Goal: Task Accomplishment & Management: Manage account settings

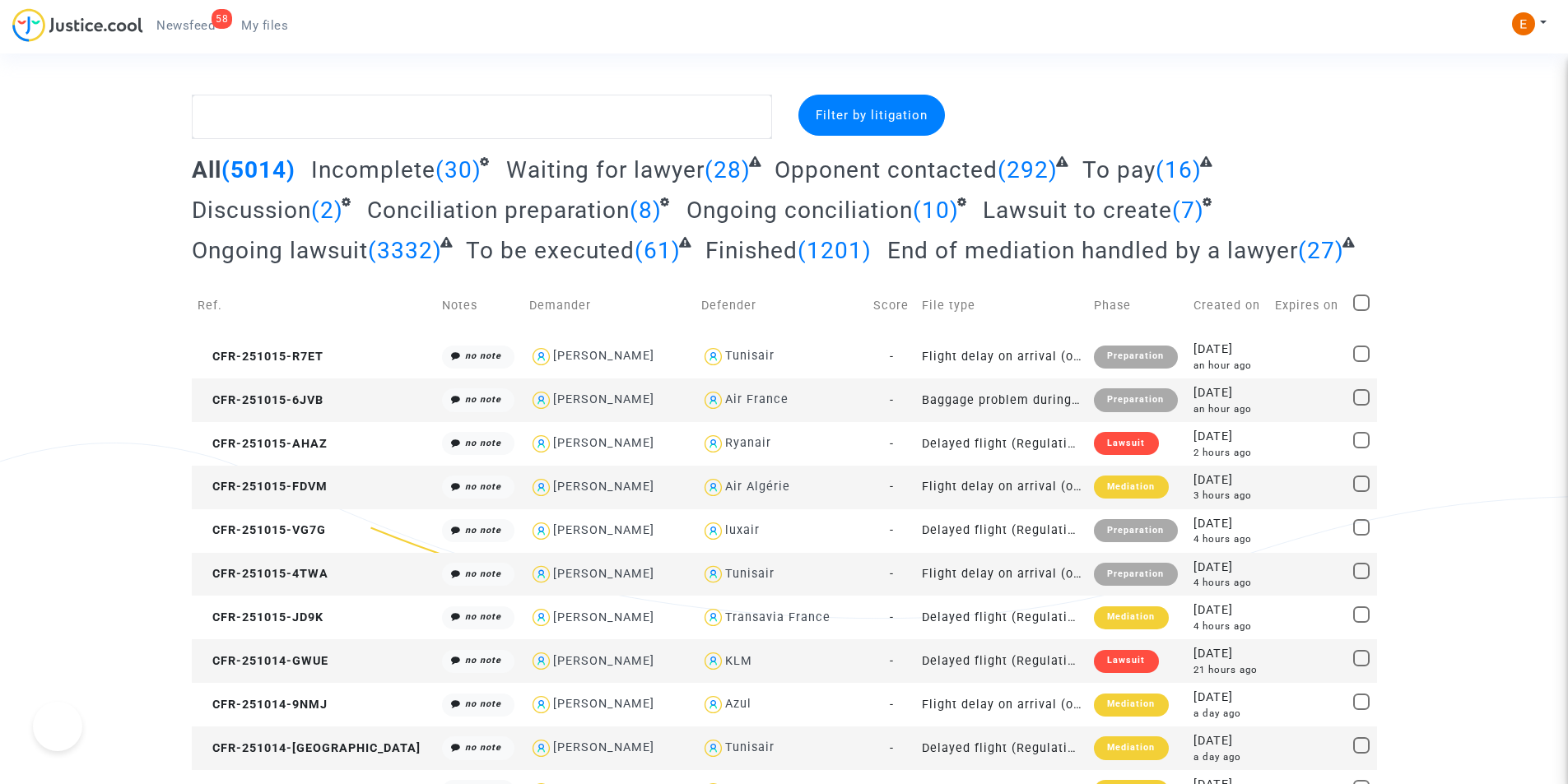
click at [181, 30] on span "Newsfeed" at bounding box center [186, 26] width 58 height 15
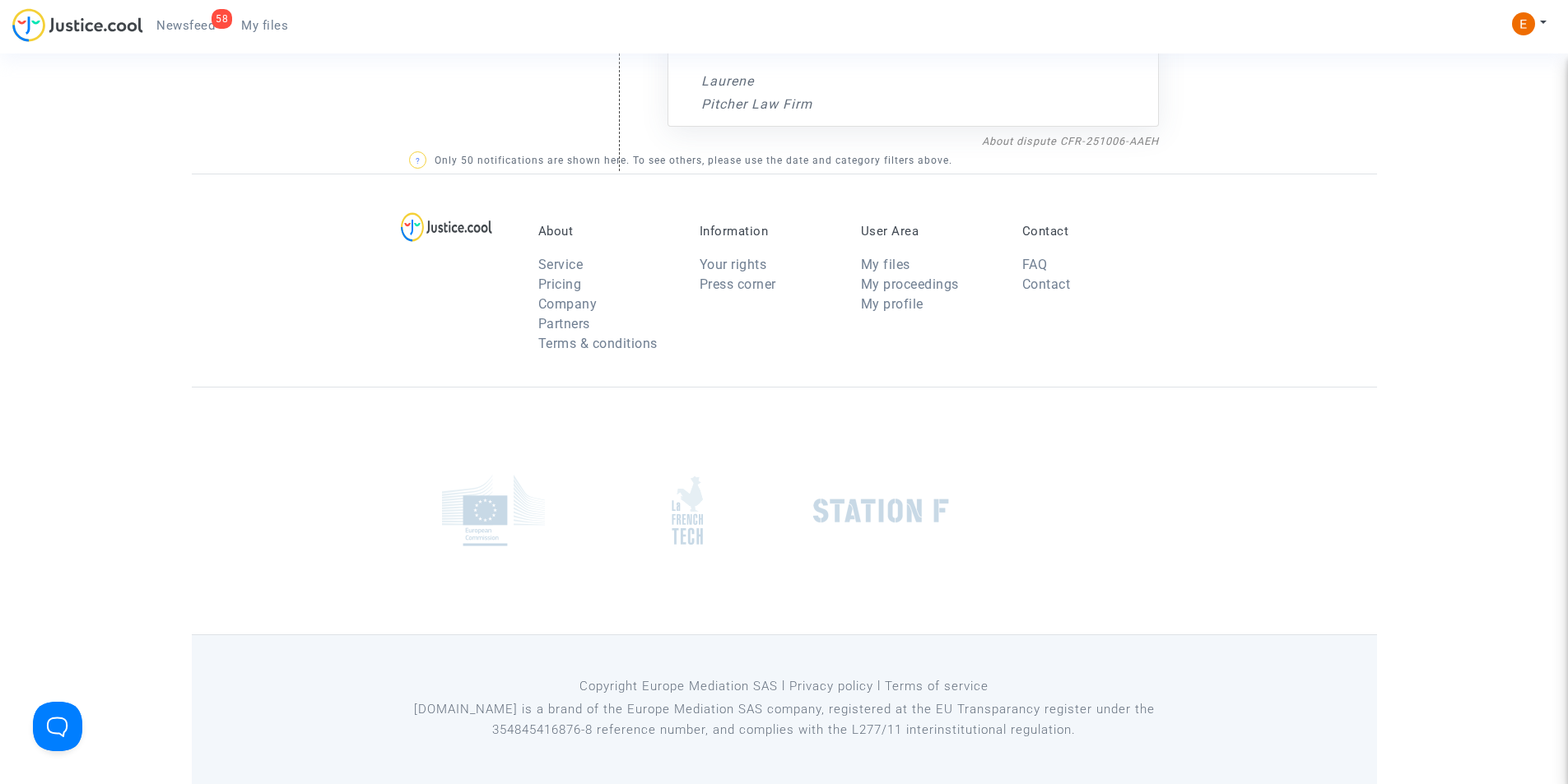
scroll to position [6283, 0]
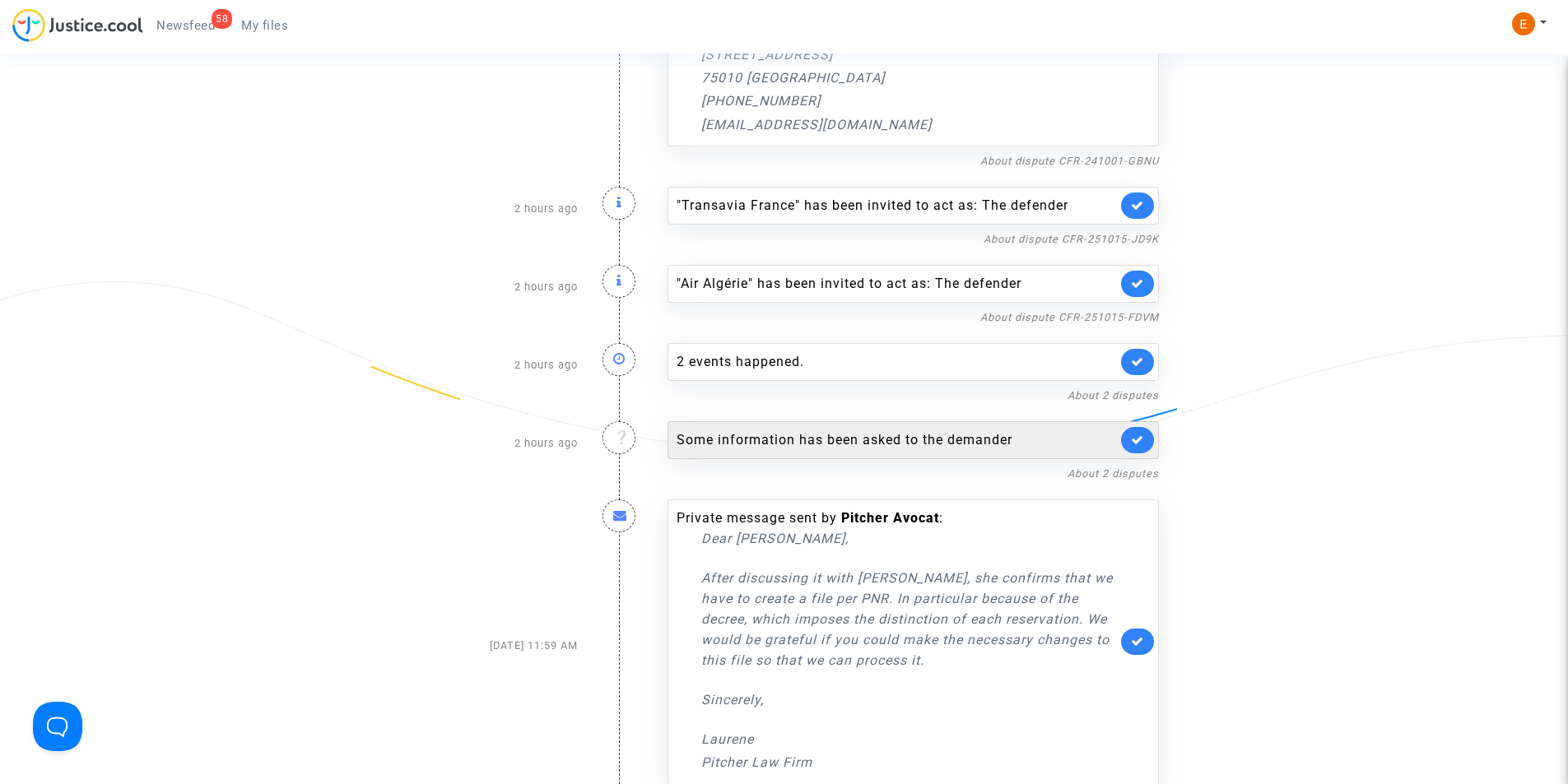
click at [877, 443] on div "Some information has been asked to the demander" at bounding box center [896, 440] width 440 height 20
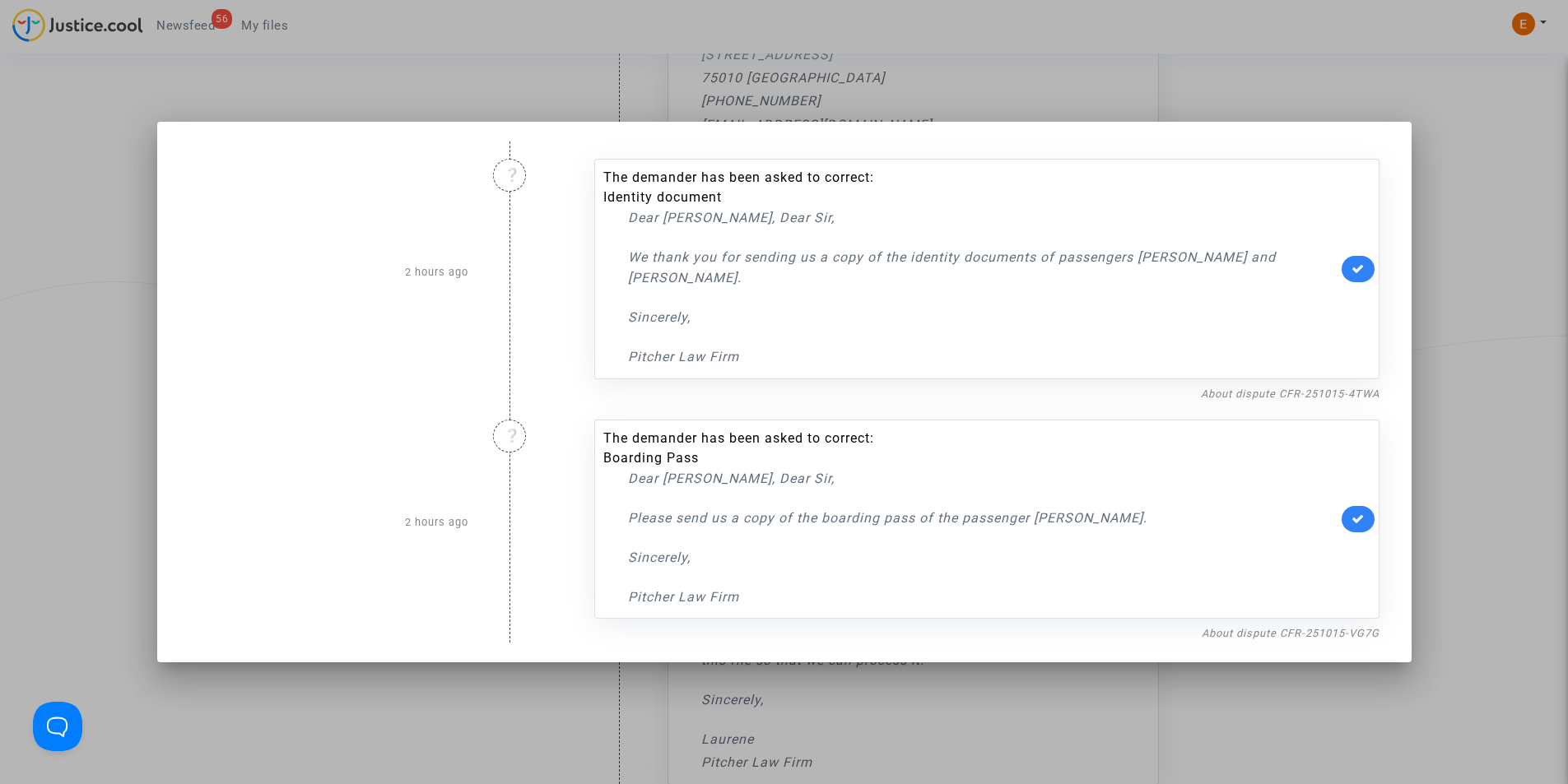
click at [1069, 521] on p "Please send us a copy of the boarding pass of the passenger Hélène Millerand." at bounding box center [983, 518] width 709 height 21
click at [1251, 629] on link "About dispute CFR-251015-VG7G" at bounding box center [1290, 634] width 178 height 13
click at [657, 516] on p "Please send us a copy of the boarding pass of the passenger Hélène Millerand." at bounding box center [983, 518] width 709 height 21
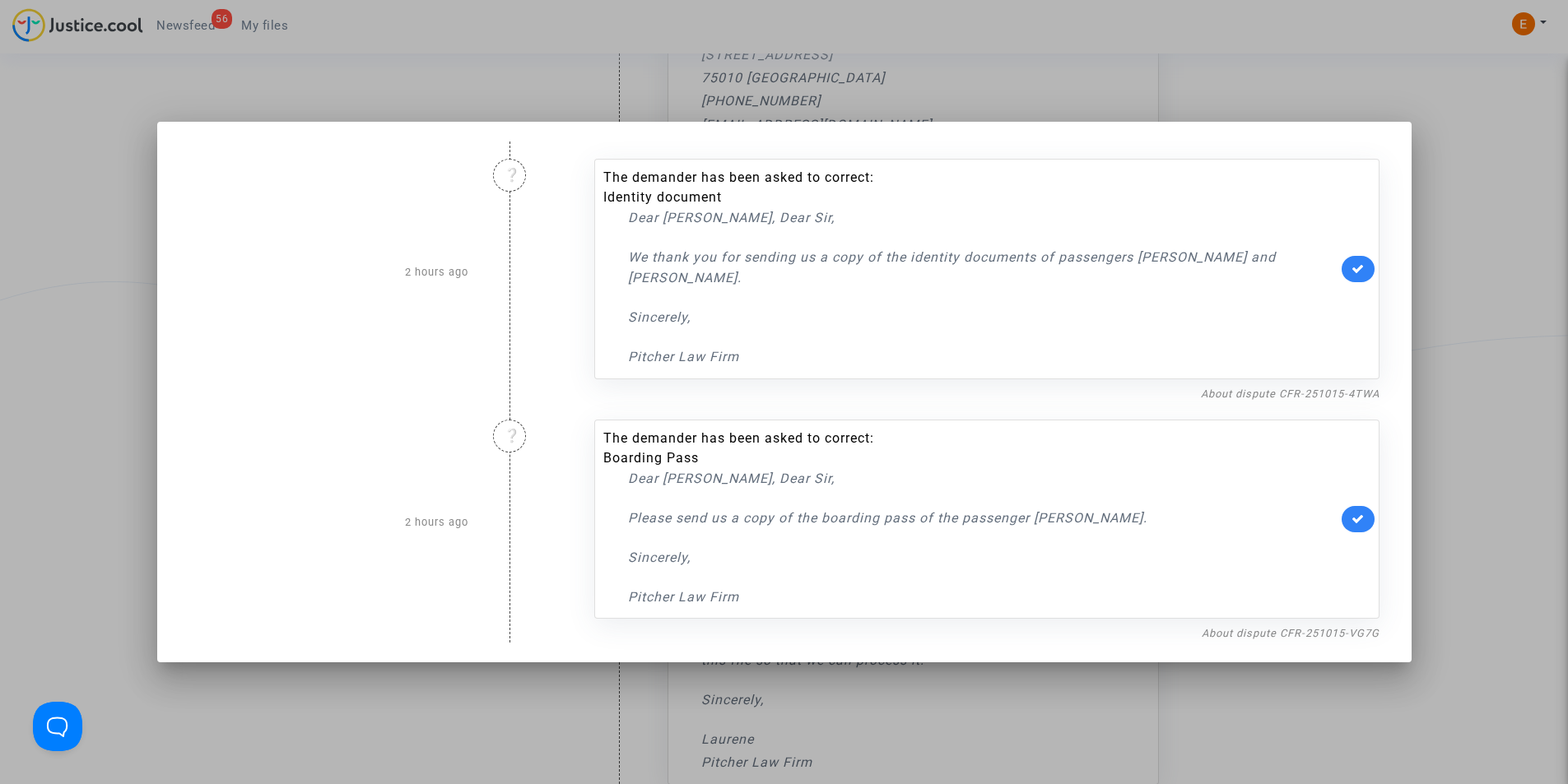
click at [1122, 521] on p "Please send us a copy of the boarding pass of the passenger Hélène Millerand." at bounding box center [983, 518] width 709 height 21
click at [29, 289] on div at bounding box center [784, 392] width 1568 height 784
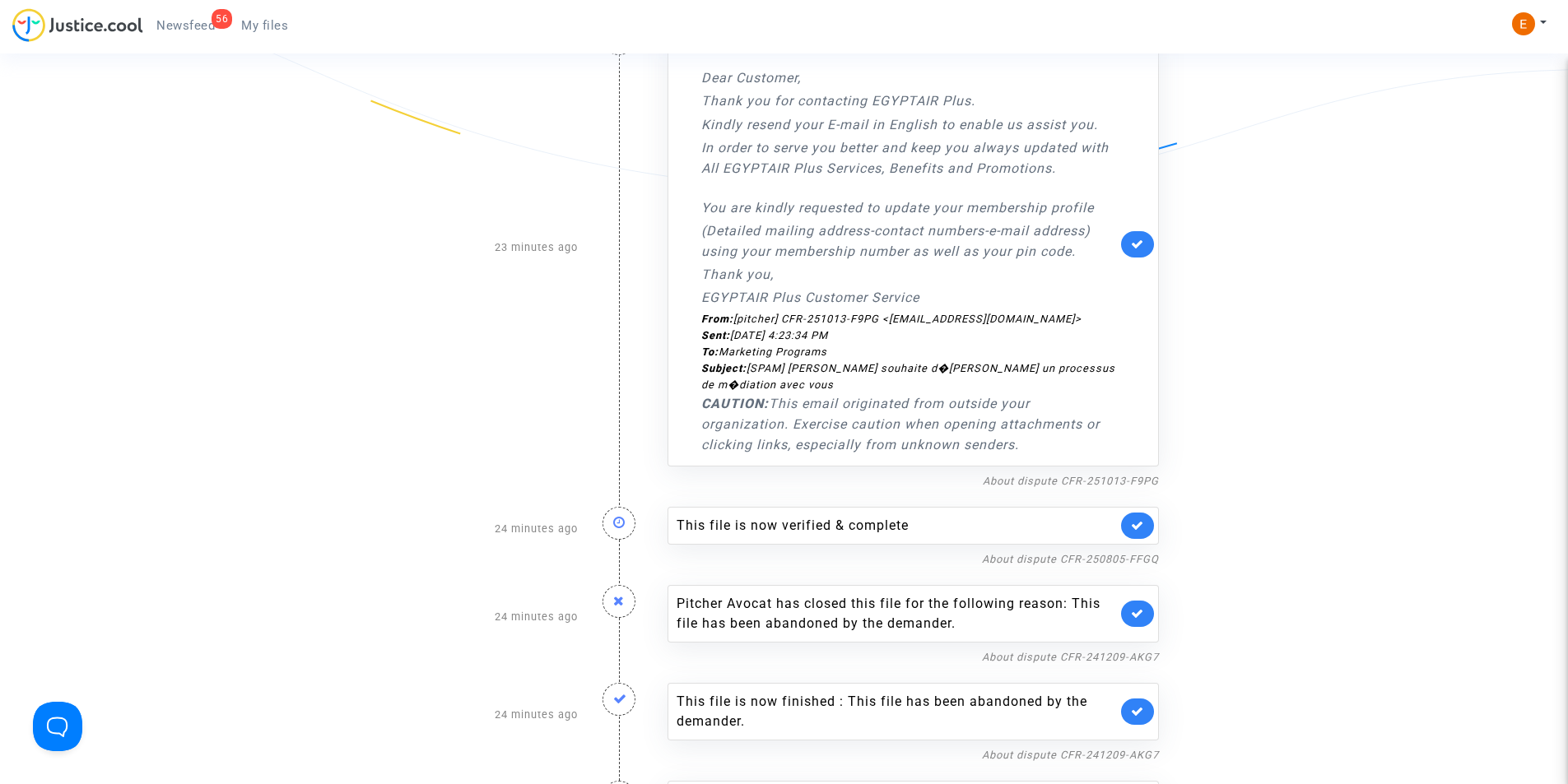
scroll to position [2004, 0]
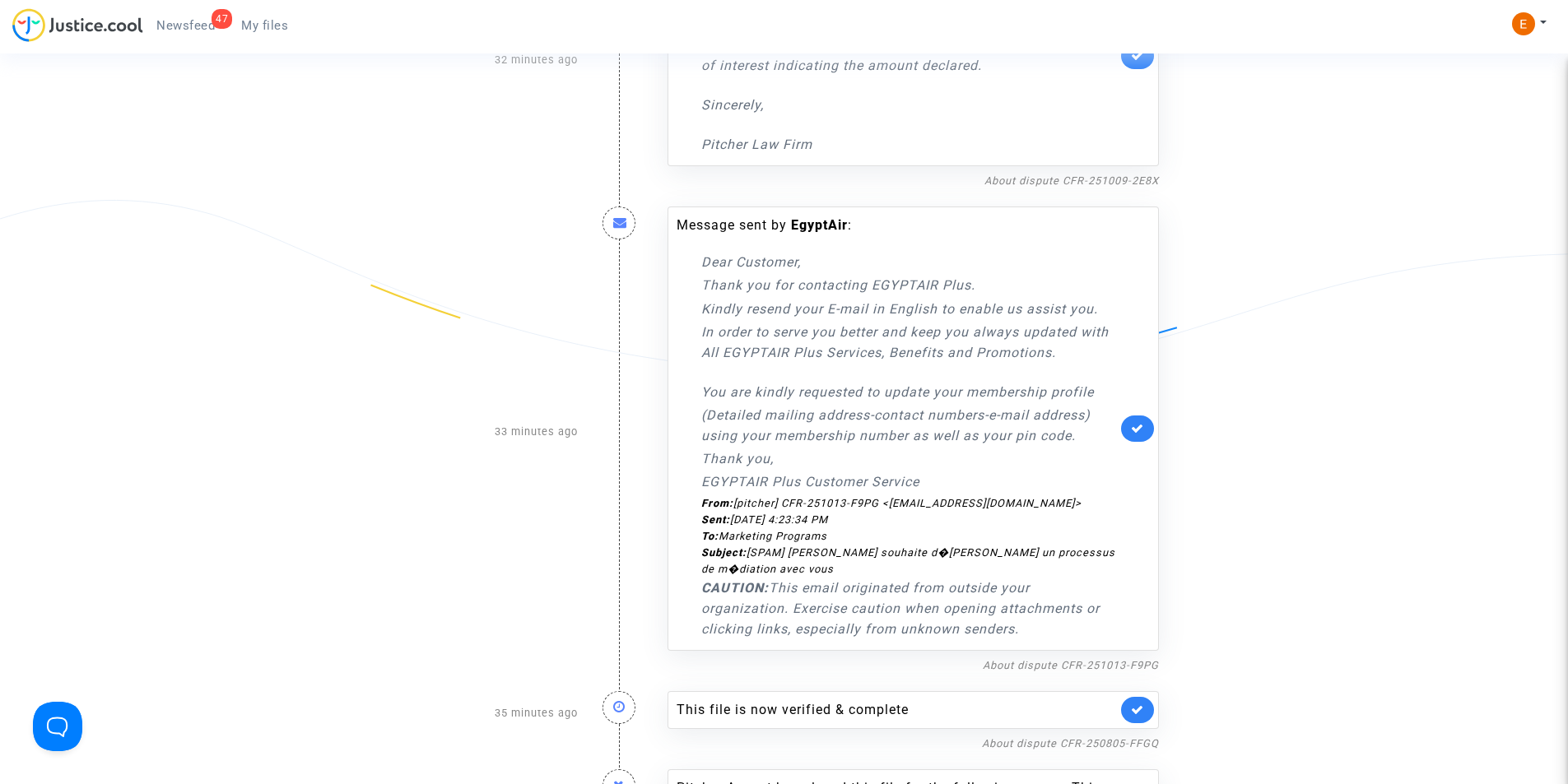
click at [170, 23] on span "Newsfeed" at bounding box center [186, 26] width 58 height 15
click at [273, 20] on span "My files" at bounding box center [264, 26] width 46 height 15
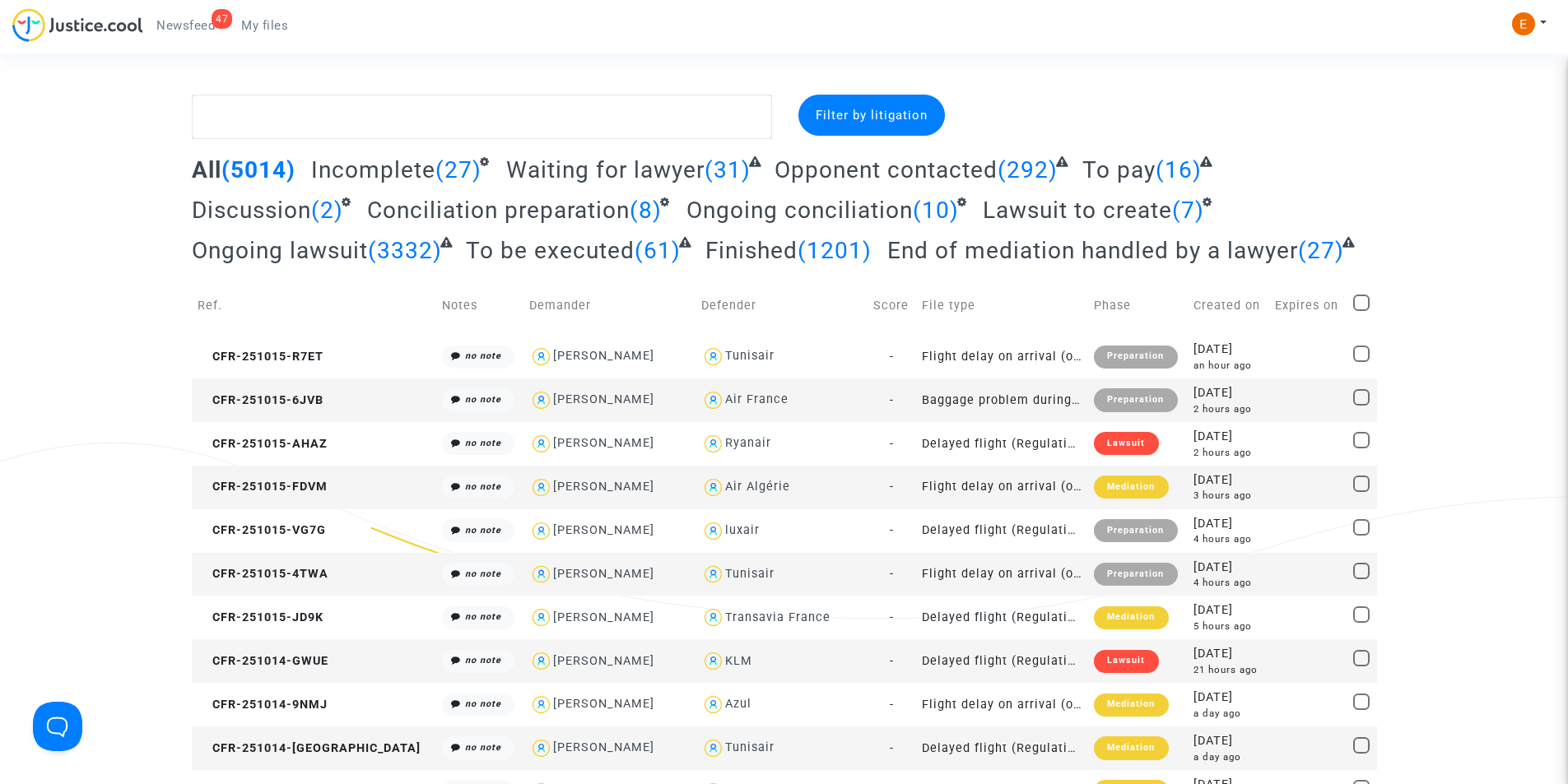
click at [214, 21] on div "47" at bounding box center [222, 19] width 21 height 20
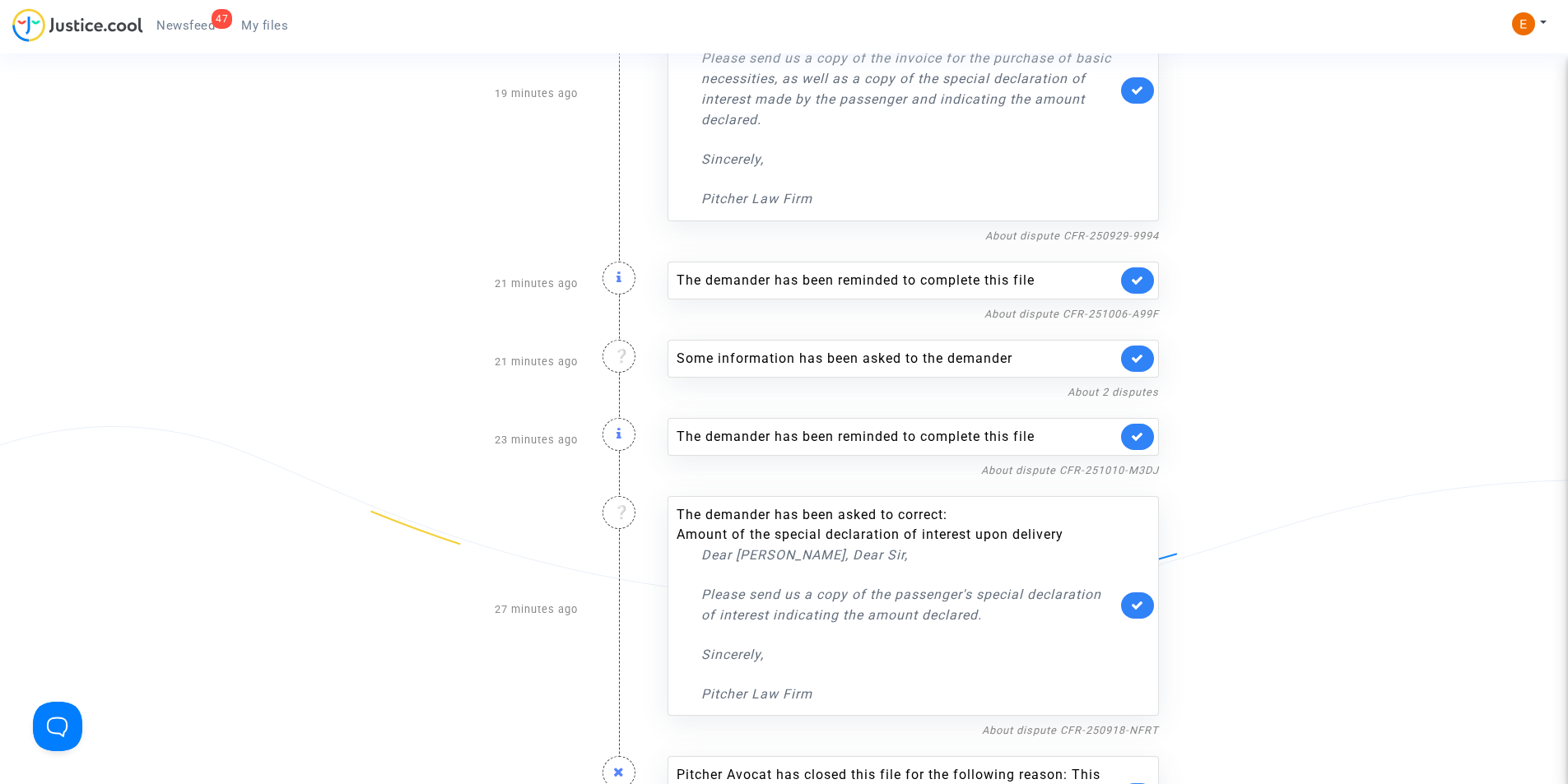
scroll to position [1317, 0]
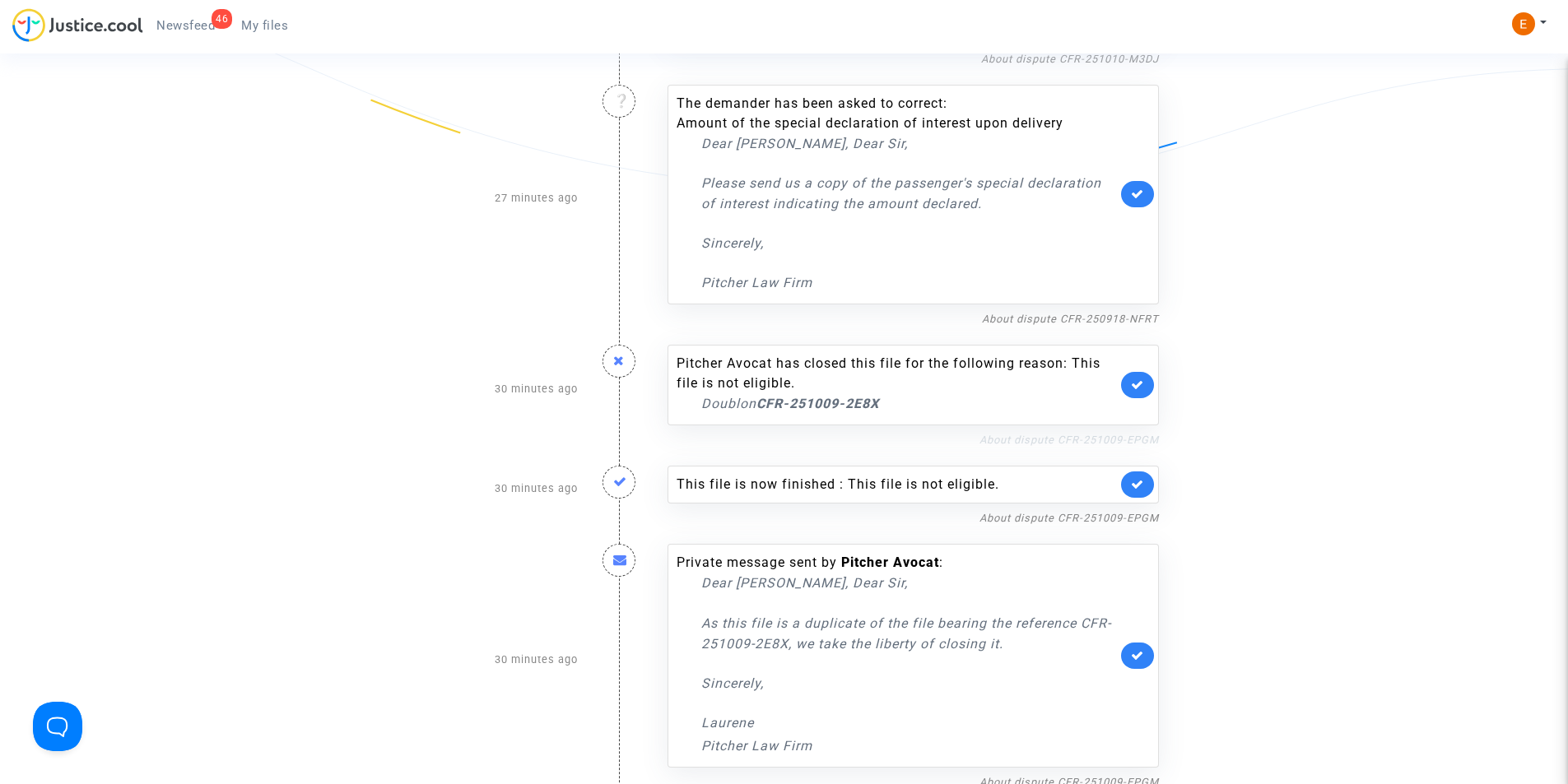
click at [1007, 439] on link "About dispute CFR-251009-EPGM" at bounding box center [1068, 440] width 180 height 13
click at [838, 401] on strong "CFR-251009-2E8X" at bounding box center [818, 403] width 123 height 15
click at [787, 401] on strong "CFR-251009-2E8X" at bounding box center [818, 403] width 123 height 15
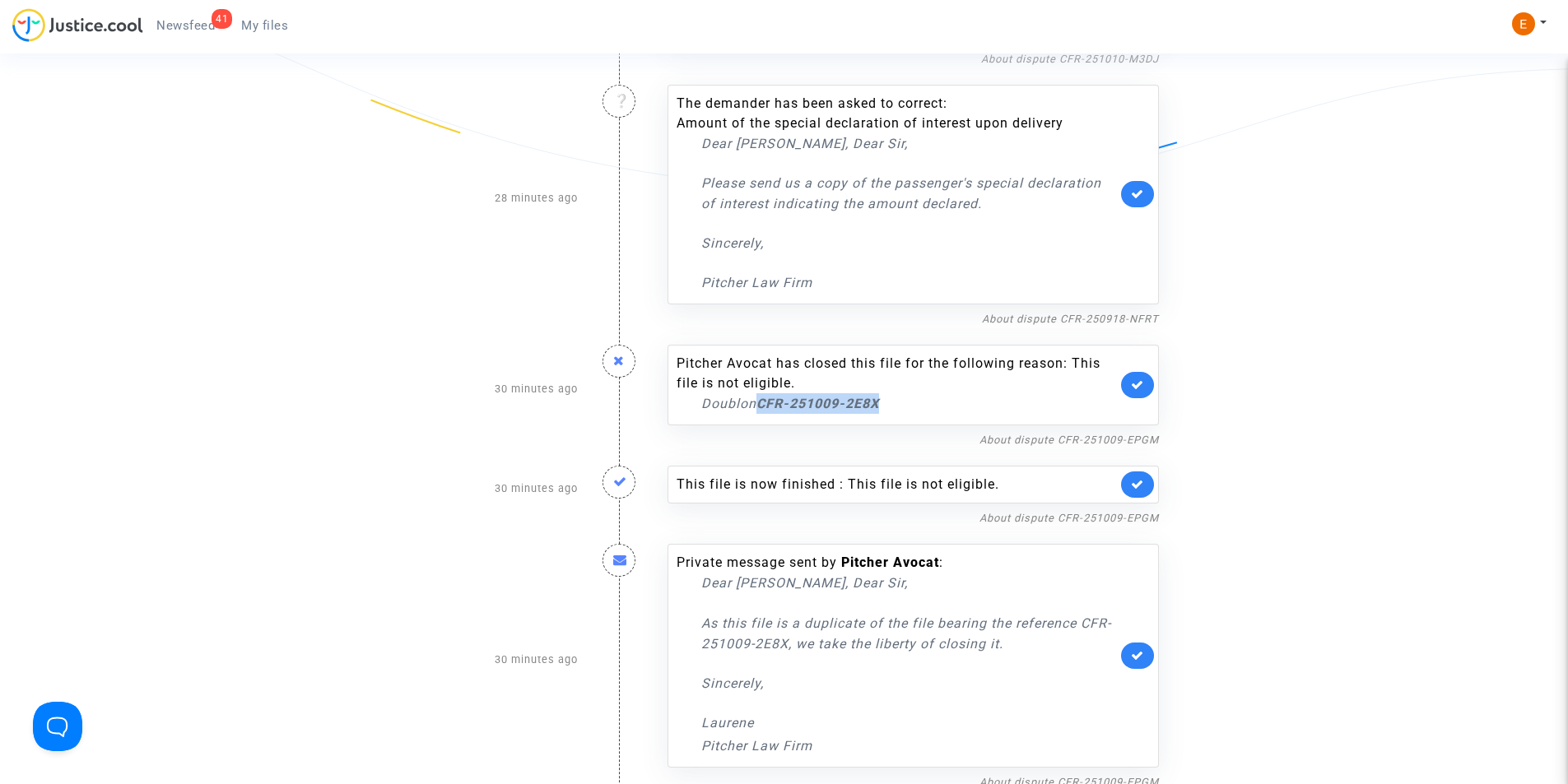
drag, startPoint x: 762, startPoint y: 402, endPoint x: 882, endPoint y: 402, distance: 120.0
click at [879, 402] on strong "CFR-251009-2E8X" at bounding box center [818, 403] width 123 height 15
copy strong "CFR-251009-2E8X"
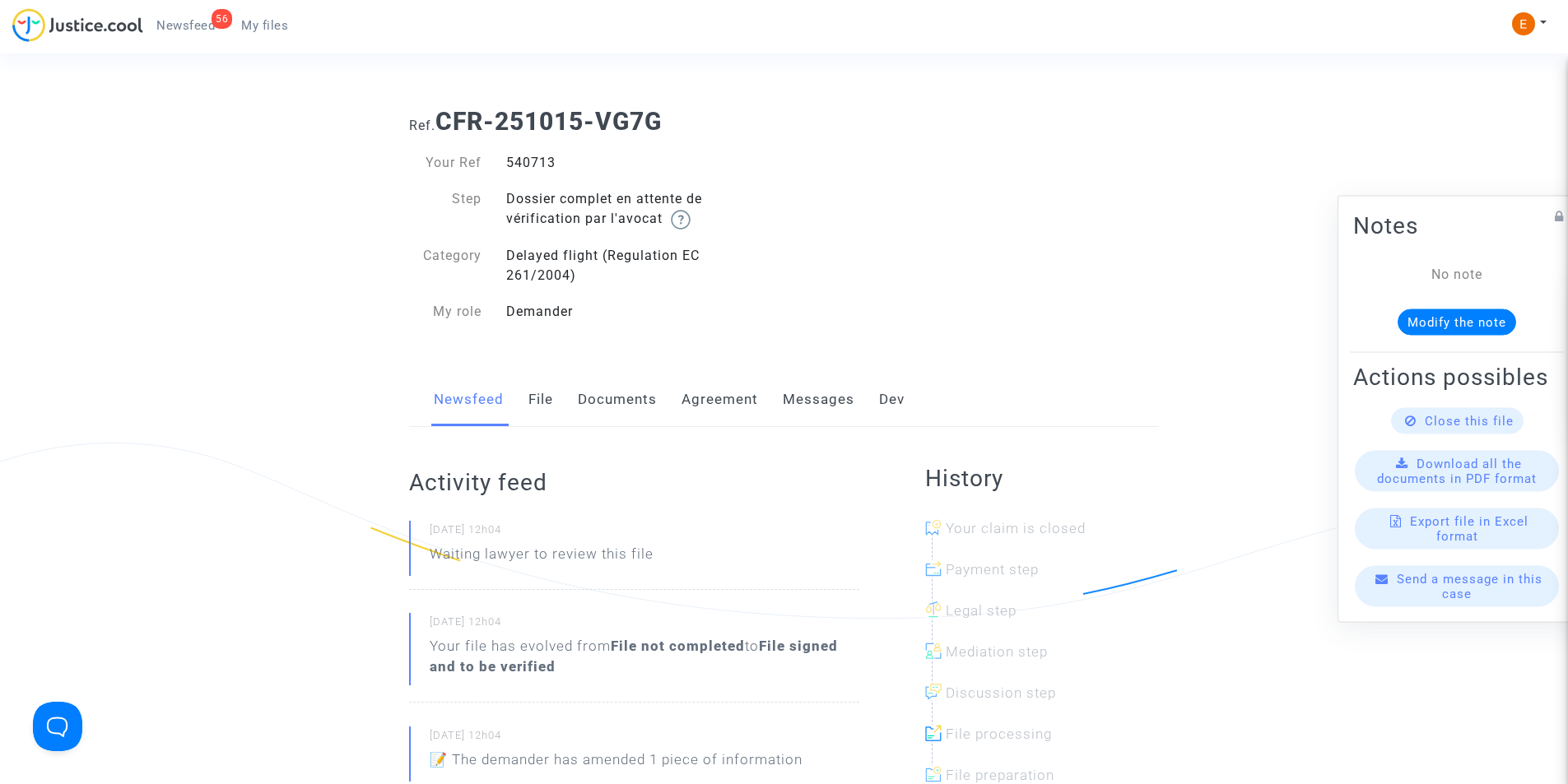
click at [532, 163] on div "540713" at bounding box center [639, 163] width 291 height 20
copy div "540713"
click at [808, 394] on link "Messages" at bounding box center [819, 400] width 72 height 55
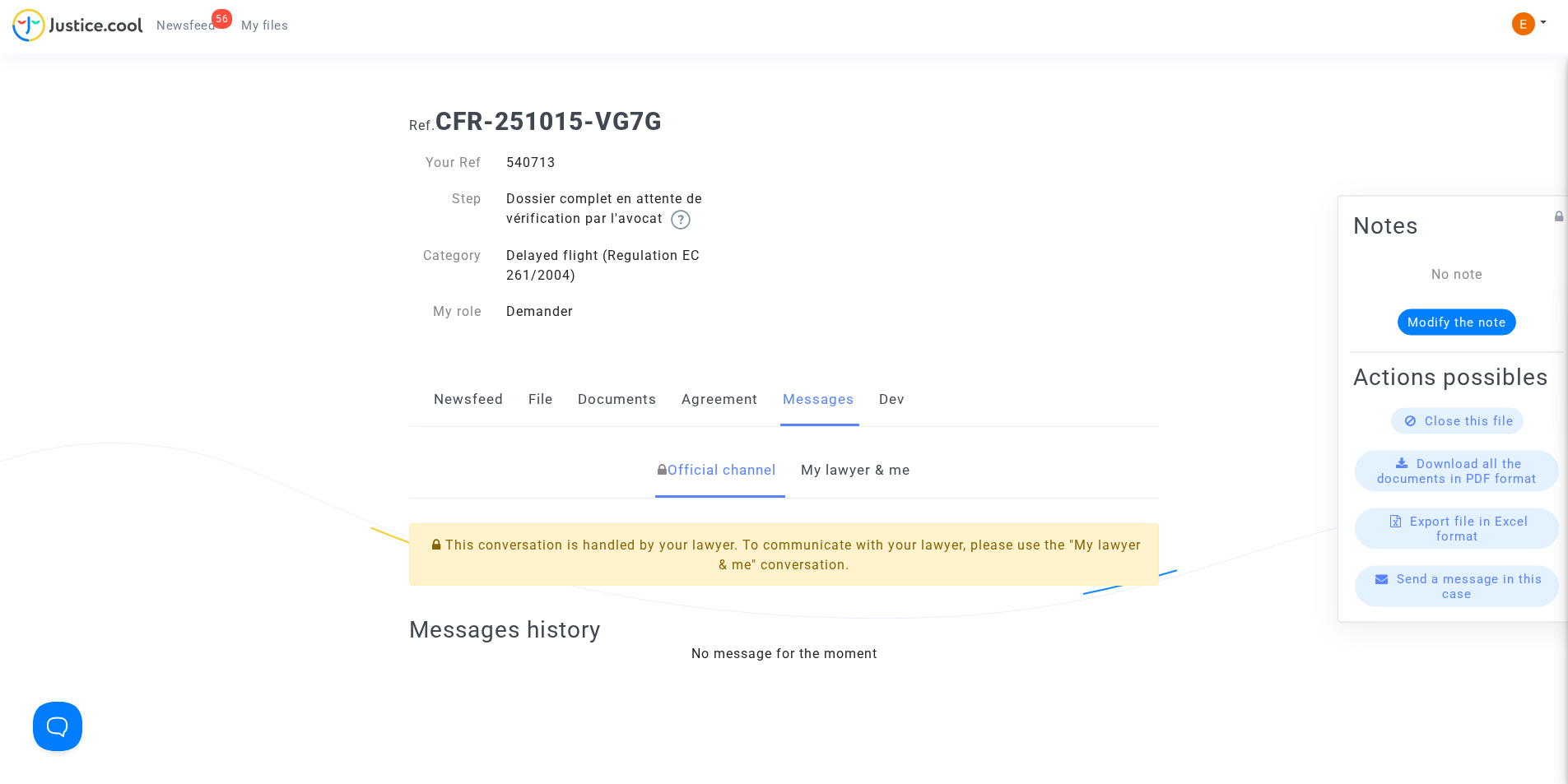
click at [848, 467] on link "My lawyer & me" at bounding box center [855, 471] width 109 height 55
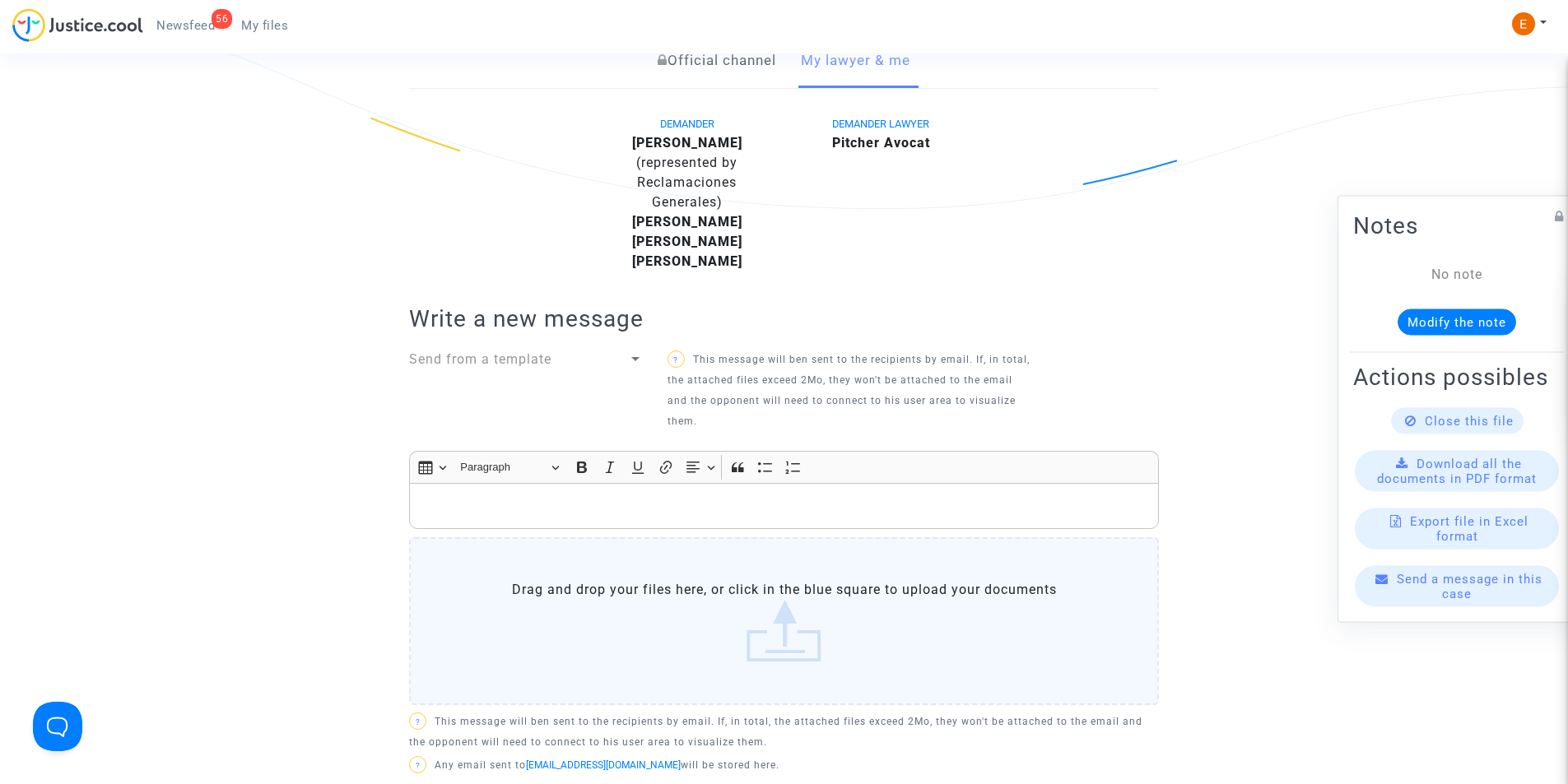
scroll to position [329, 0]
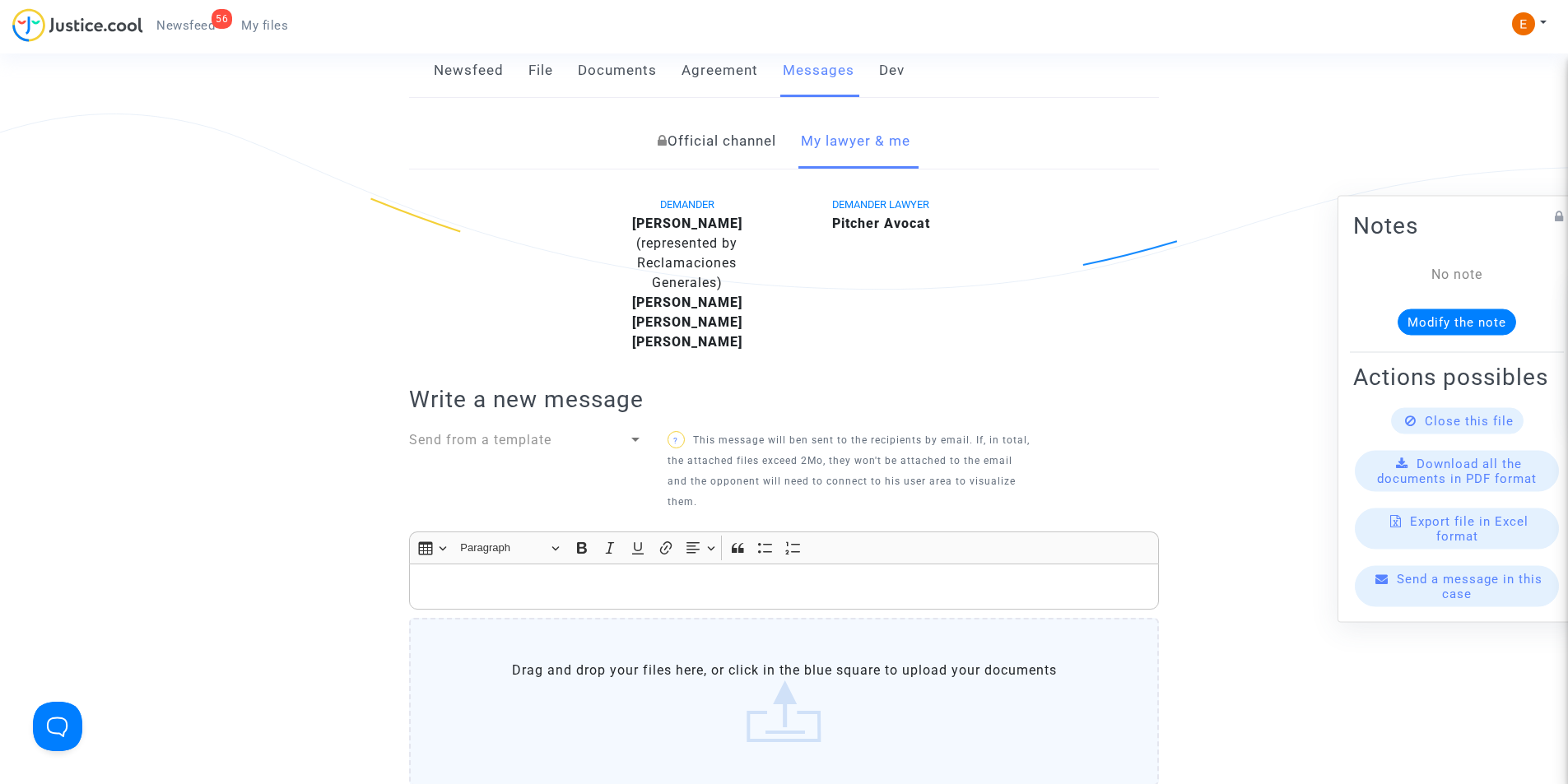
click at [428, 67] on div "Newsfeed File Documents Agreement Messages Dev" at bounding box center [784, 71] width 749 height 55
click at [455, 69] on link "Newsfeed" at bounding box center [469, 71] width 70 height 55
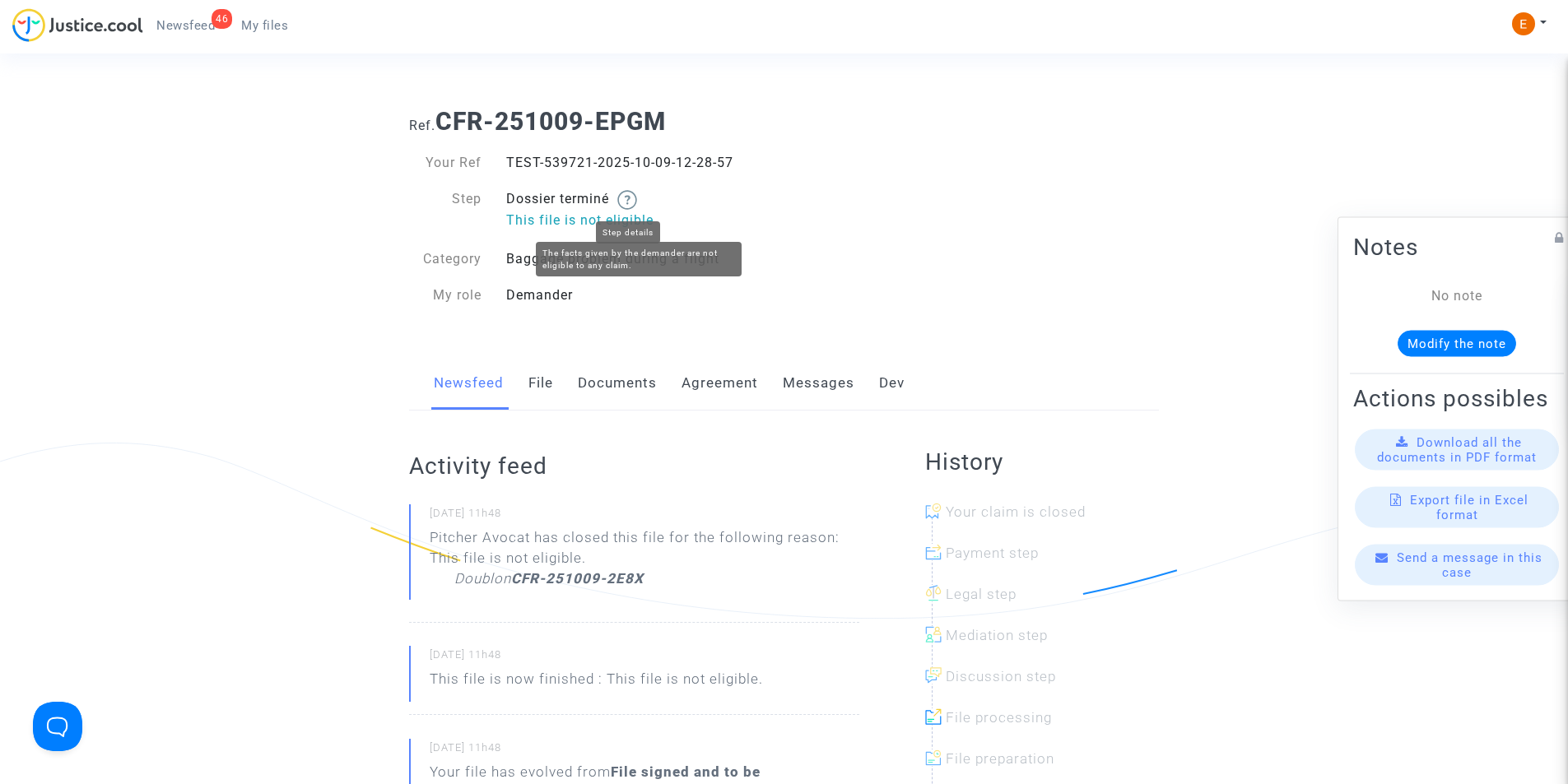
click at [637, 205] on img at bounding box center [627, 201] width 20 height 20
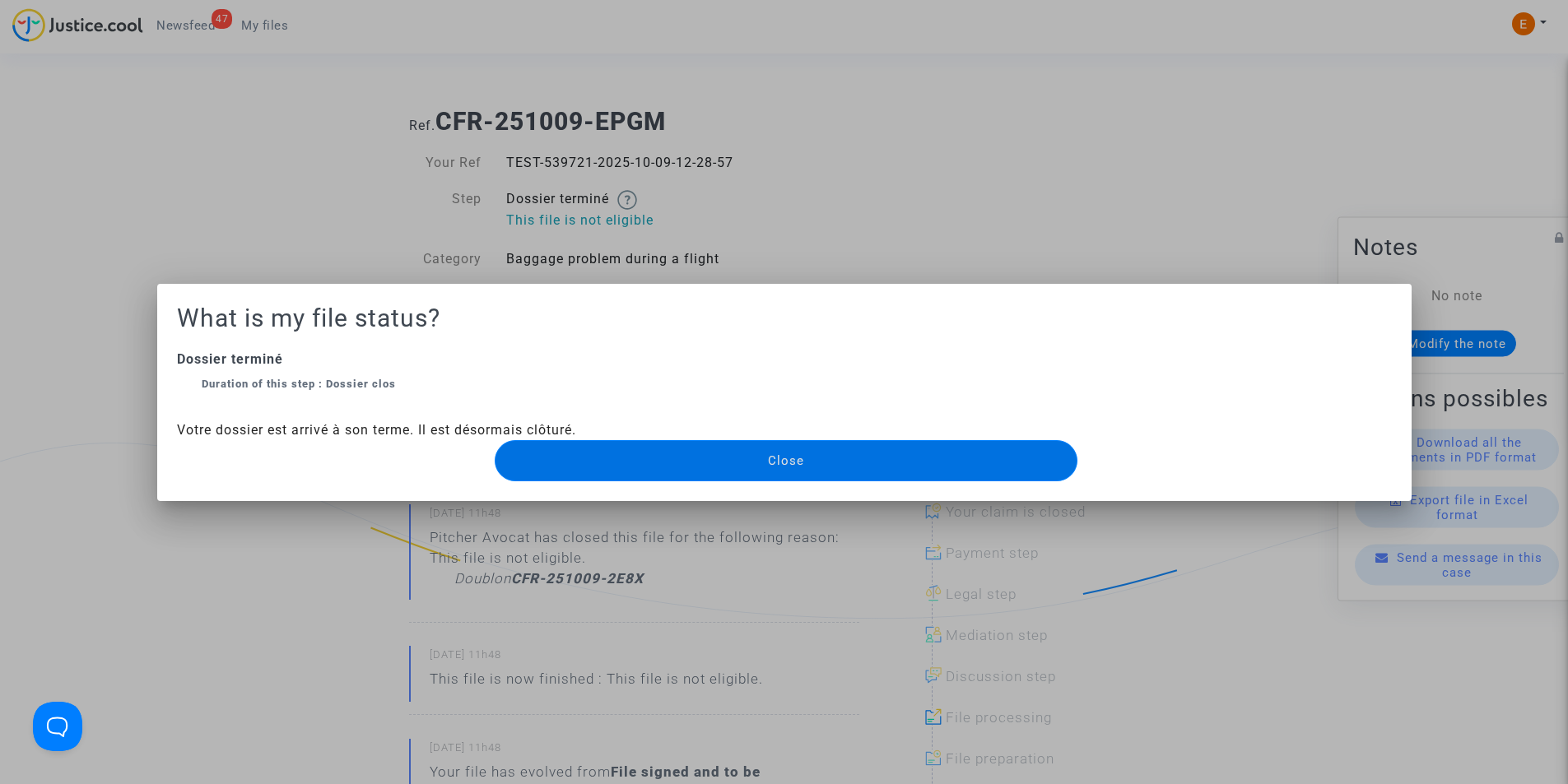
click at [222, 174] on div at bounding box center [784, 392] width 1568 height 784
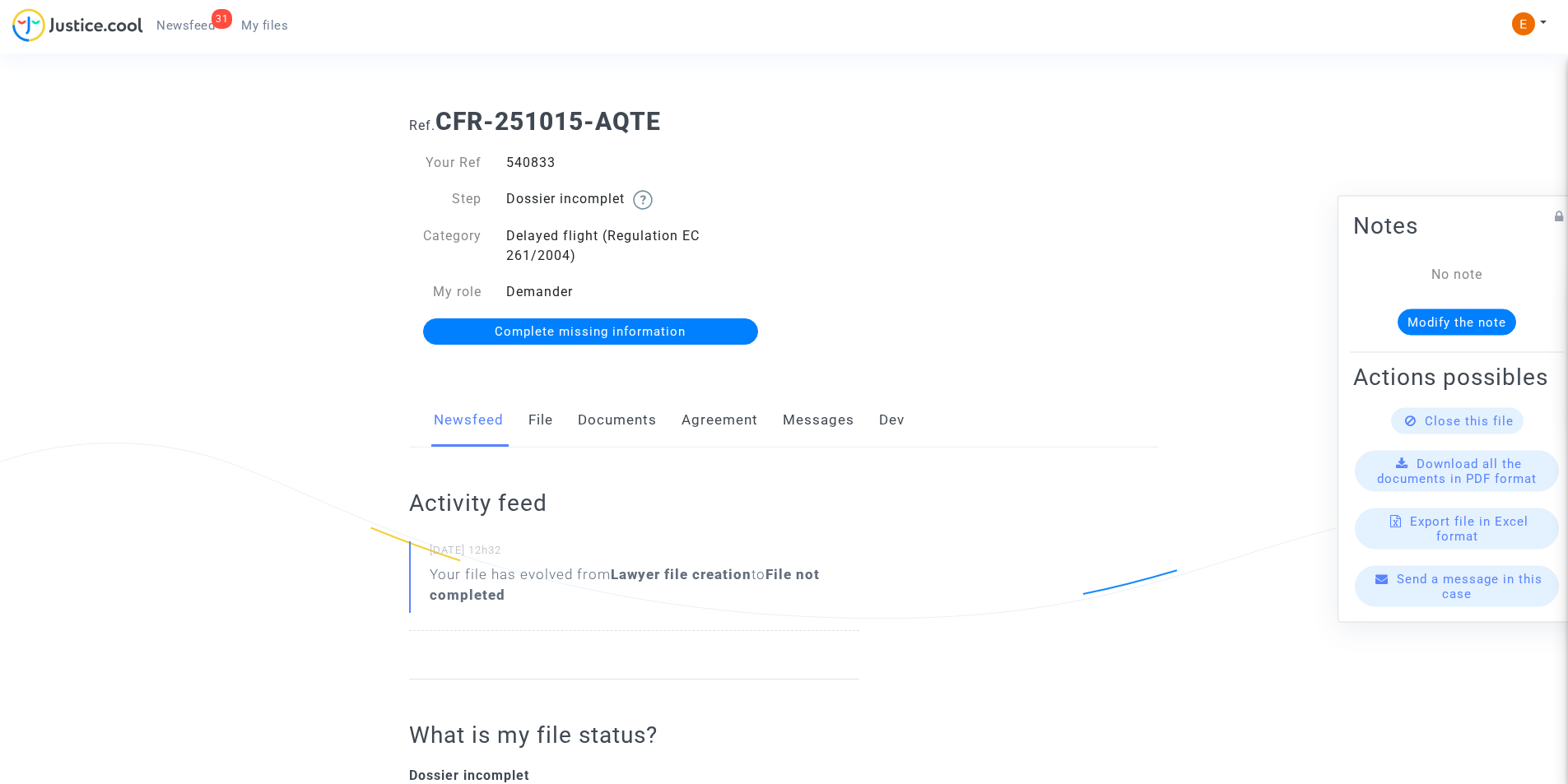
click at [614, 430] on link "Documents" at bounding box center [617, 421] width 79 height 55
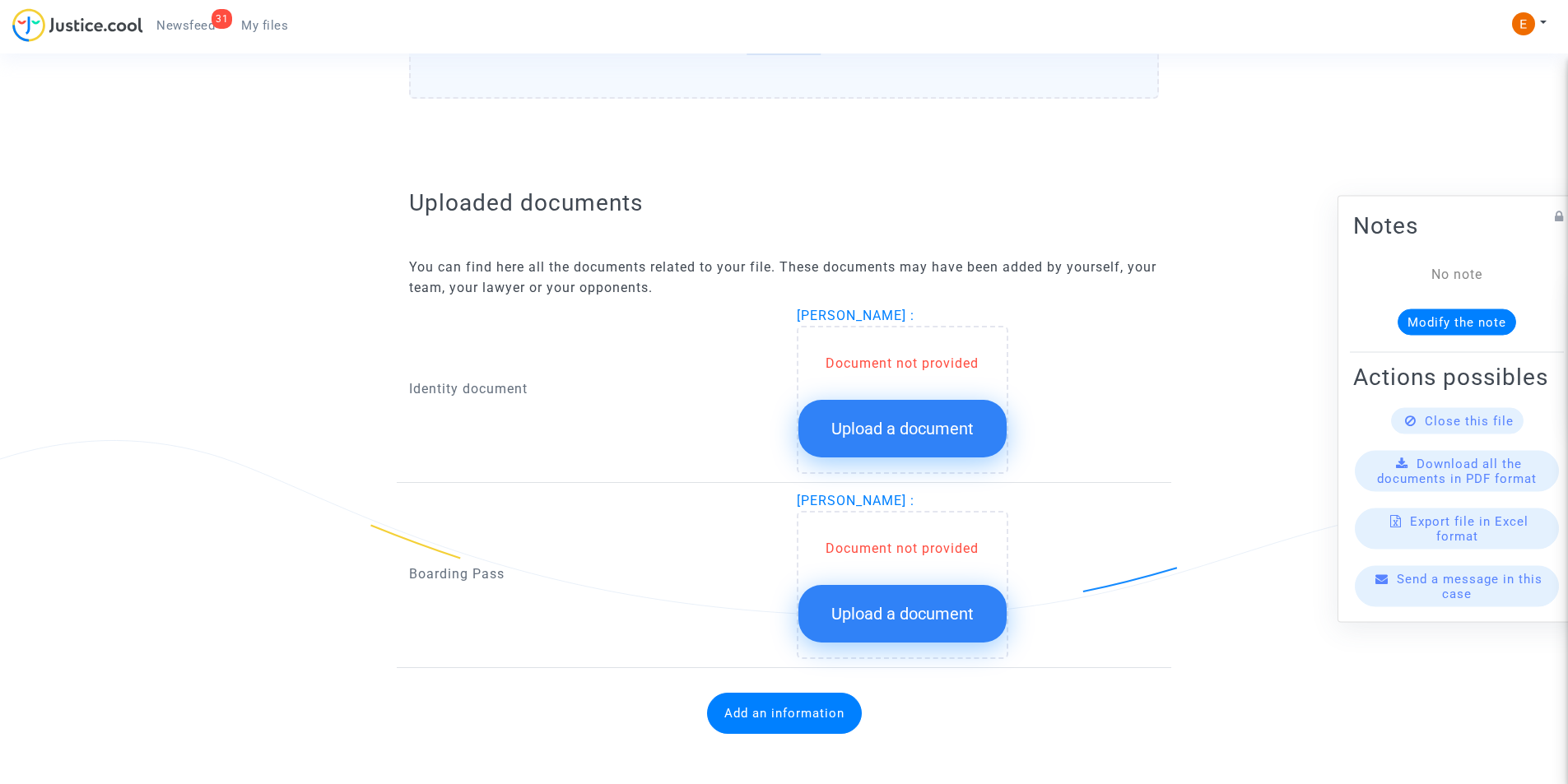
scroll to position [883, 0]
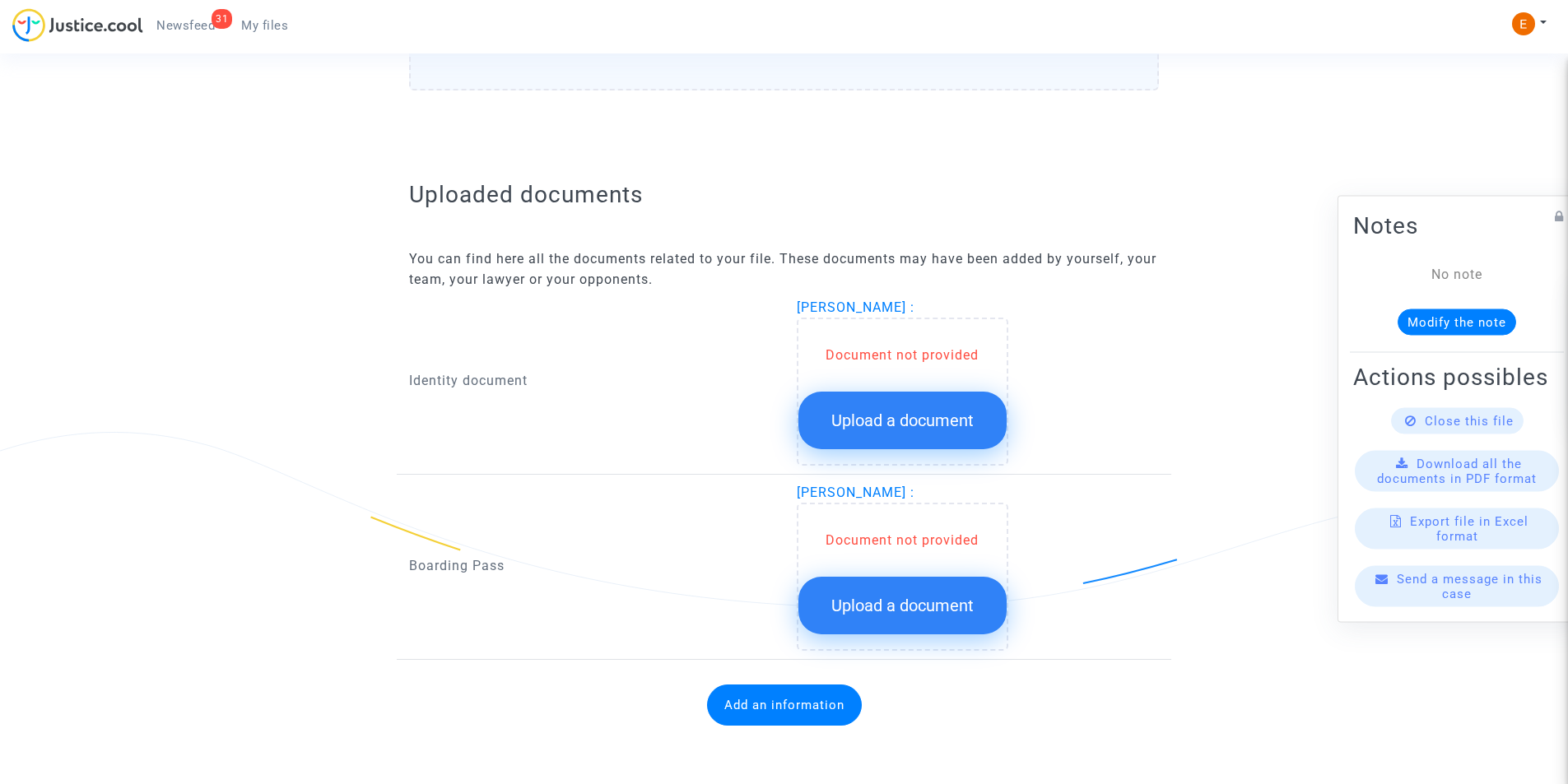
click at [884, 415] on span "Upload a document" at bounding box center [903, 421] width 142 height 20
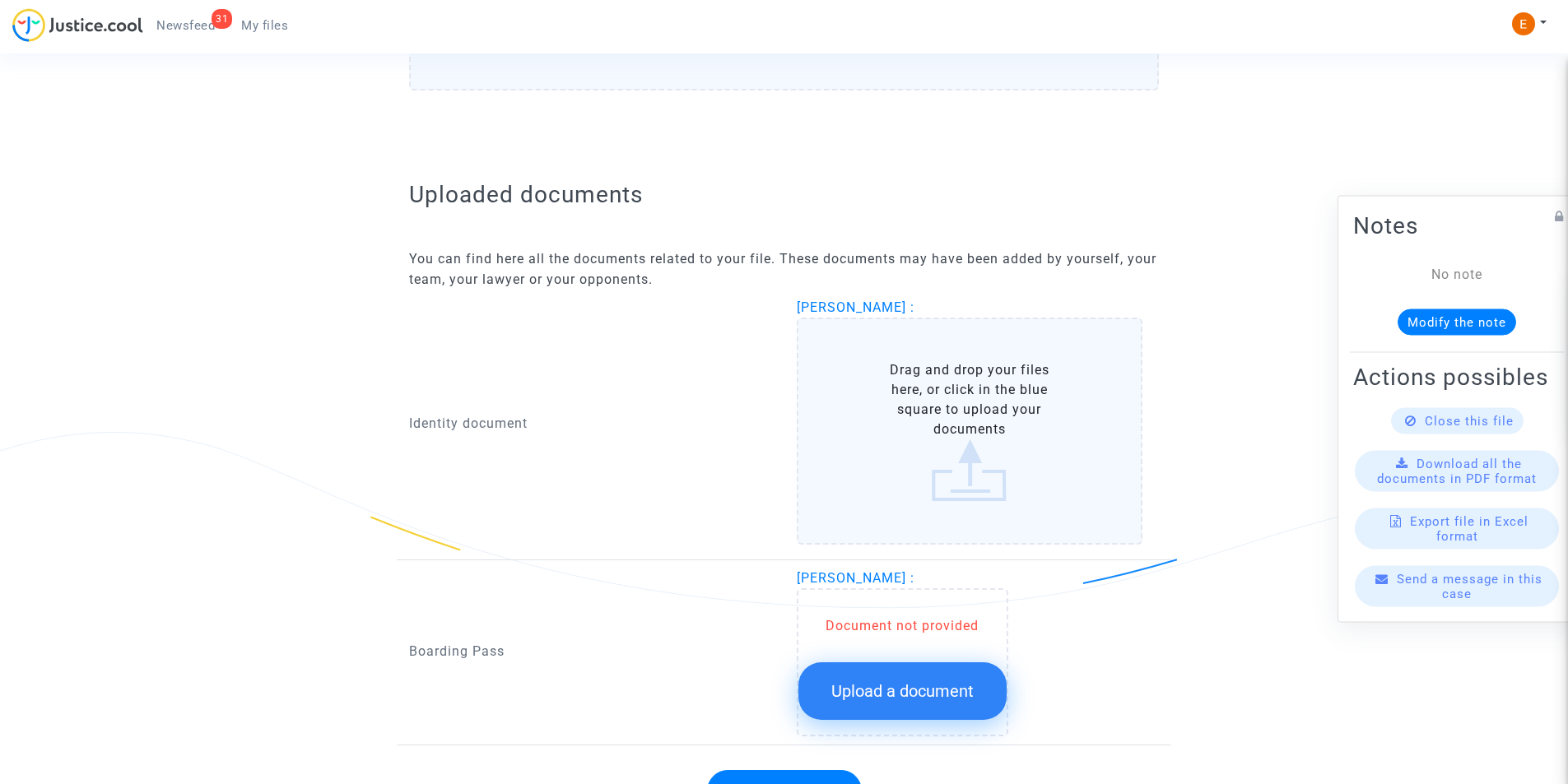
click at [954, 425] on label "Drag and drop your files here, or click in the blue square to upload your docum…" at bounding box center [970, 430] width 346 height 227
click at [0, 0] on input "Drag and drop your files here, or click in the blue square to upload your docum…" at bounding box center [0, 0] width 0 height 0
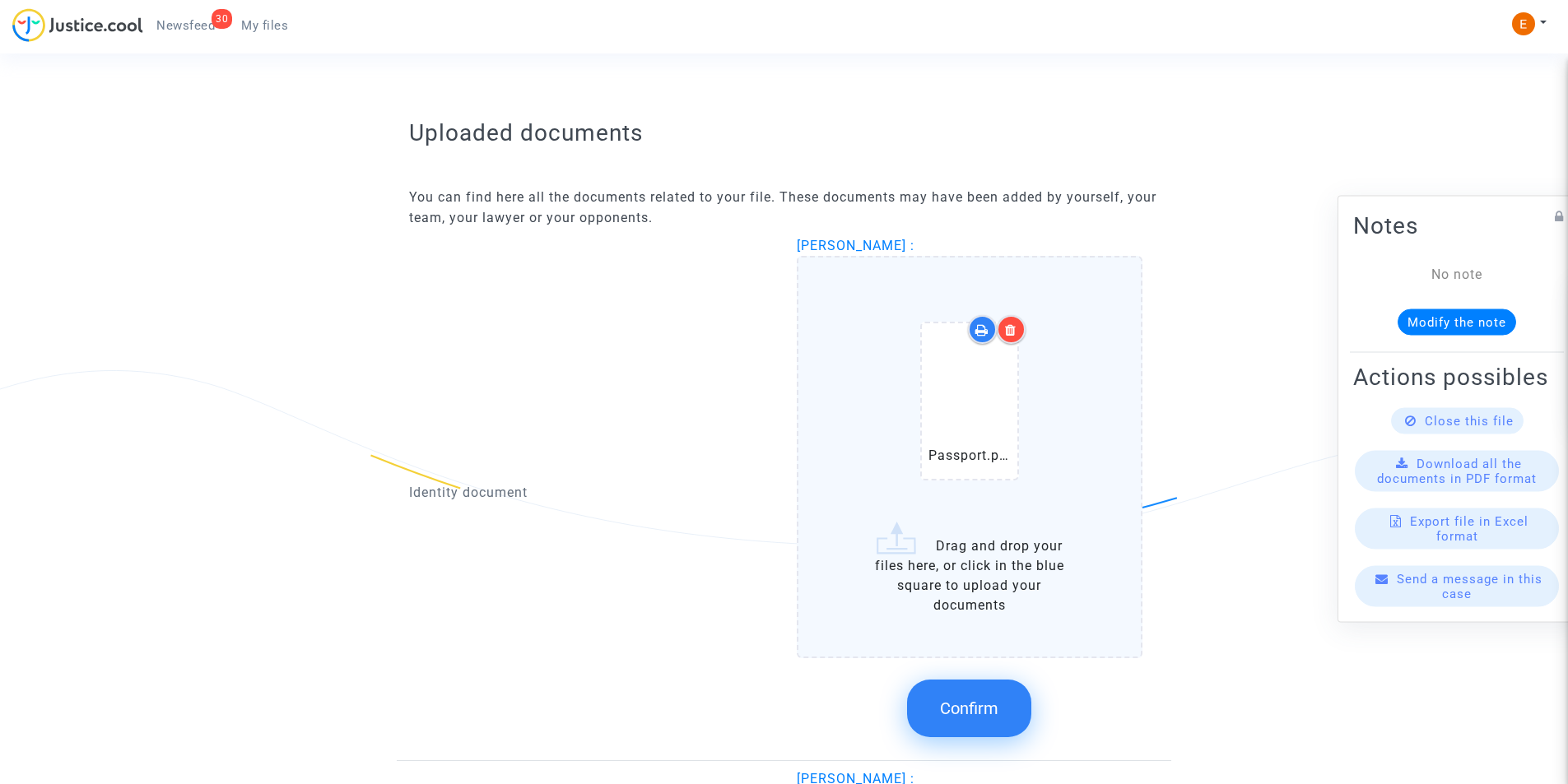
scroll to position [1047, 0]
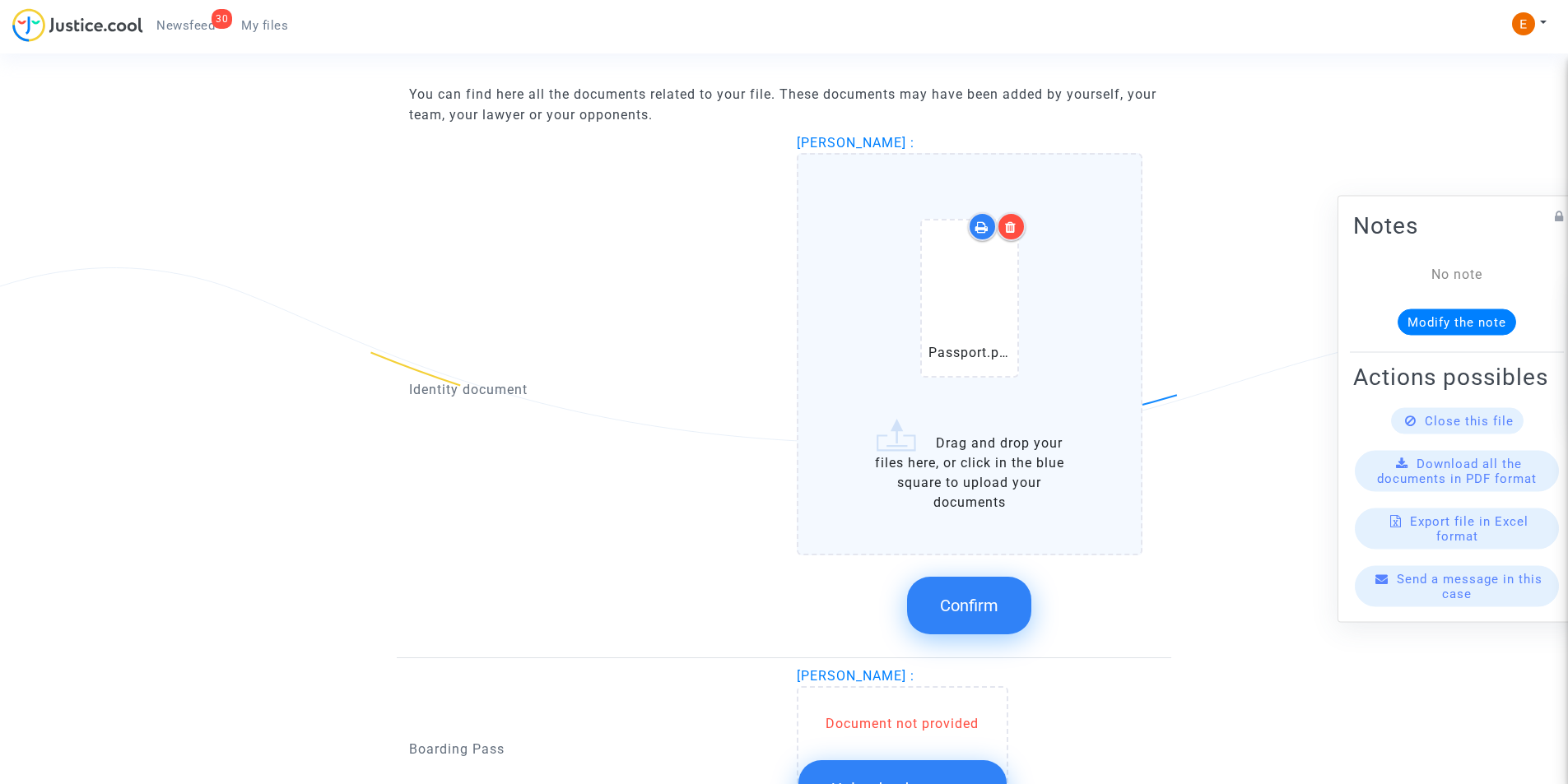
click at [1002, 609] on button "Confirm" at bounding box center [969, 605] width 124 height 57
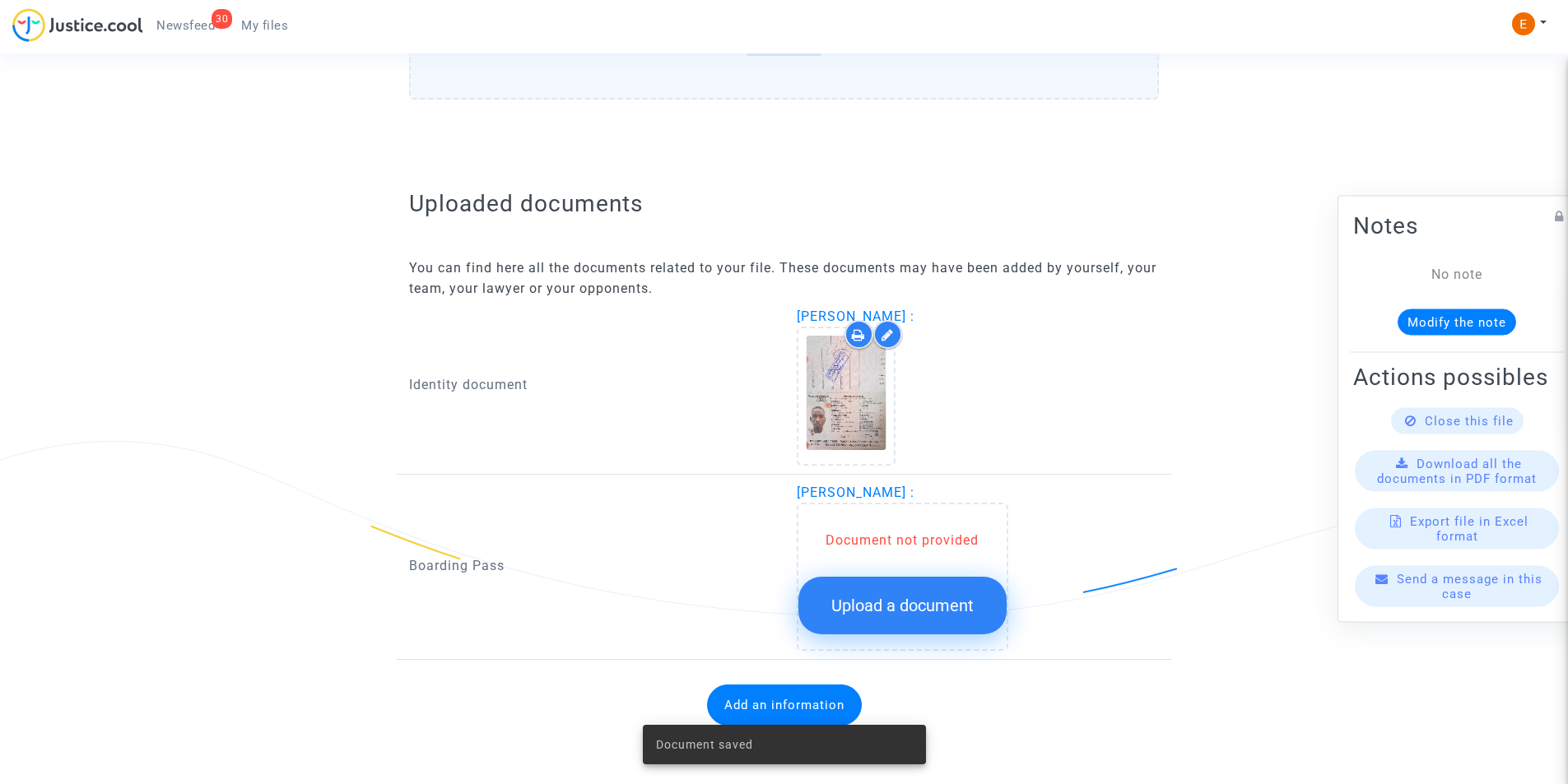
click at [954, 622] on button "Upload a document" at bounding box center [903, 605] width 208 height 57
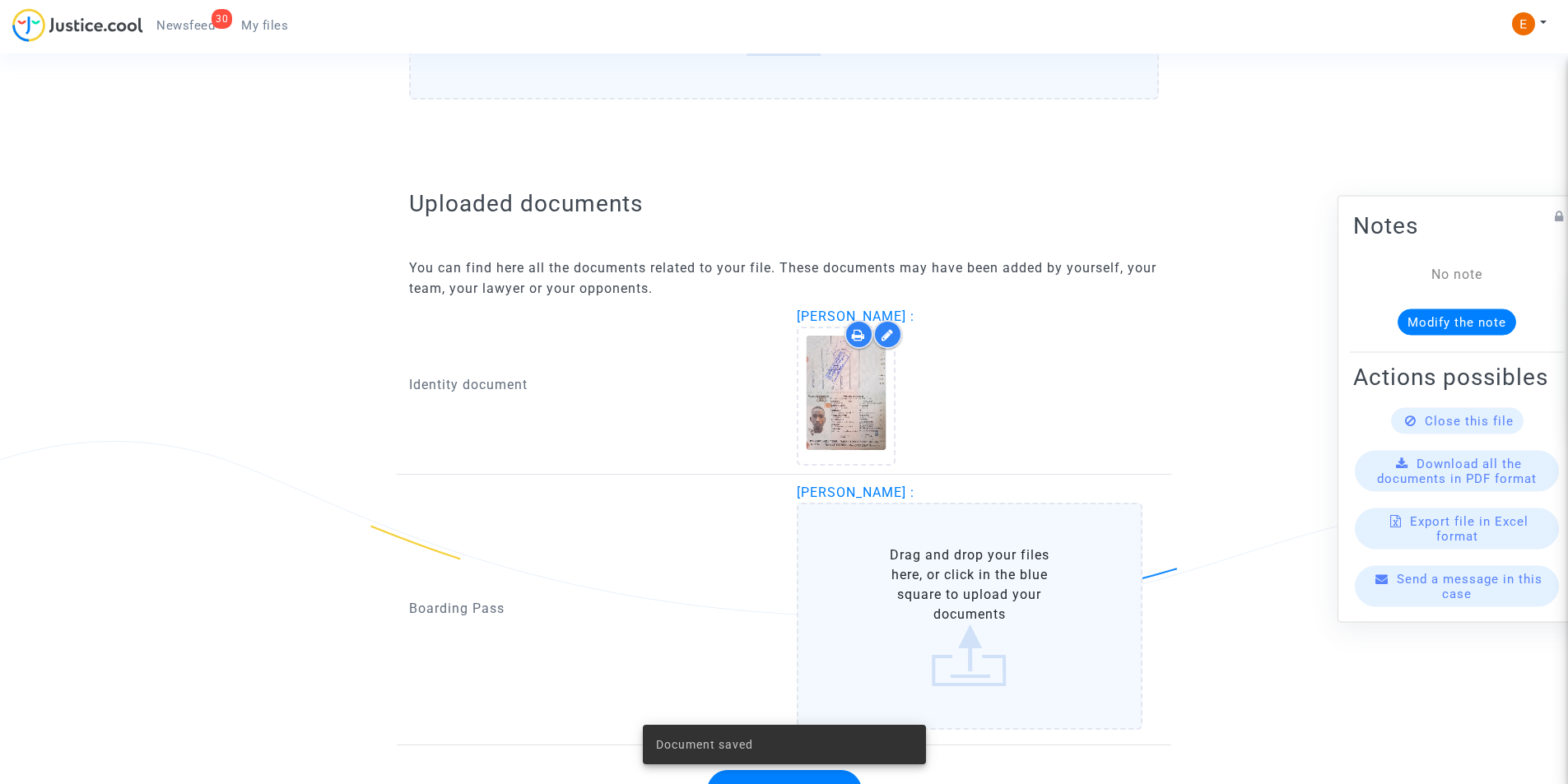
click at [961, 603] on label "Drag and drop your files here, or click in the blue square to upload your docum…" at bounding box center [970, 616] width 346 height 227
click at [0, 0] on input "Drag and drop your files here, or click in the blue square to upload your docum…" at bounding box center [0, 0] width 0 height 0
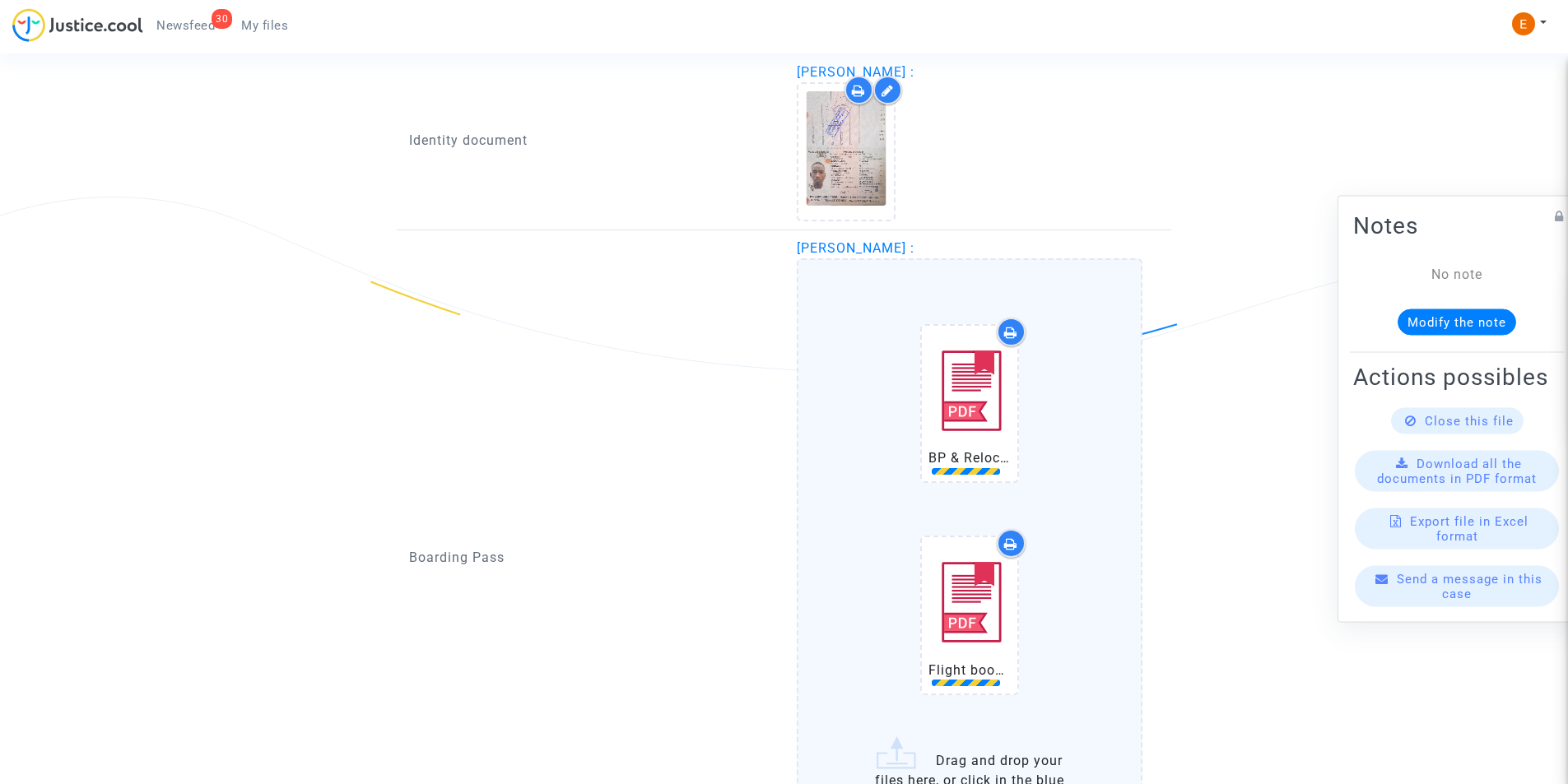
scroll to position [1203, 0]
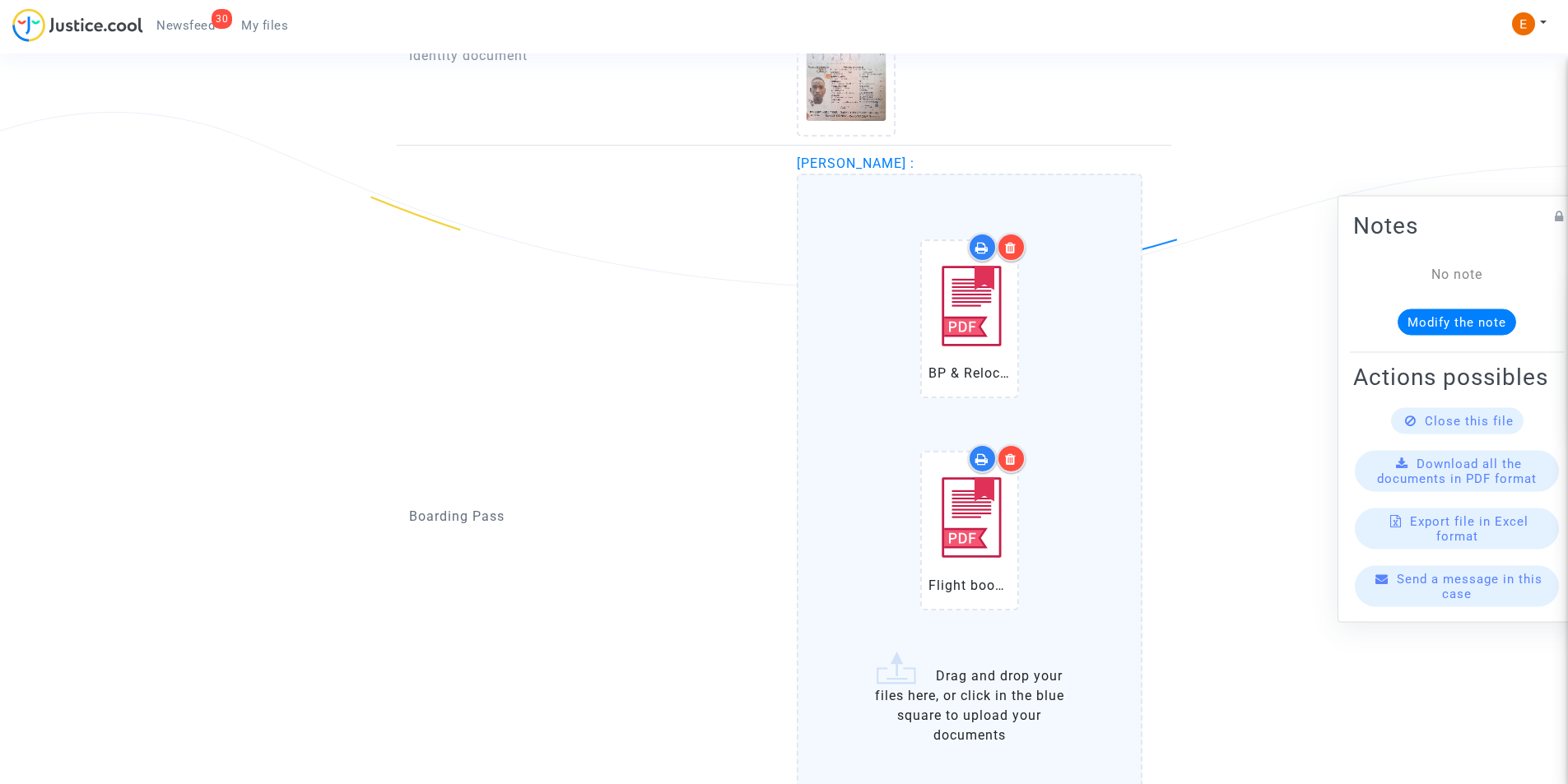
click at [1013, 458] on icon at bounding box center [1010, 459] width 12 height 13
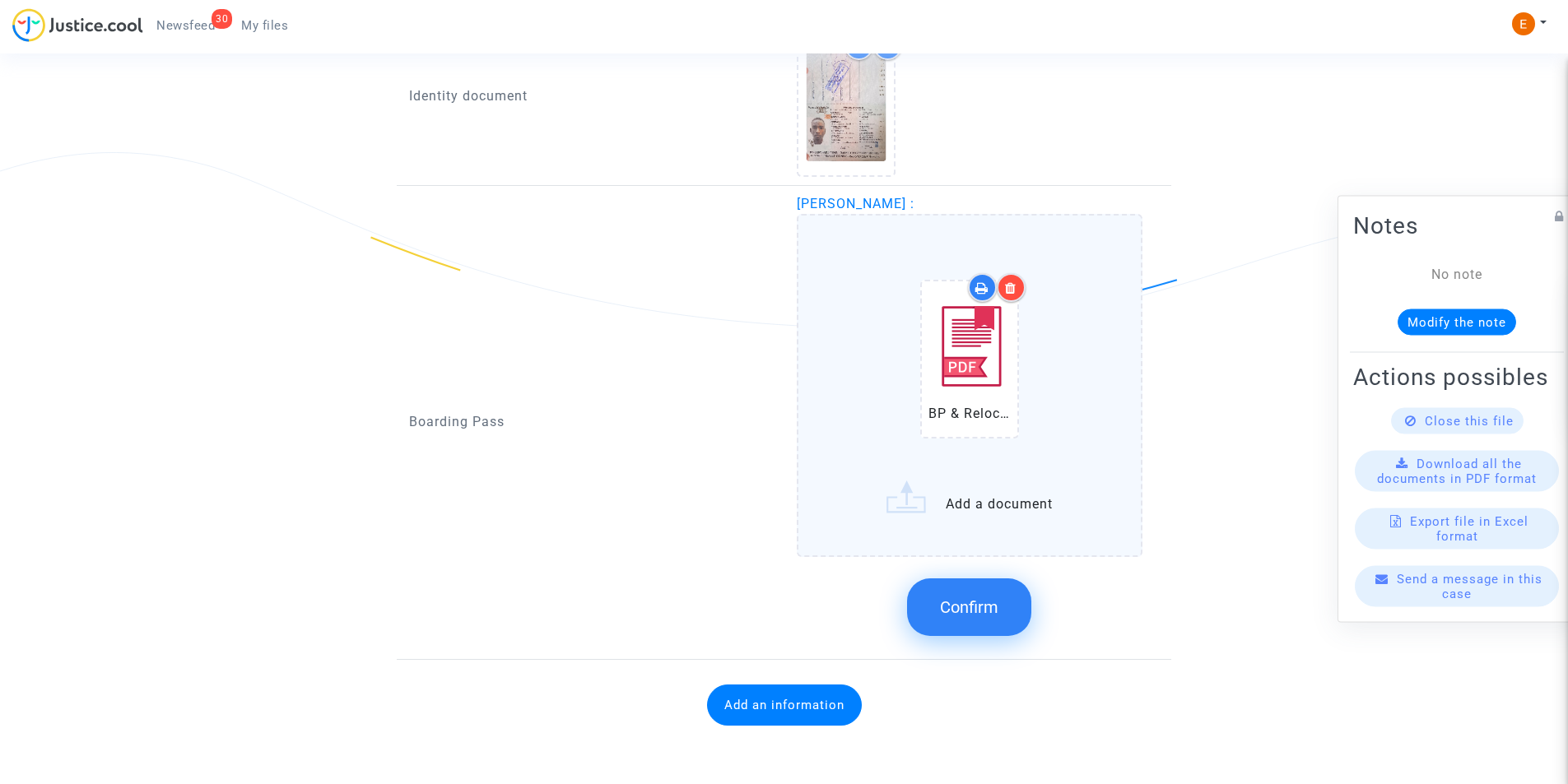
scroll to position [1163, 0]
click at [1002, 504] on label "BP & Relocation.pdf Add a document" at bounding box center [970, 386] width 346 height 343
click at [0, 0] on input "BP & Relocation.pdf Add a document" at bounding box center [0, 0] width 0 height 0
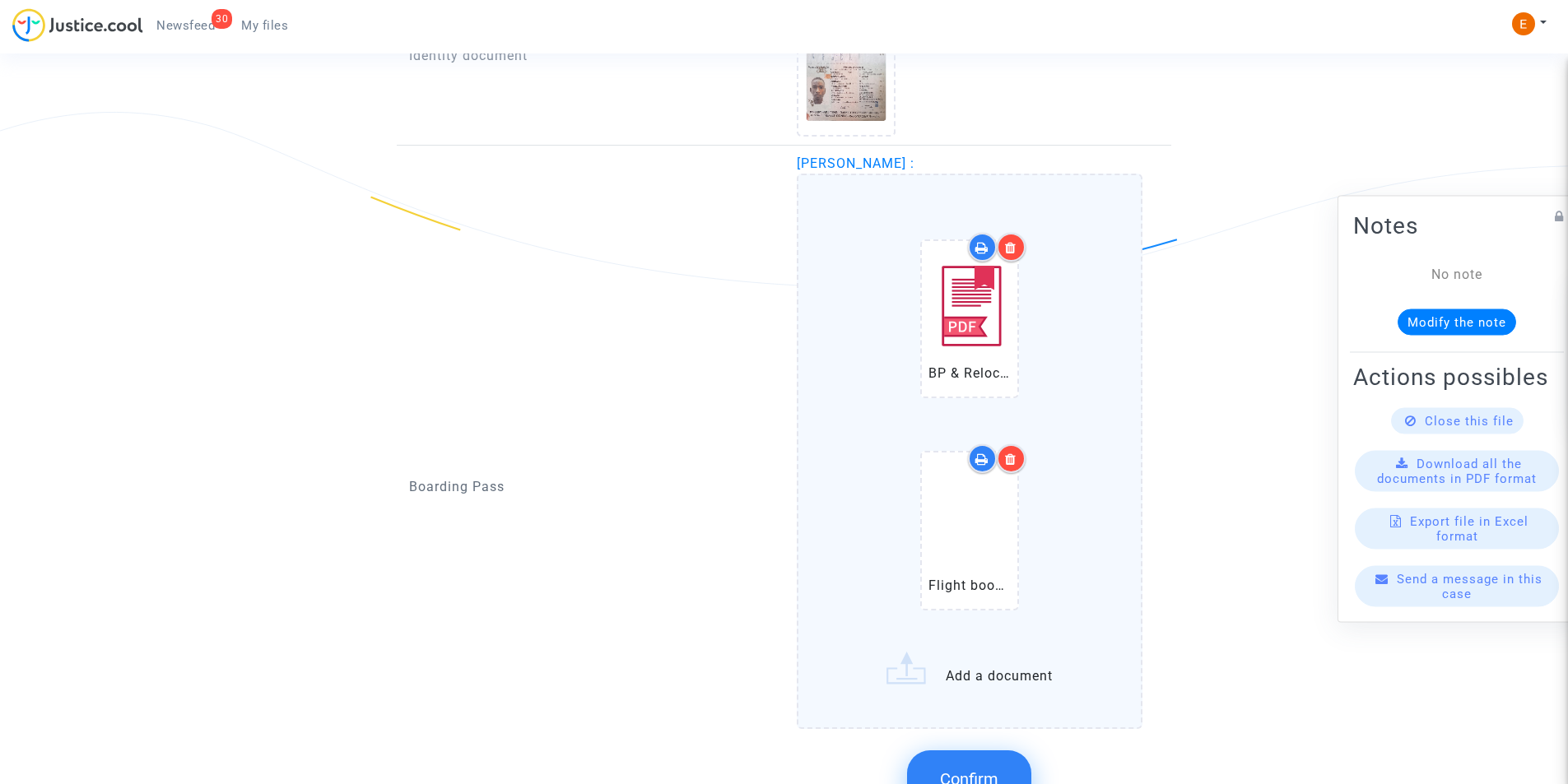
click at [1018, 453] on div at bounding box center [1011, 459] width 29 height 29
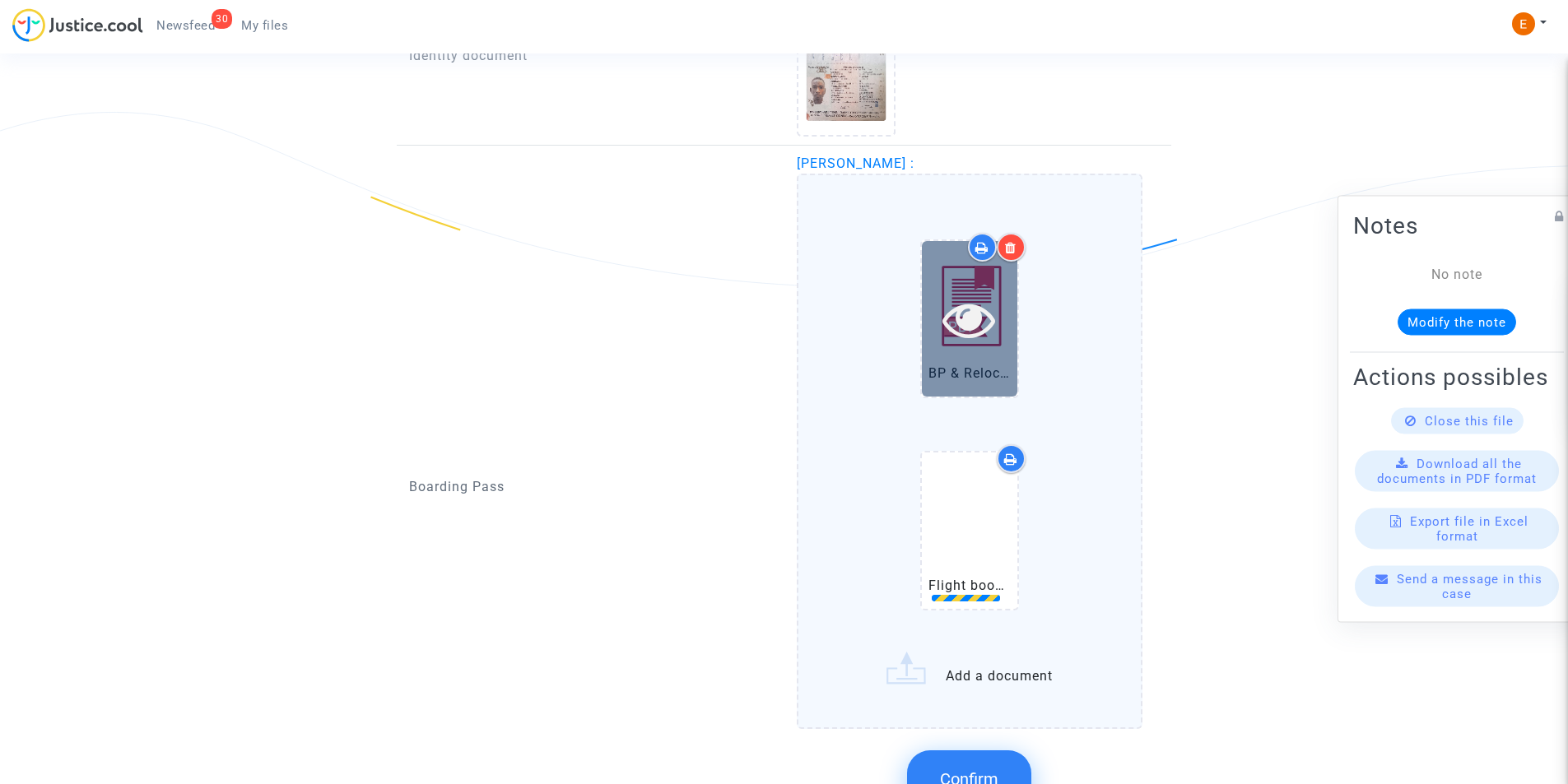
scroll to position [1163, 0]
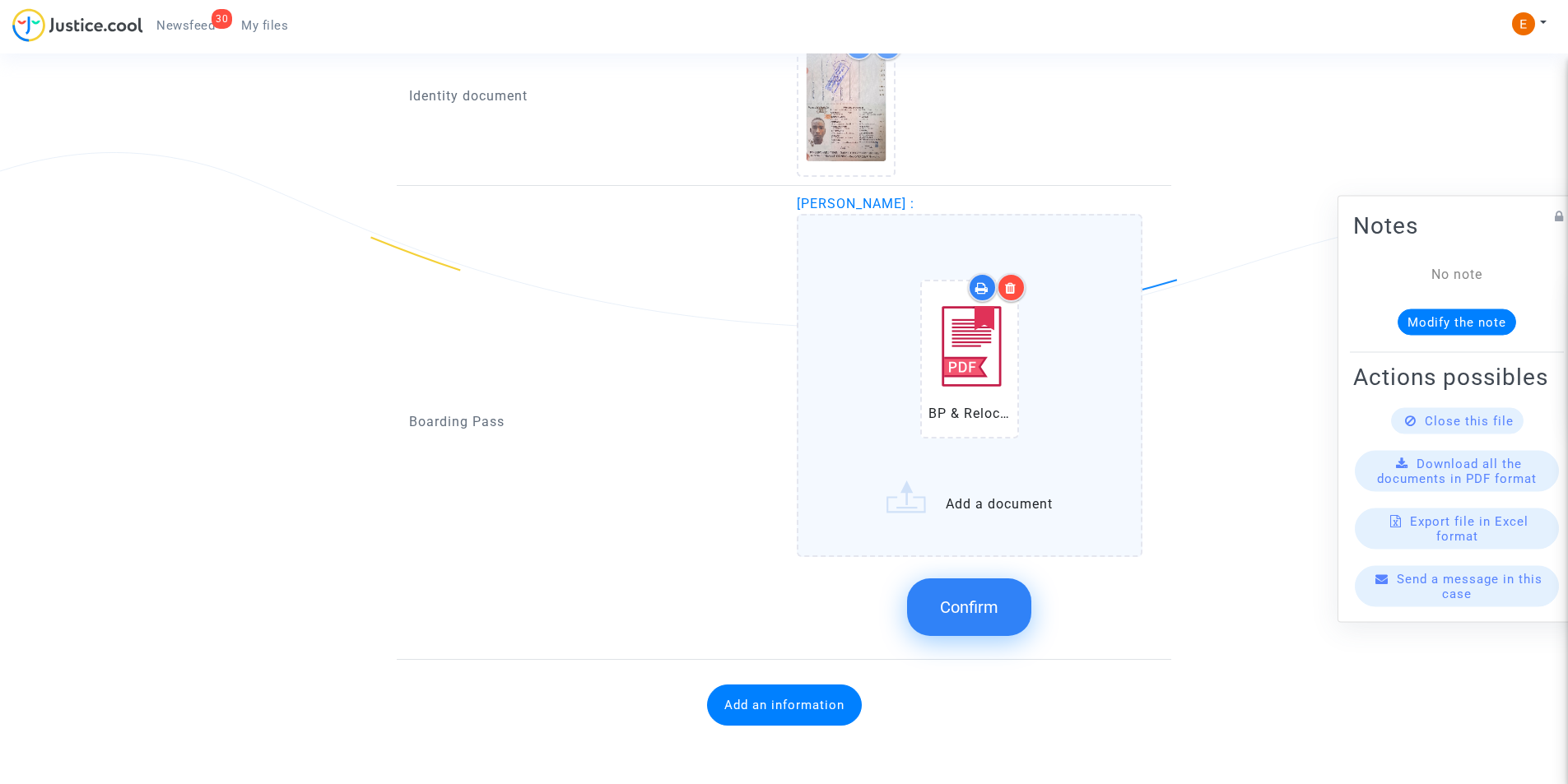
click at [970, 617] on span "Confirm" at bounding box center [969, 607] width 58 height 20
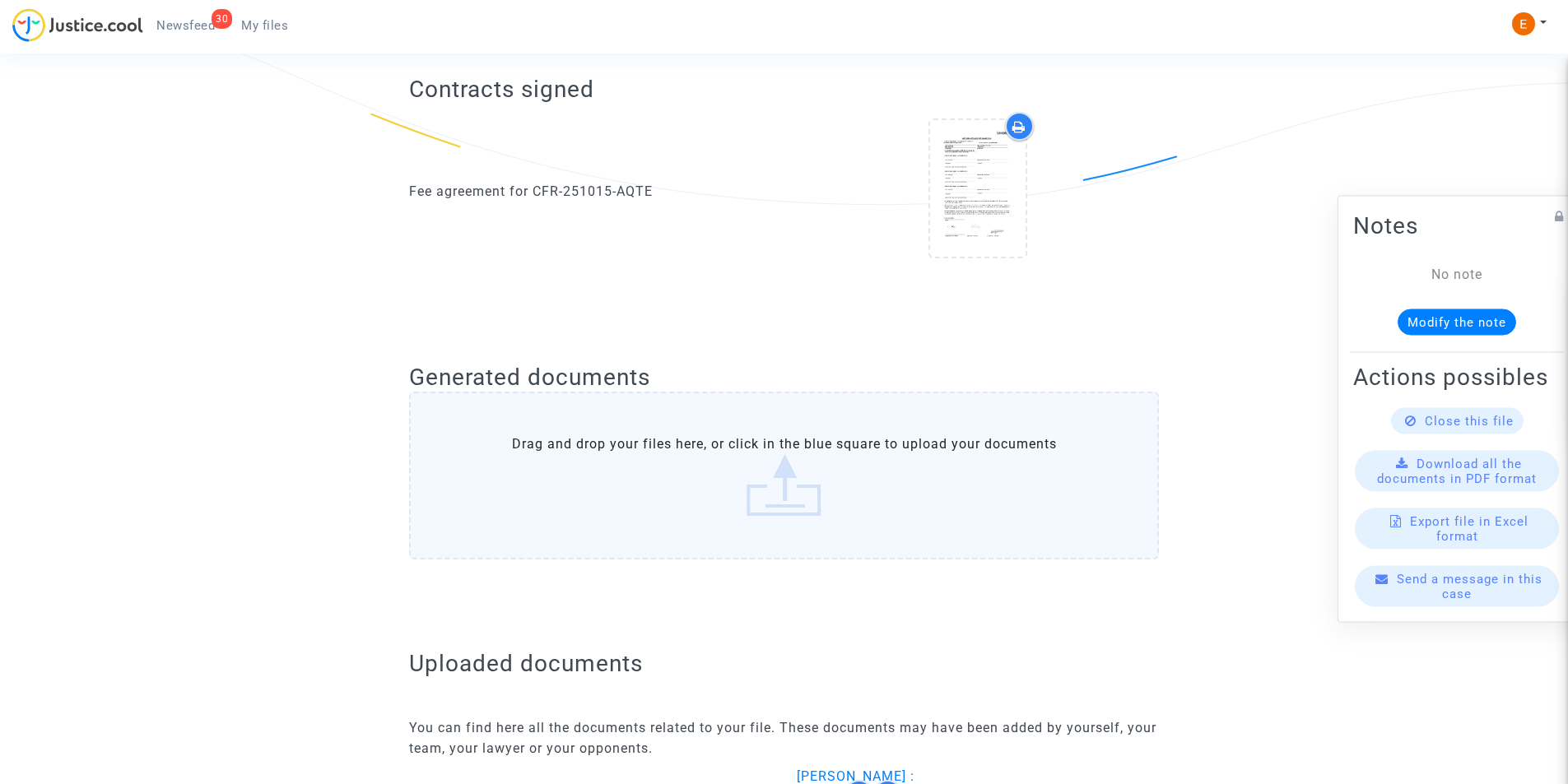
scroll to position [371, 0]
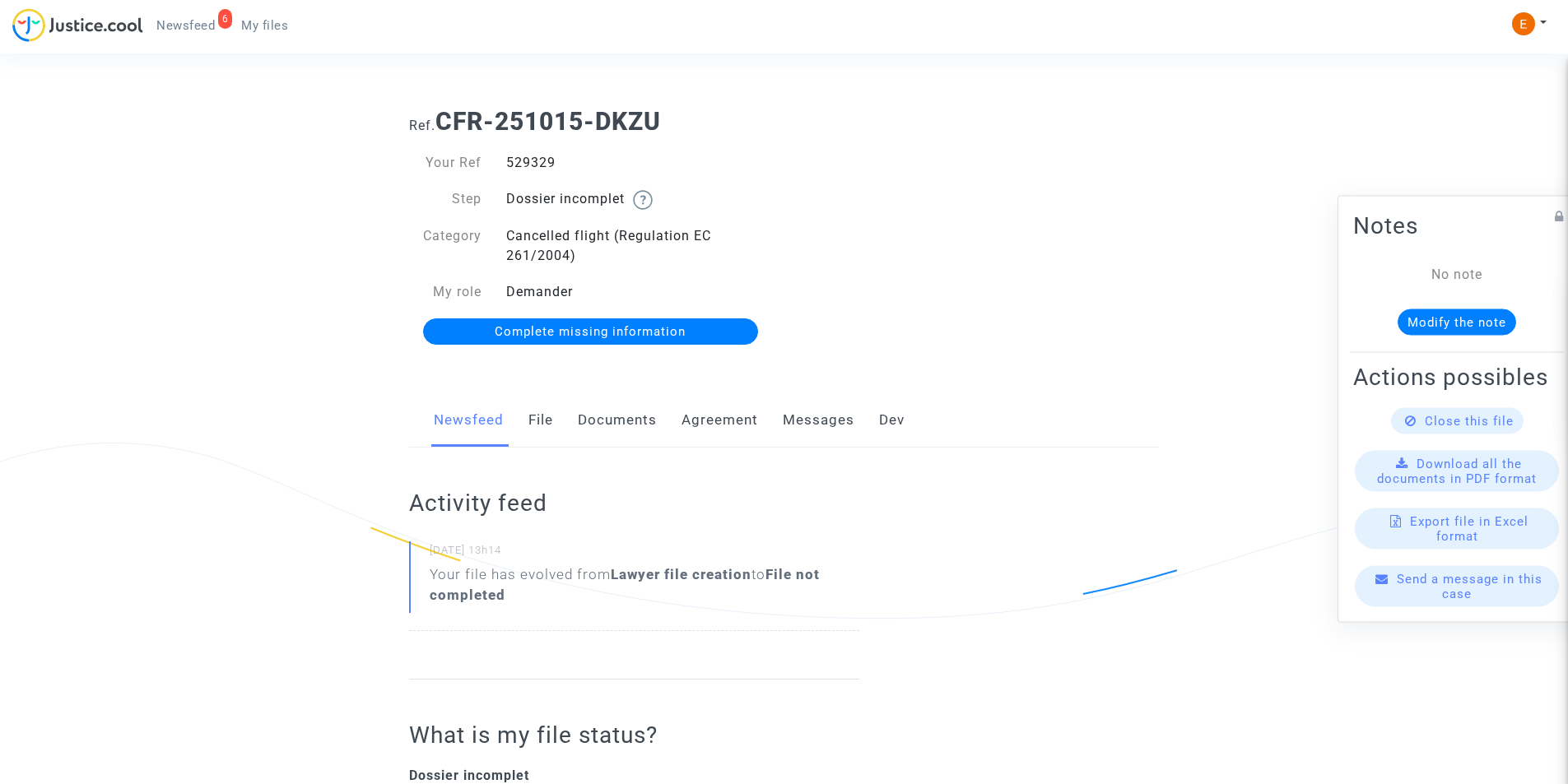
click at [632, 420] on link "Documents" at bounding box center [617, 421] width 79 height 55
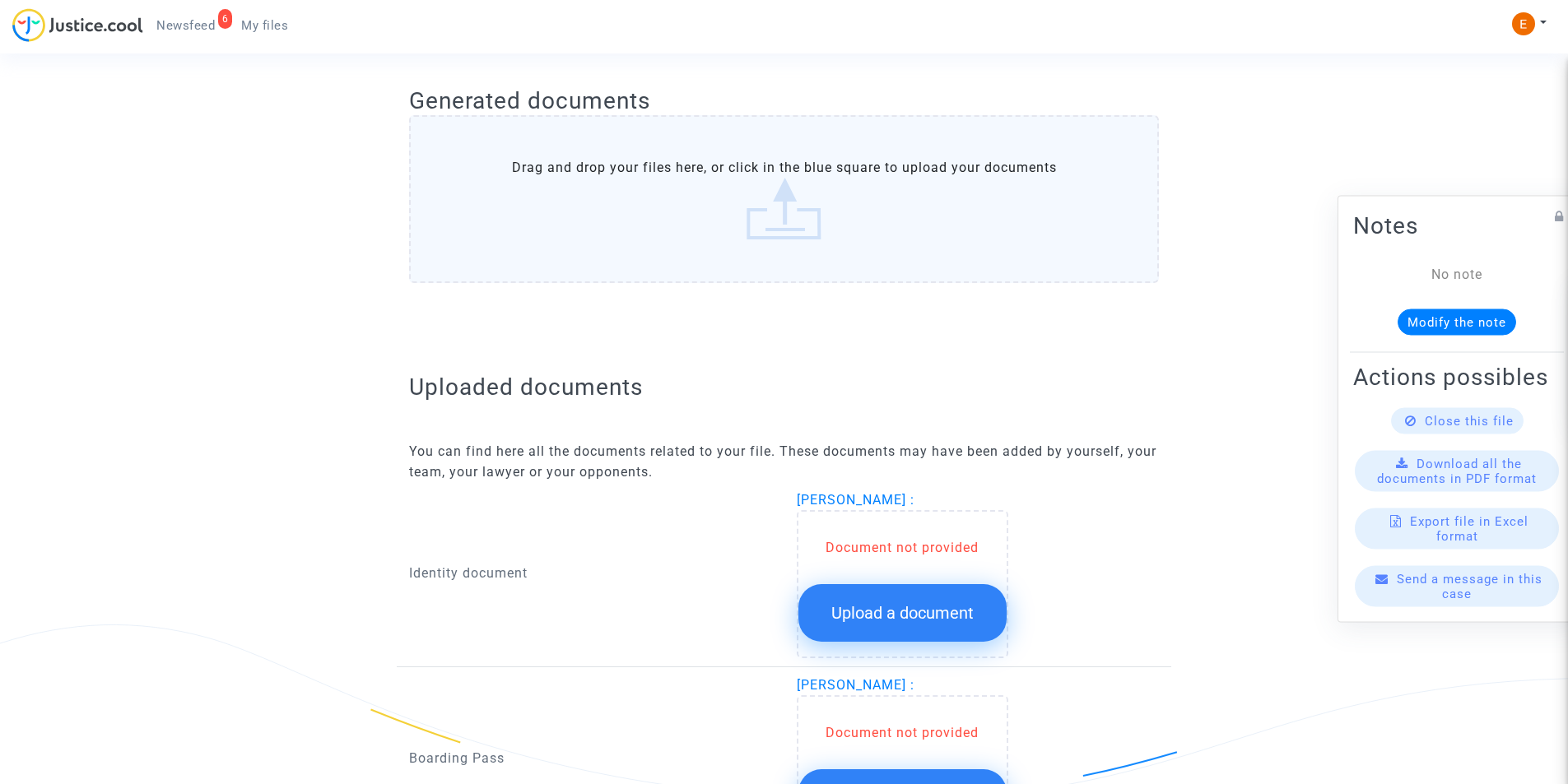
scroll to position [823, 0]
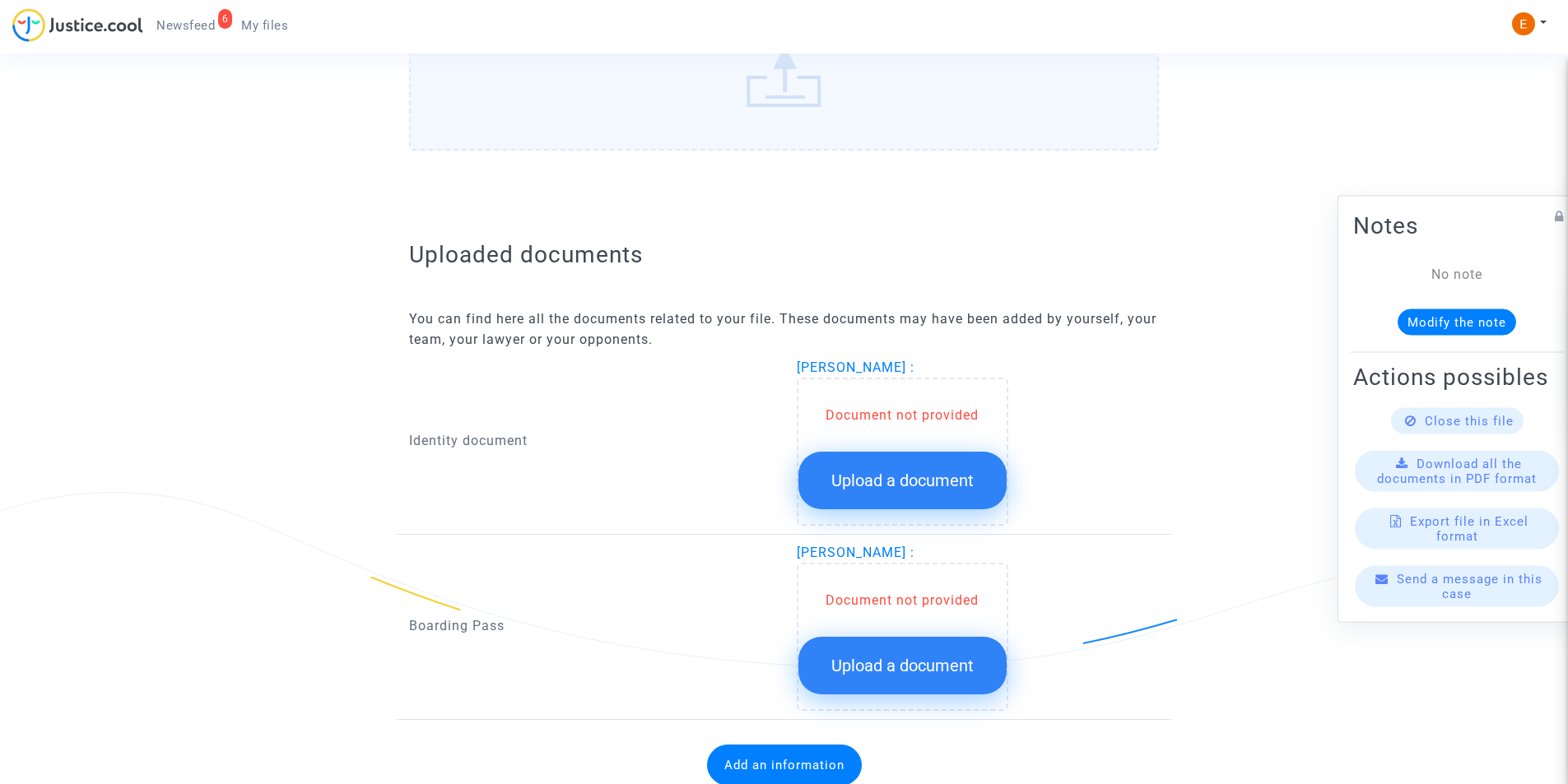
click at [874, 479] on span "Upload a document" at bounding box center [903, 480] width 142 height 20
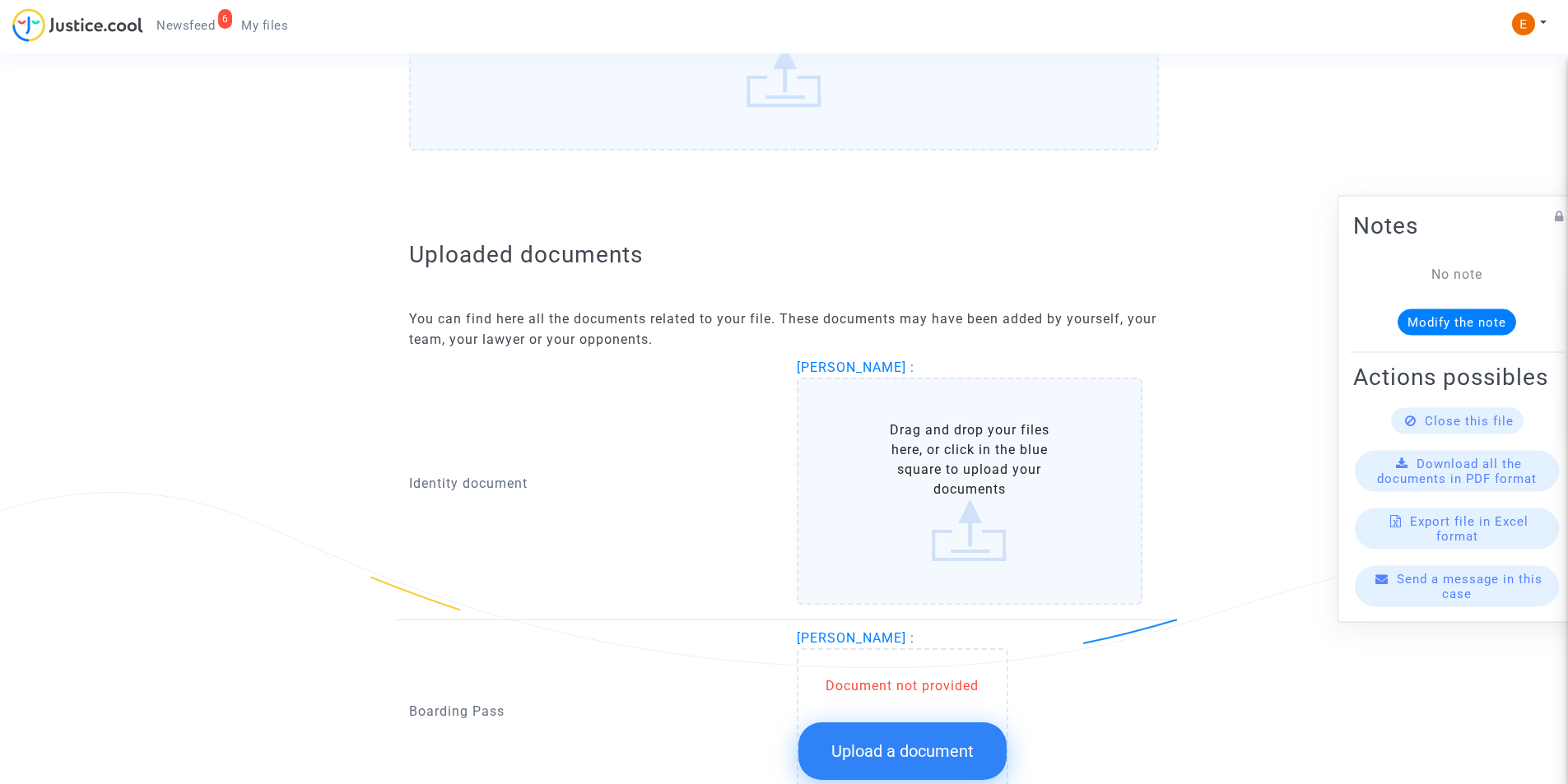
click at [942, 469] on label "Drag and drop your files here, or click in the blue square to upload your docum…" at bounding box center [970, 490] width 346 height 227
click at [0, 0] on input "Drag and drop your files here, or click in the blue square to upload your docum…" at bounding box center [0, 0] width 0 height 0
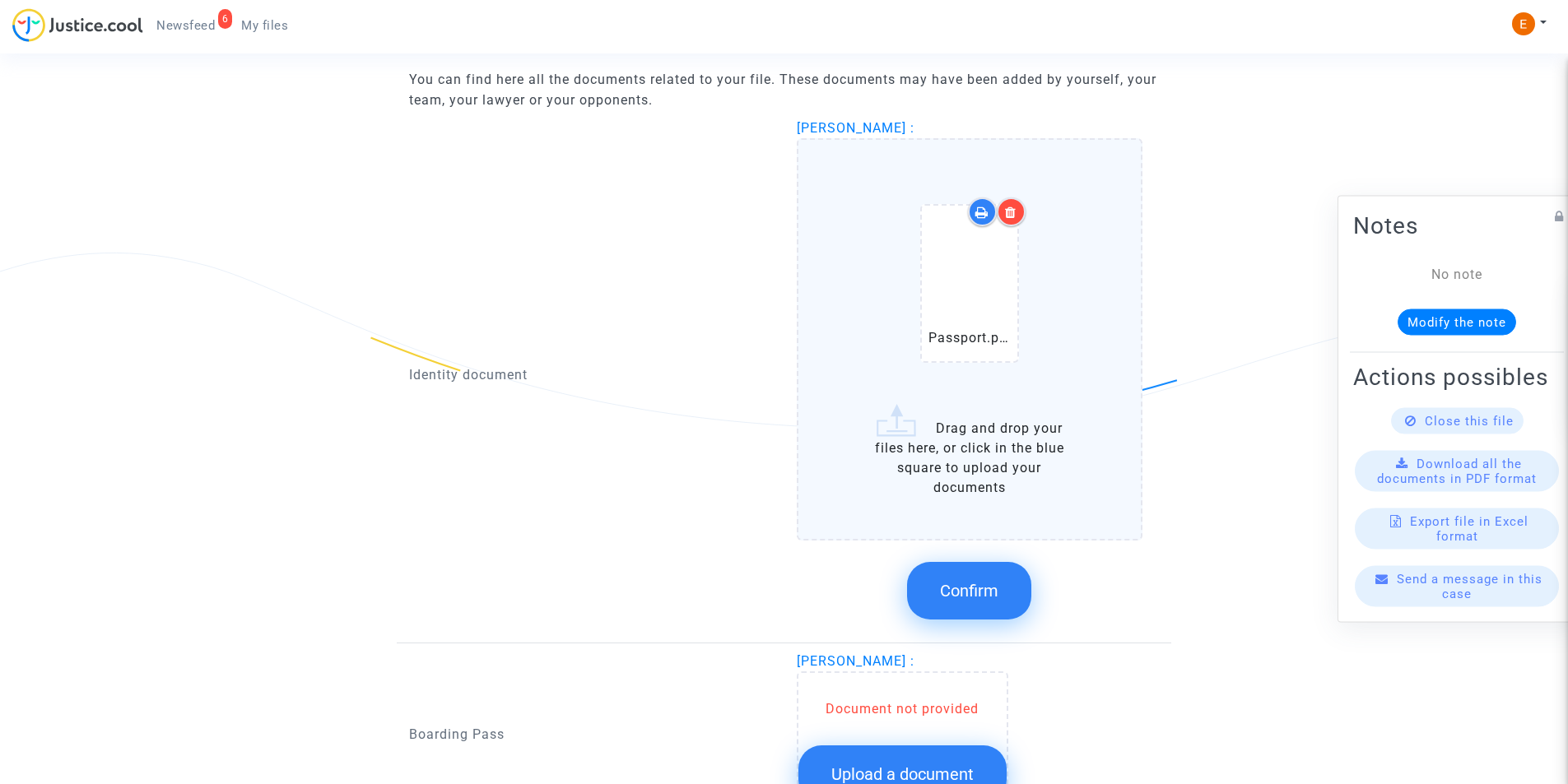
scroll to position [1070, 0]
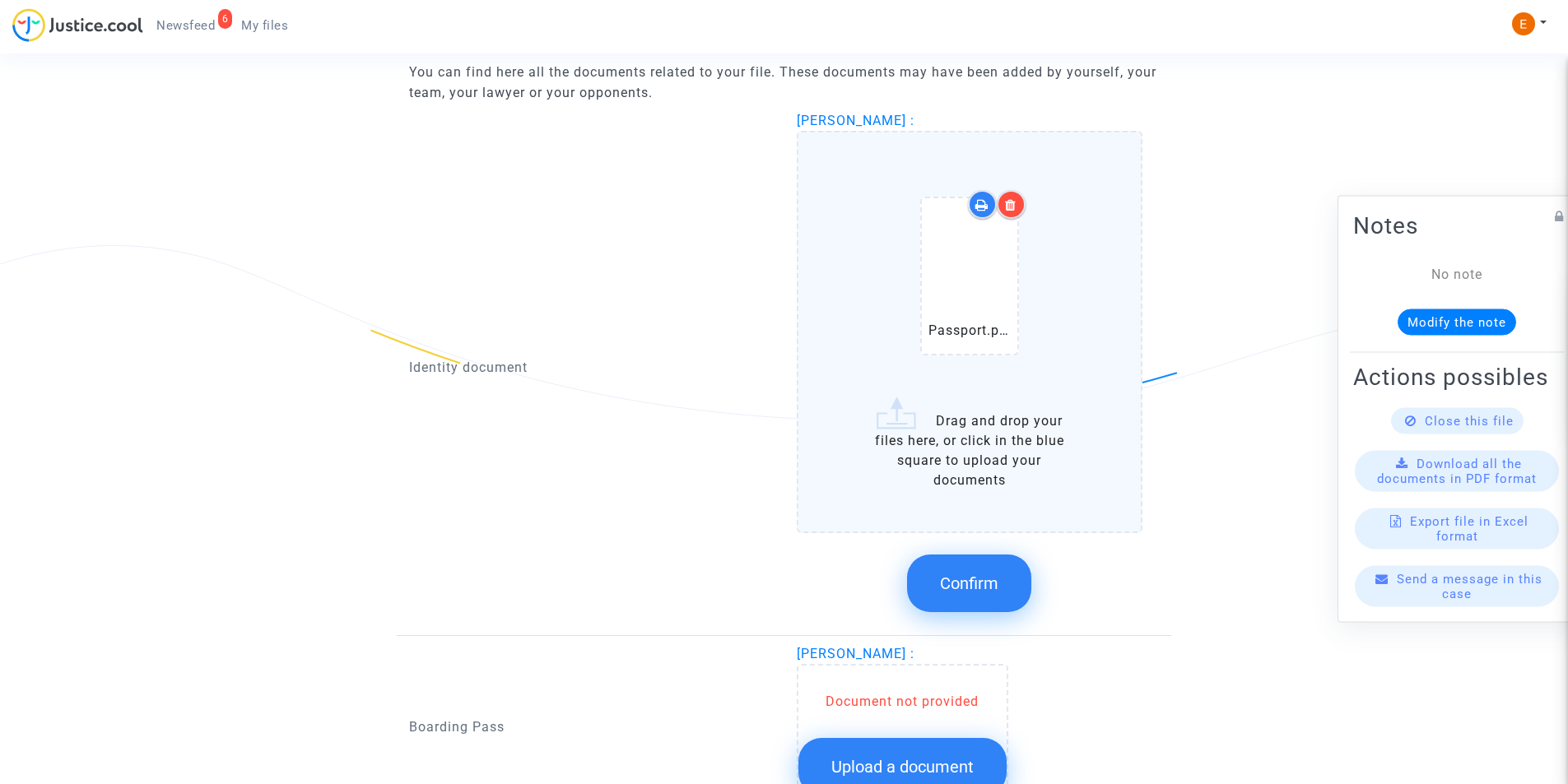
click at [991, 580] on span "Confirm" at bounding box center [969, 583] width 58 height 20
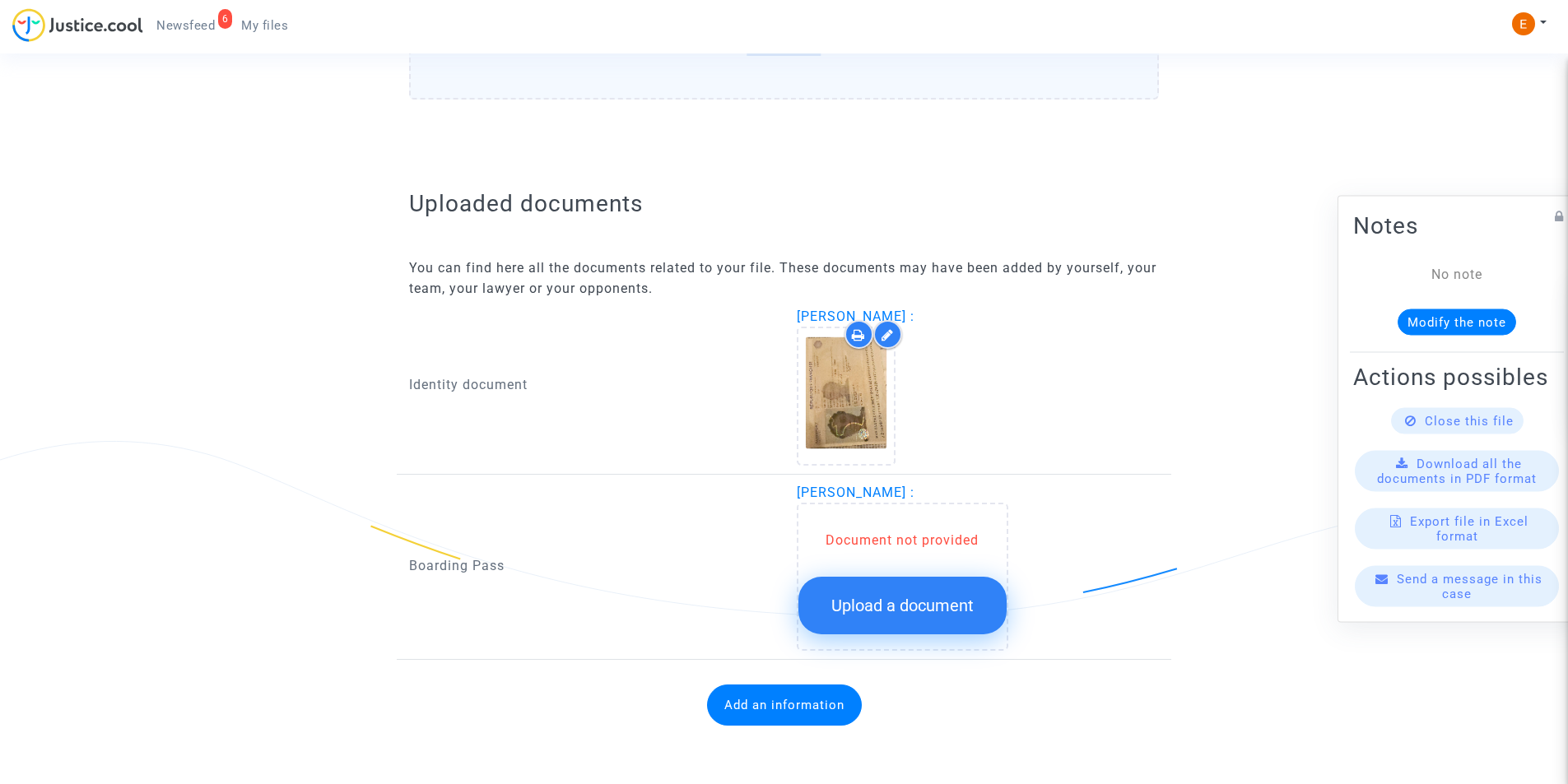
scroll to position [874, 0]
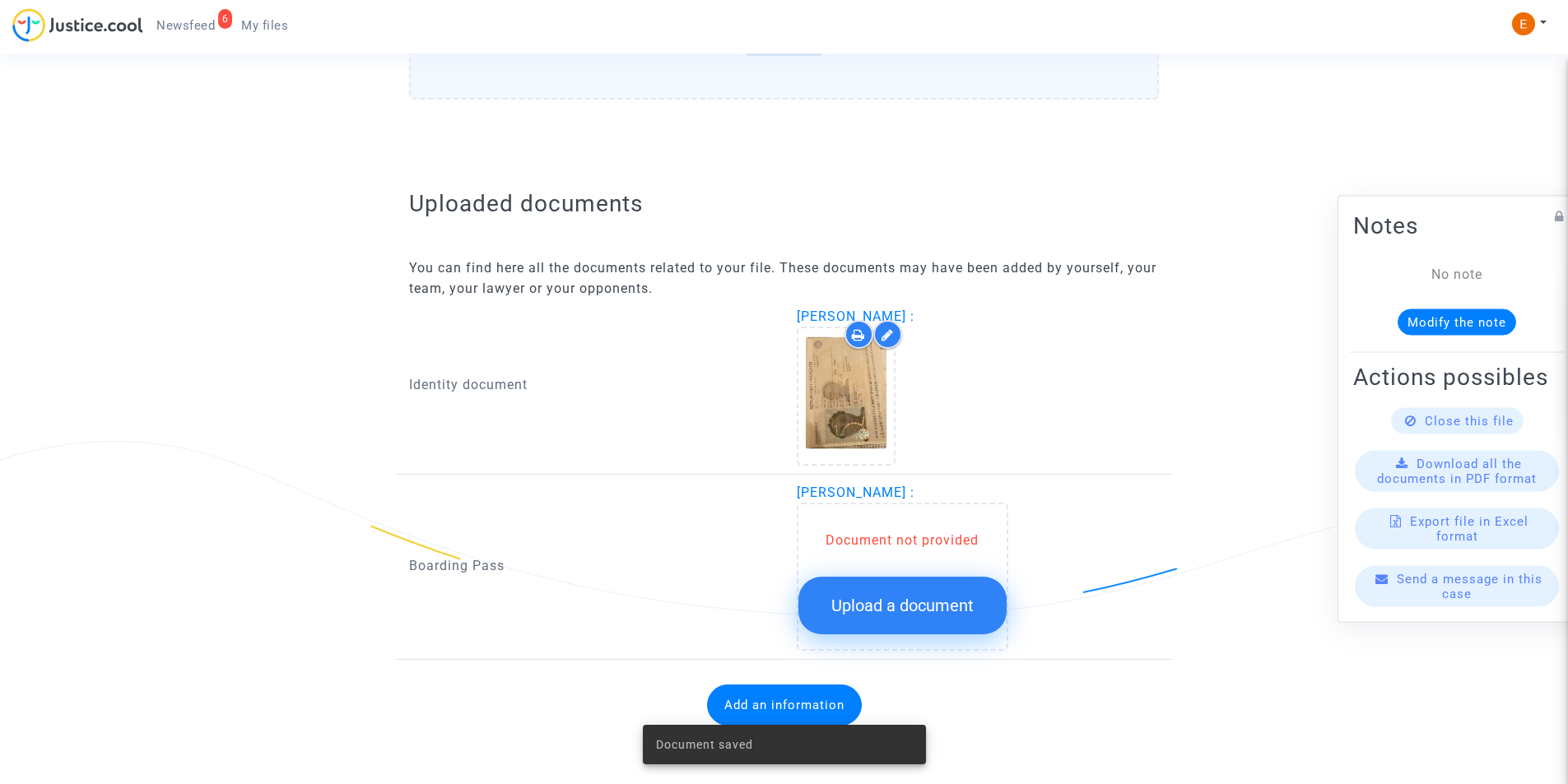
click at [923, 611] on span "Upload a document" at bounding box center [903, 606] width 142 height 20
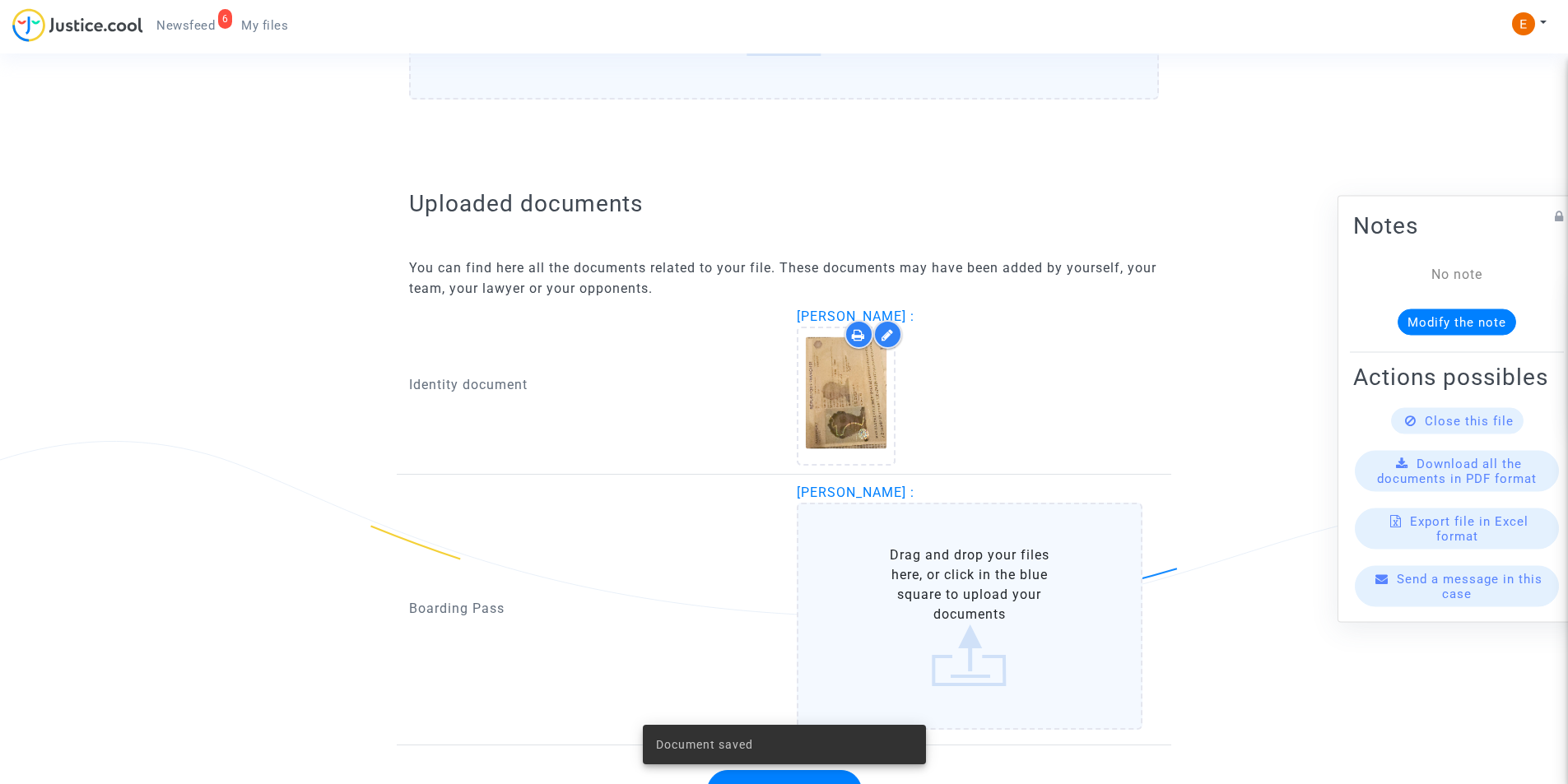
click at [970, 610] on label "Drag and drop your files here, or click in the blue square to upload your docum…" at bounding box center [970, 616] width 346 height 227
click at [0, 0] on input "Drag and drop your files here, or click in the blue square to upload your docum…" at bounding box center [0, 0] width 0 height 0
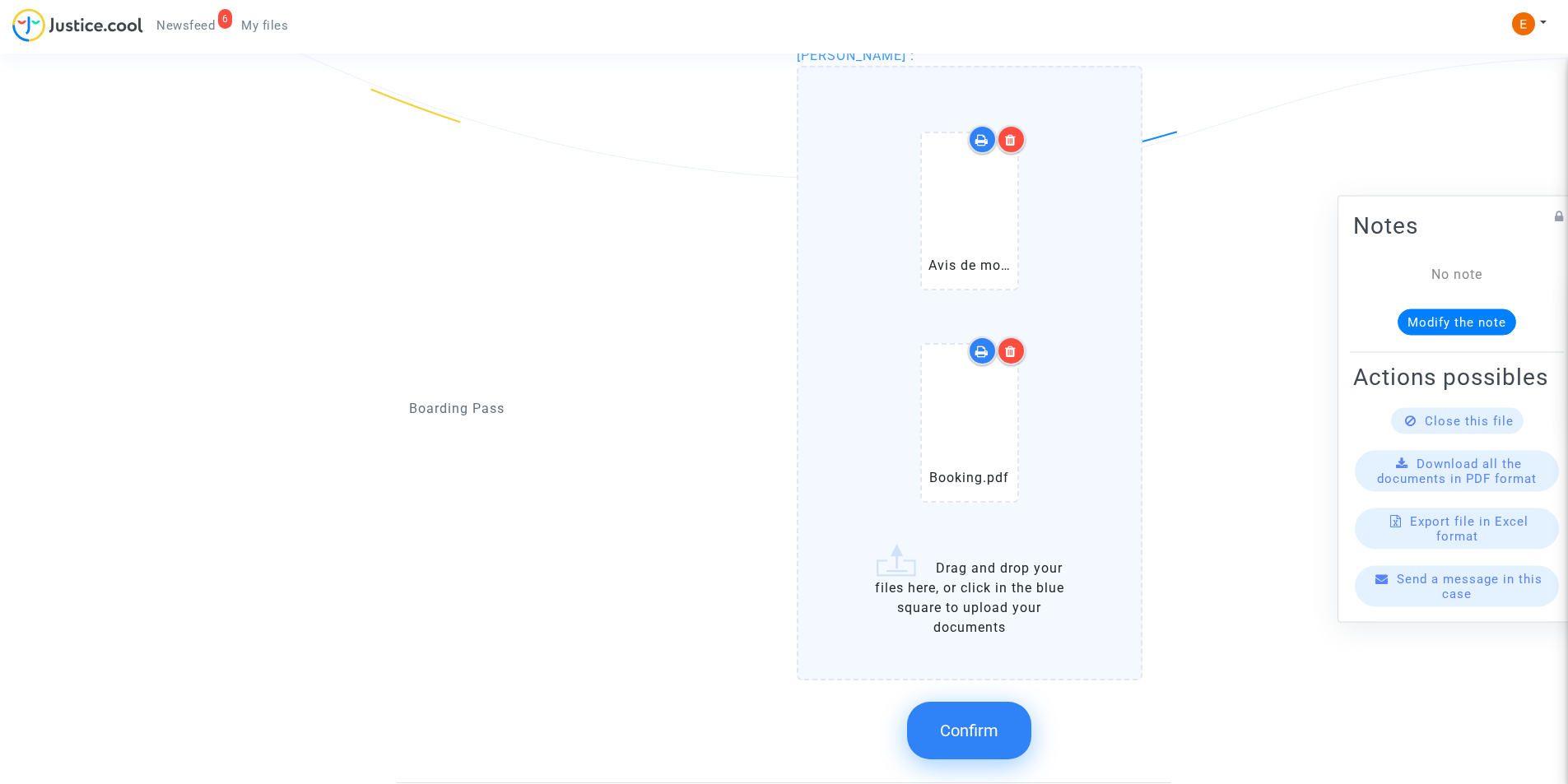
scroll to position [1435, 0]
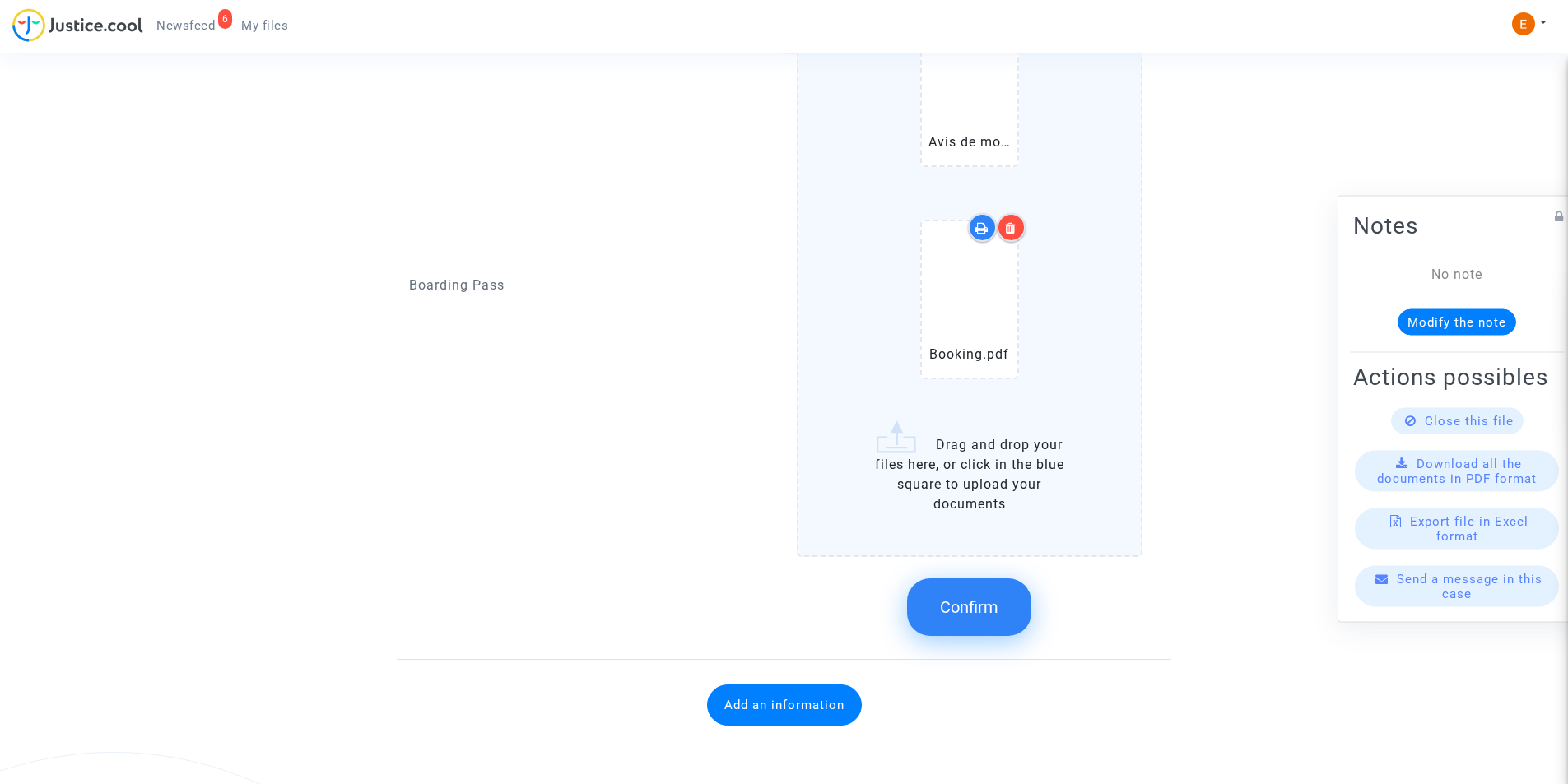
click at [991, 589] on button "Confirm" at bounding box center [969, 607] width 124 height 57
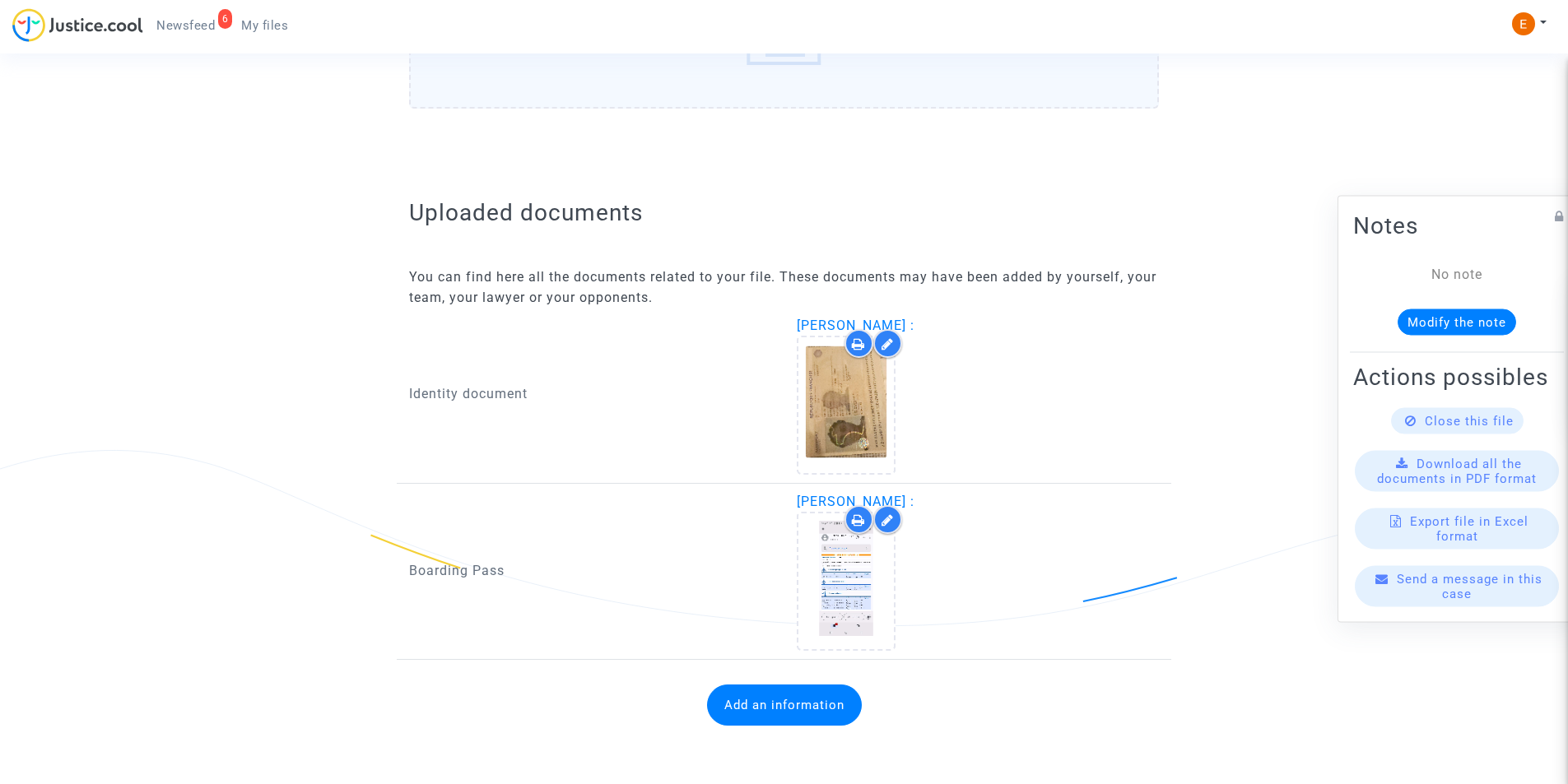
scroll to position [865, 0]
click at [201, 25] on span "Newsfeed" at bounding box center [186, 26] width 58 height 15
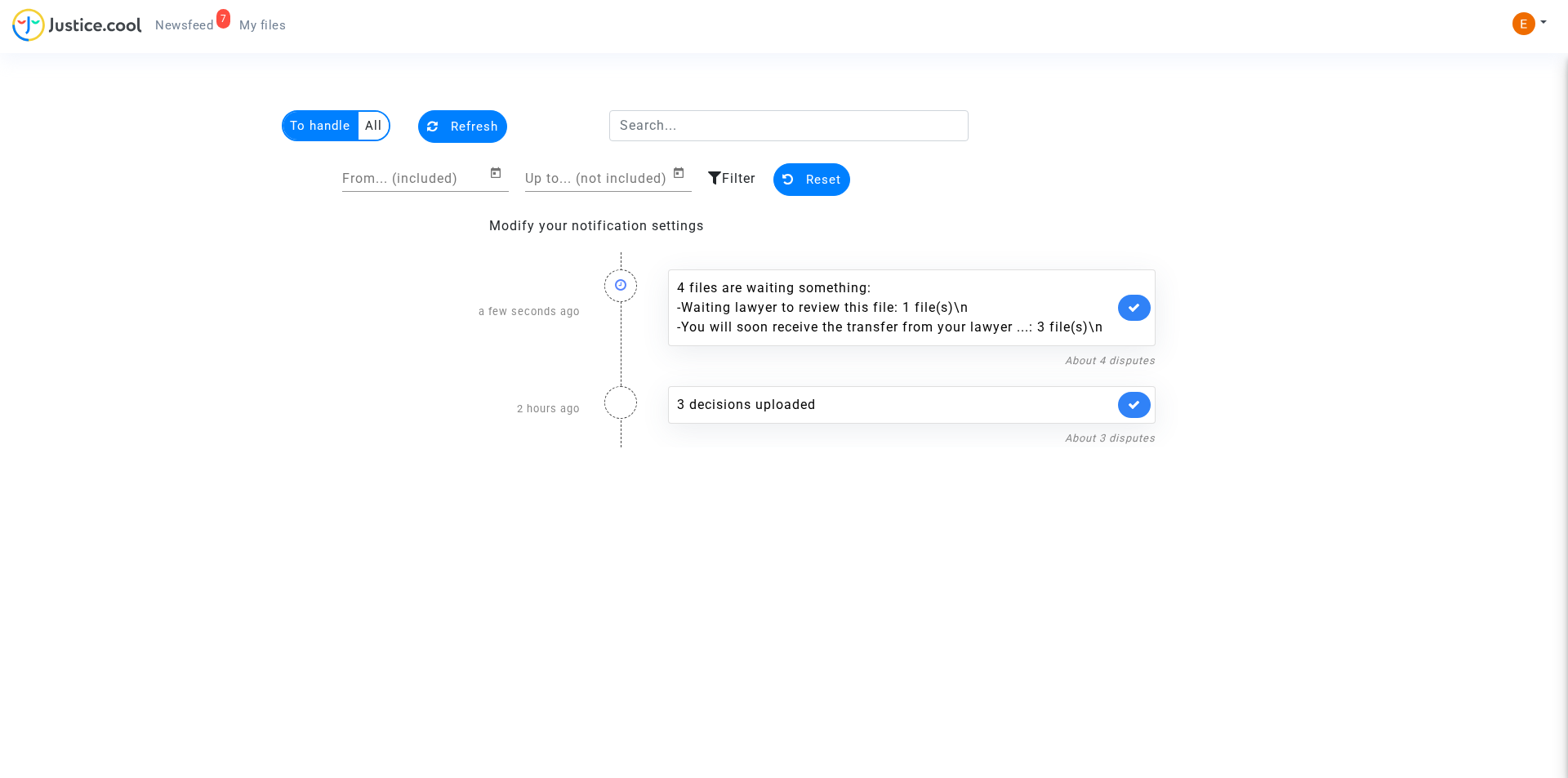
click at [204, 27] on span "Newsfeed" at bounding box center [185, 25] width 58 height 14
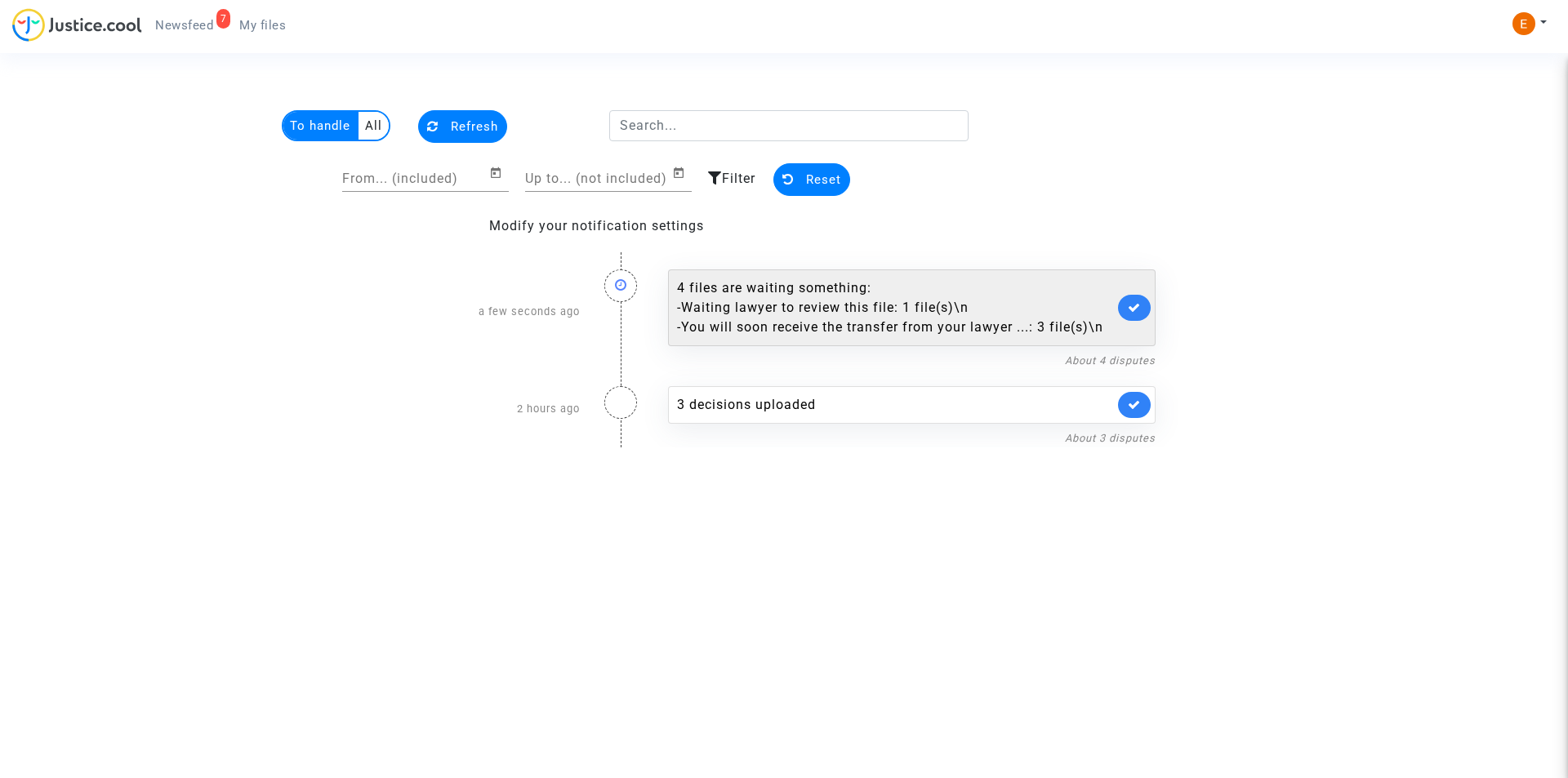
click at [931, 318] on div "- You will soon receive the transfer from your lawyer ...: 3 file(s)\n" at bounding box center [895, 327] width 437 height 20
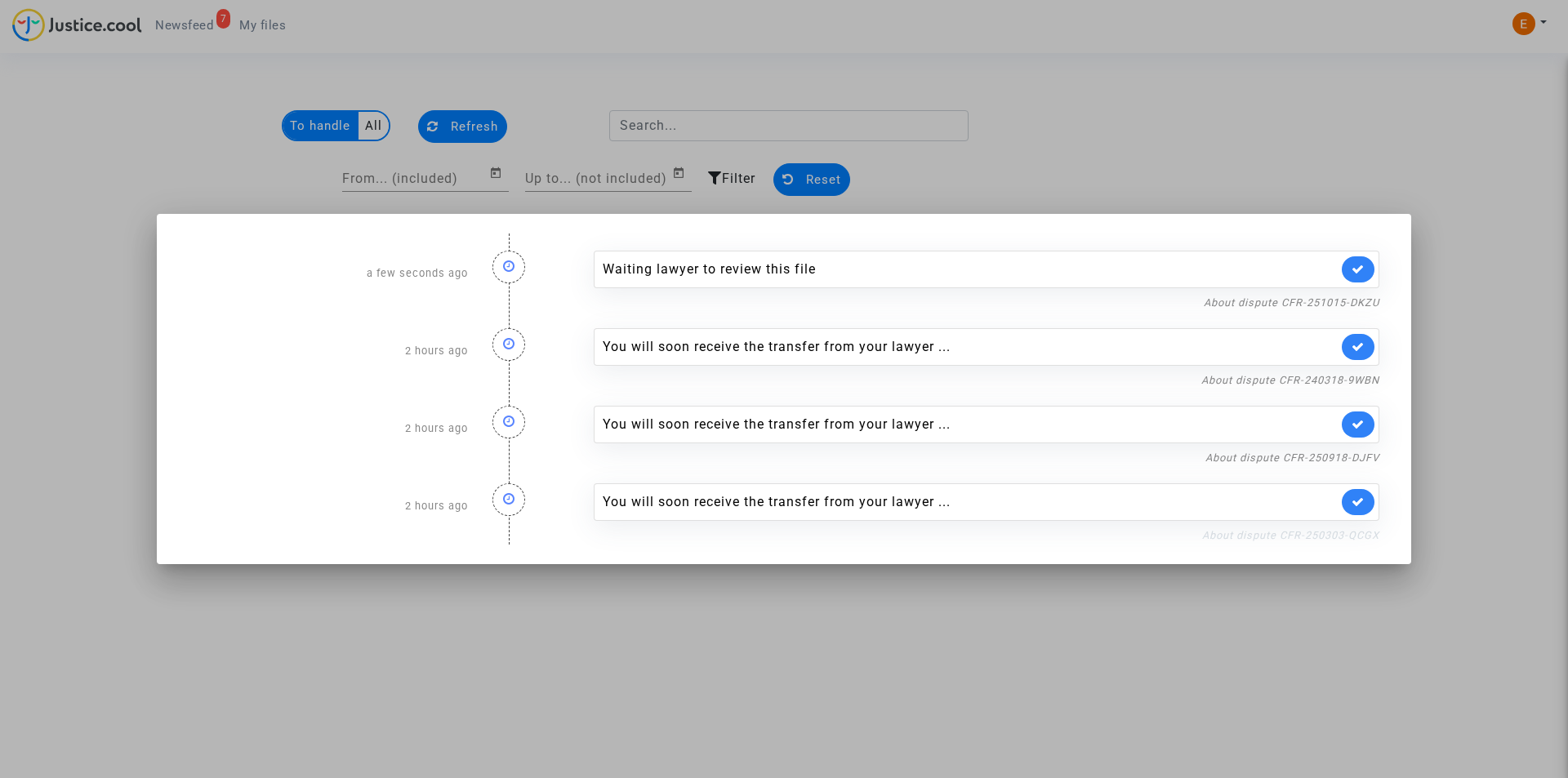
click at [1283, 536] on link "About dispute CFR-250303-QCGX" at bounding box center [1291, 536] width 177 height 13
click at [1255, 456] on link "About dispute CFR-250918-DJFV" at bounding box center [1293, 458] width 174 height 13
click at [1223, 456] on link "About dispute CFR-250918-DJFV" at bounding box center [1293, 458] width 174 height 13
click at [1255, 375] on link "About dispute CFR-240318-9WBN" at bounding box center [1290, 381] width 178 height 13
click at [1287, 307] on link "About dispute CFR-251015-DKZU" at bounding box center [1292, 303] width 176 height 13
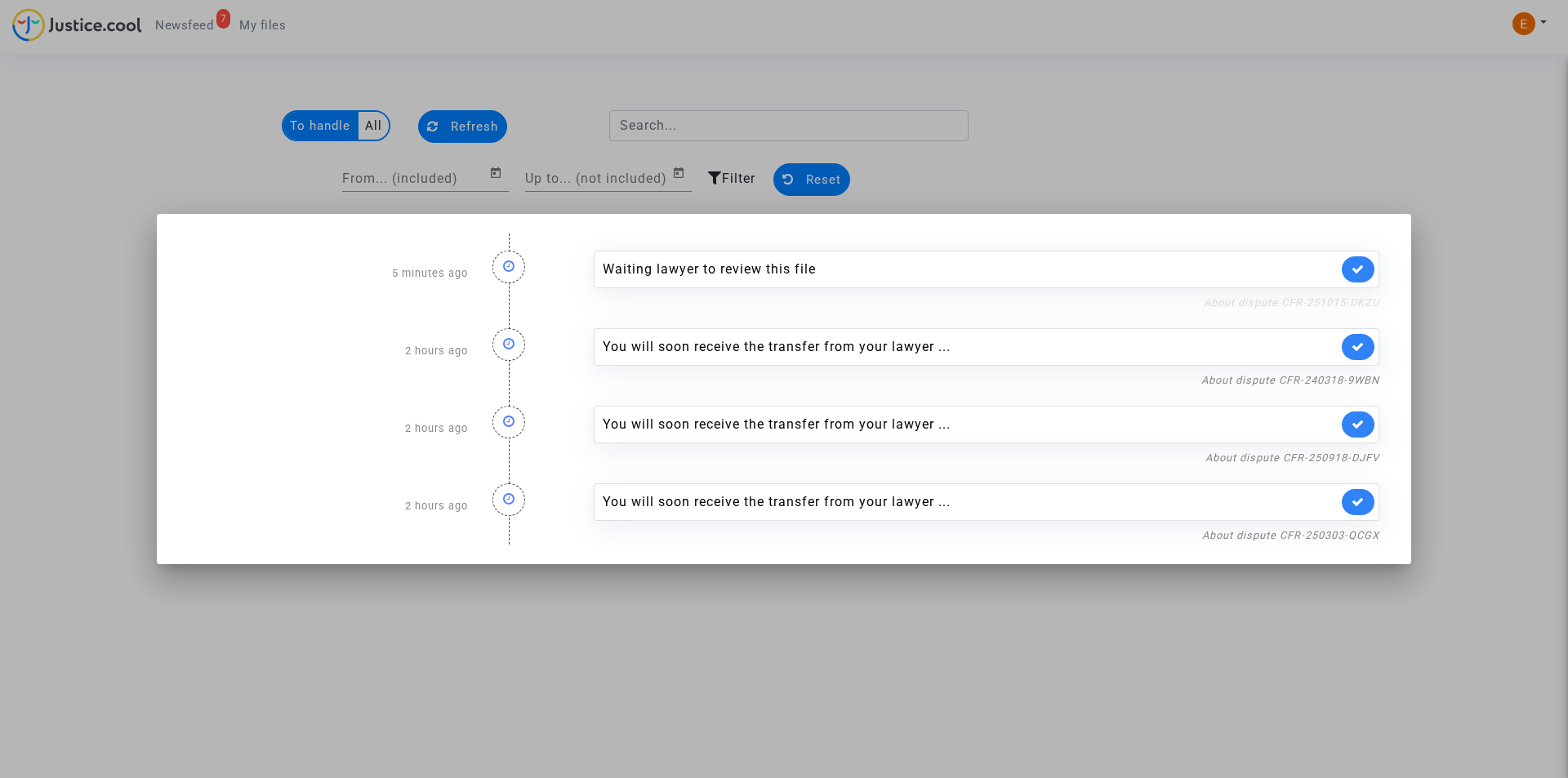
click at [1295, 301] on link "About dispute CFR-251015-DKZU" at bounding box center [1292, 303] width 176 height 13
click at [109, 230] on div at bounding box center [784, 389] width 1568 height 778
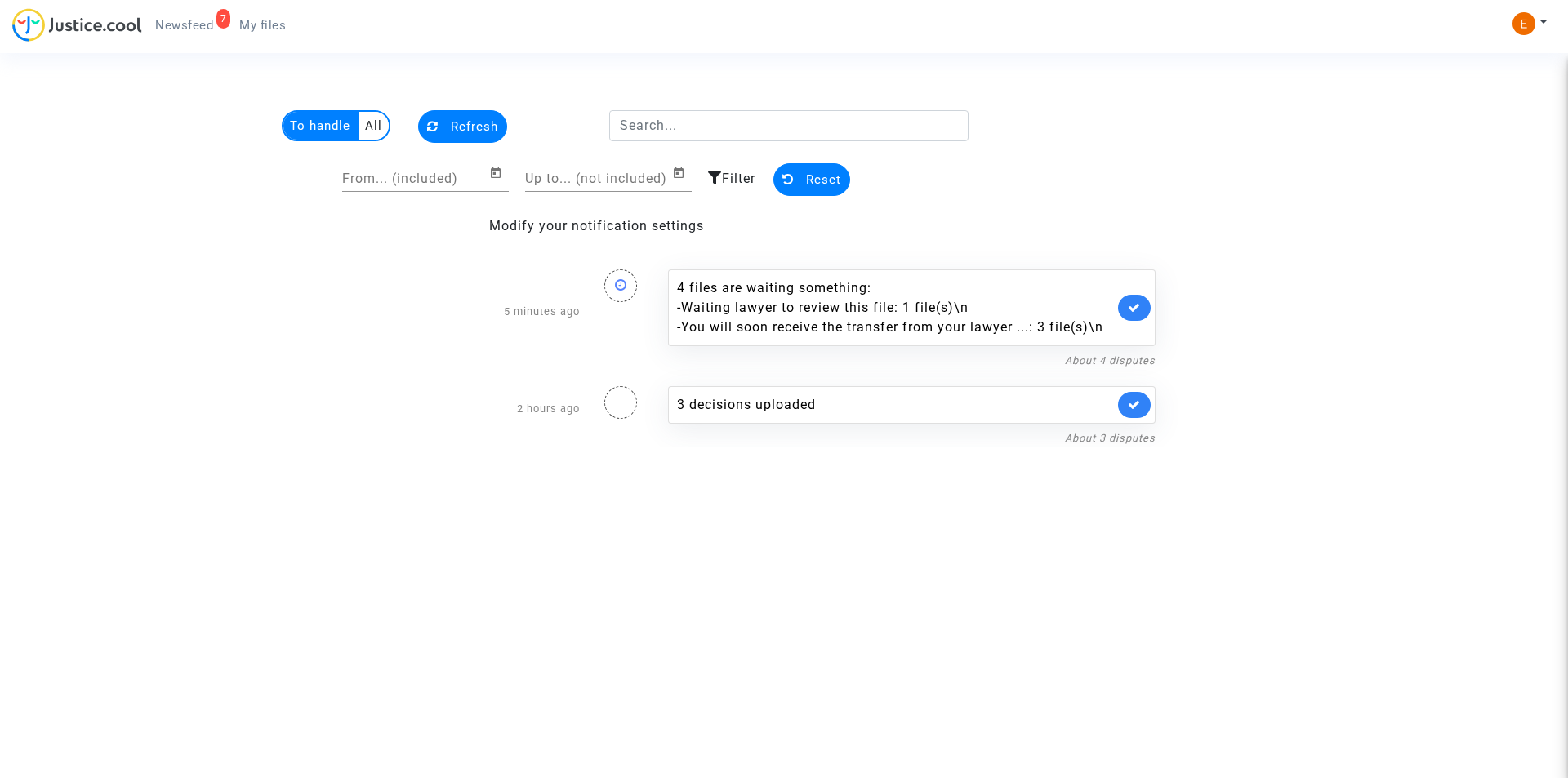
click at [204, 25] on span "Newsfeed" at bounding box center [185, 25] width 58 height 14
click at [766, 406] on div "3 decisions uploaded" at bounding box center [895, 405] width 437 height 20
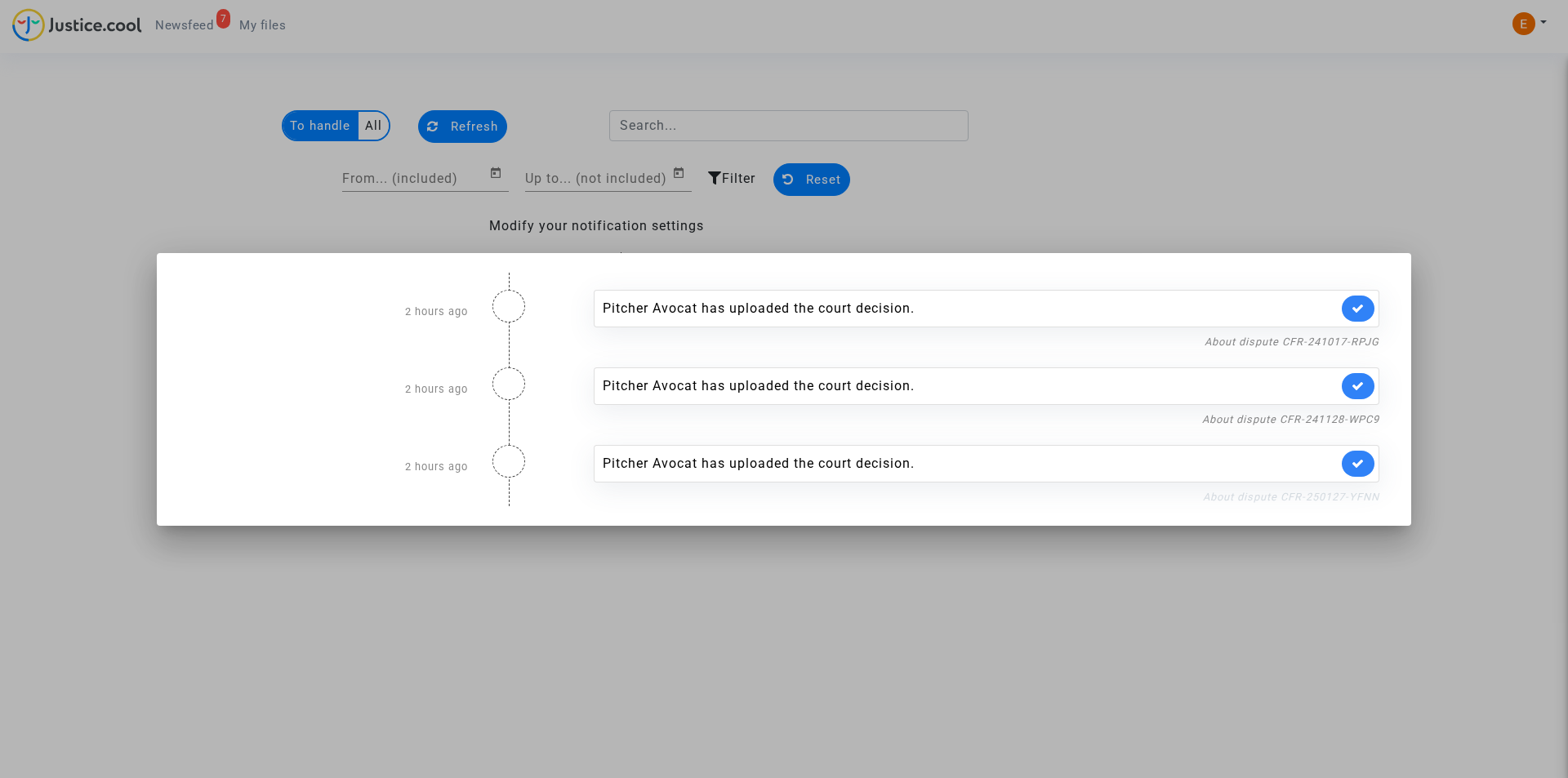
click at [1316, 494] on link "About dispute CFR-250127-YFNN" at bounding box center [1291, 498] width 176 height 13
click at [134, 204] on div at bounding box center [784, 389] width 1568 height 778
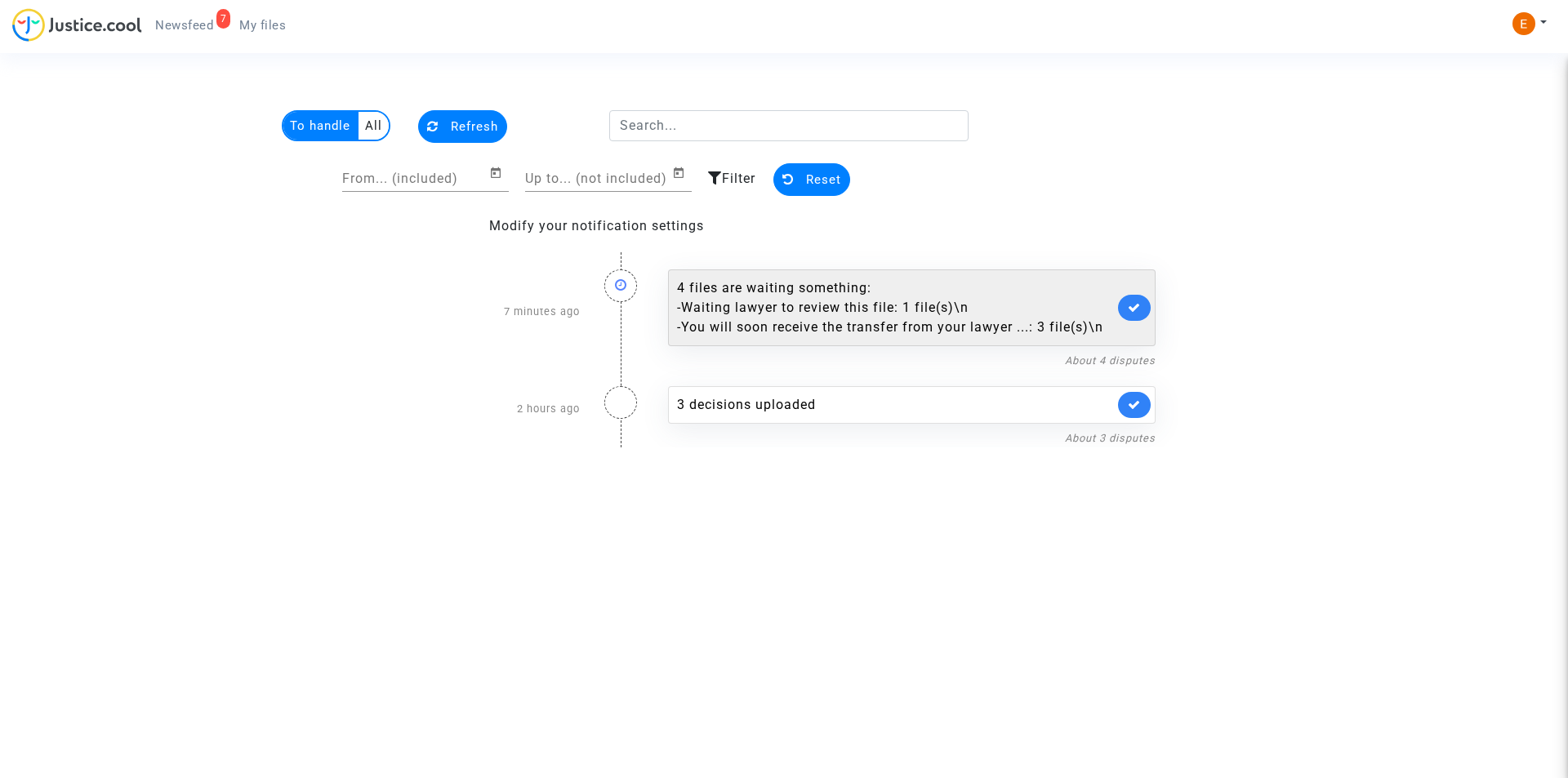
click at [815, 332] on div "- You will soon receive the transfer from your lawyer ...: 3 file(s)\n" at bounding box center [895, 327] width 437 height 20
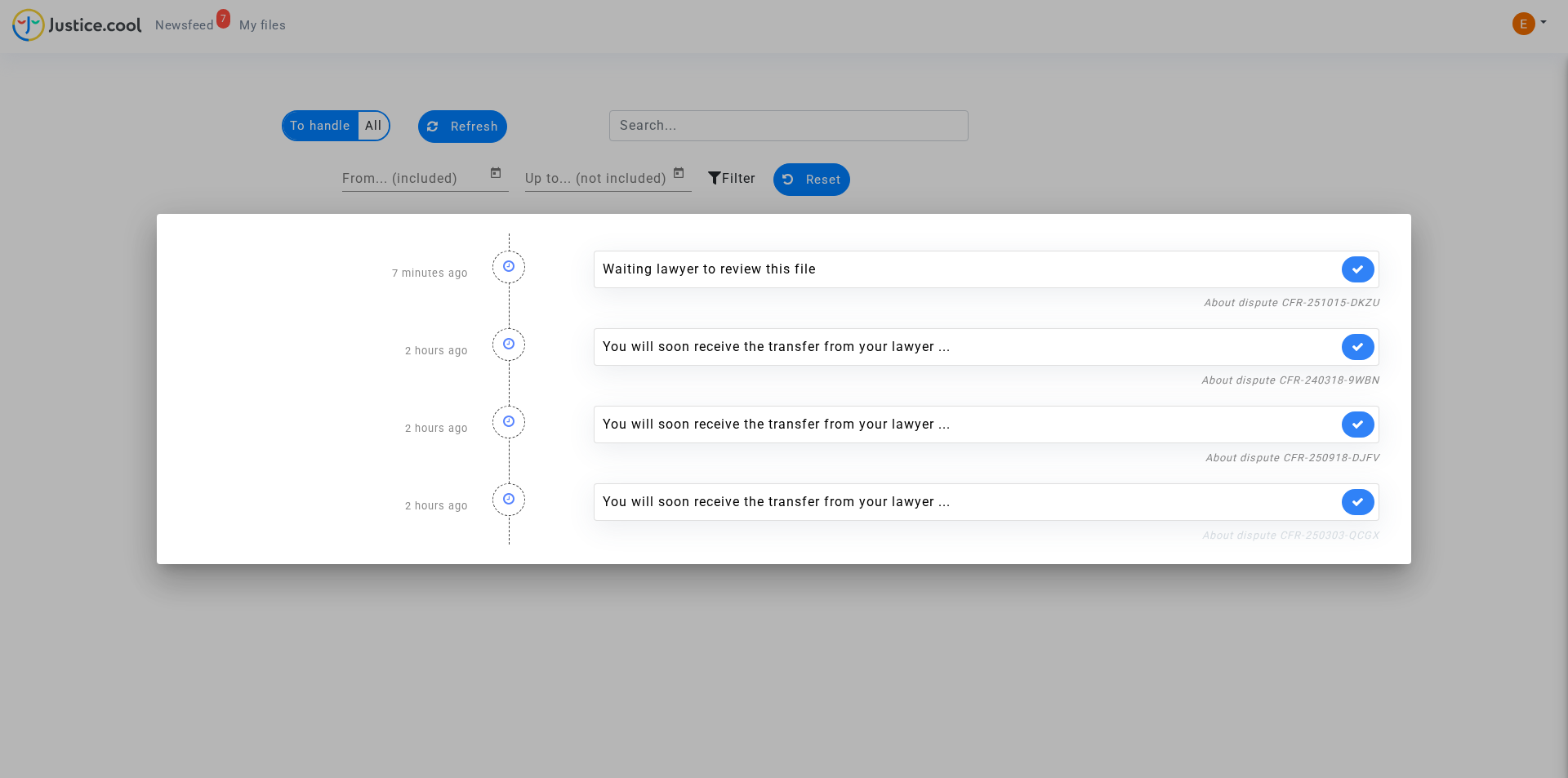
click at [1313, 538] on link "About dispute CFR-250303-QCGX" at bounding box center [1291, 536] width 177 height 13
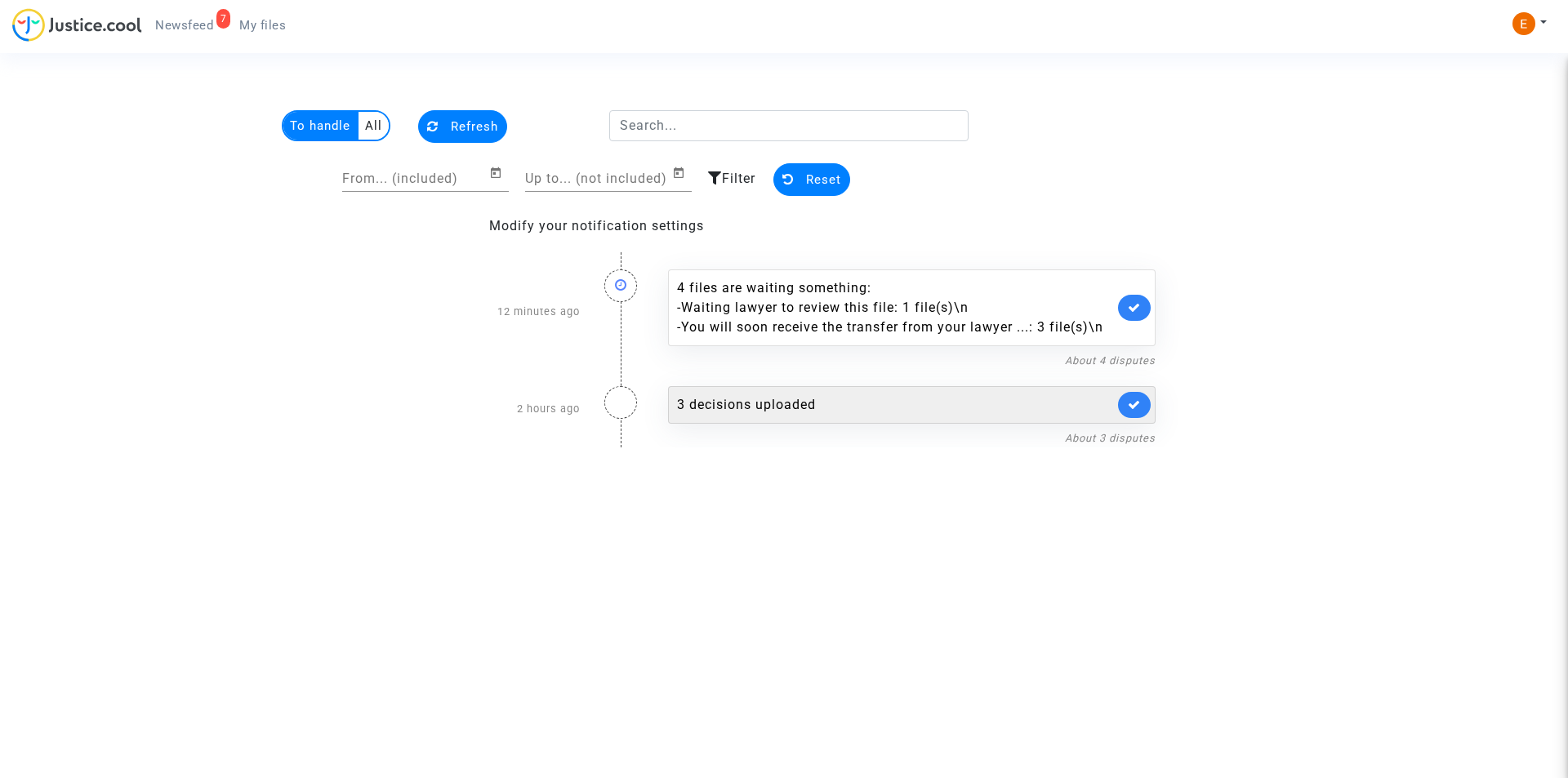
click at [786, 414] on div "3 decisions uploaded" at bounding box center [895, 405] width 437 height 20
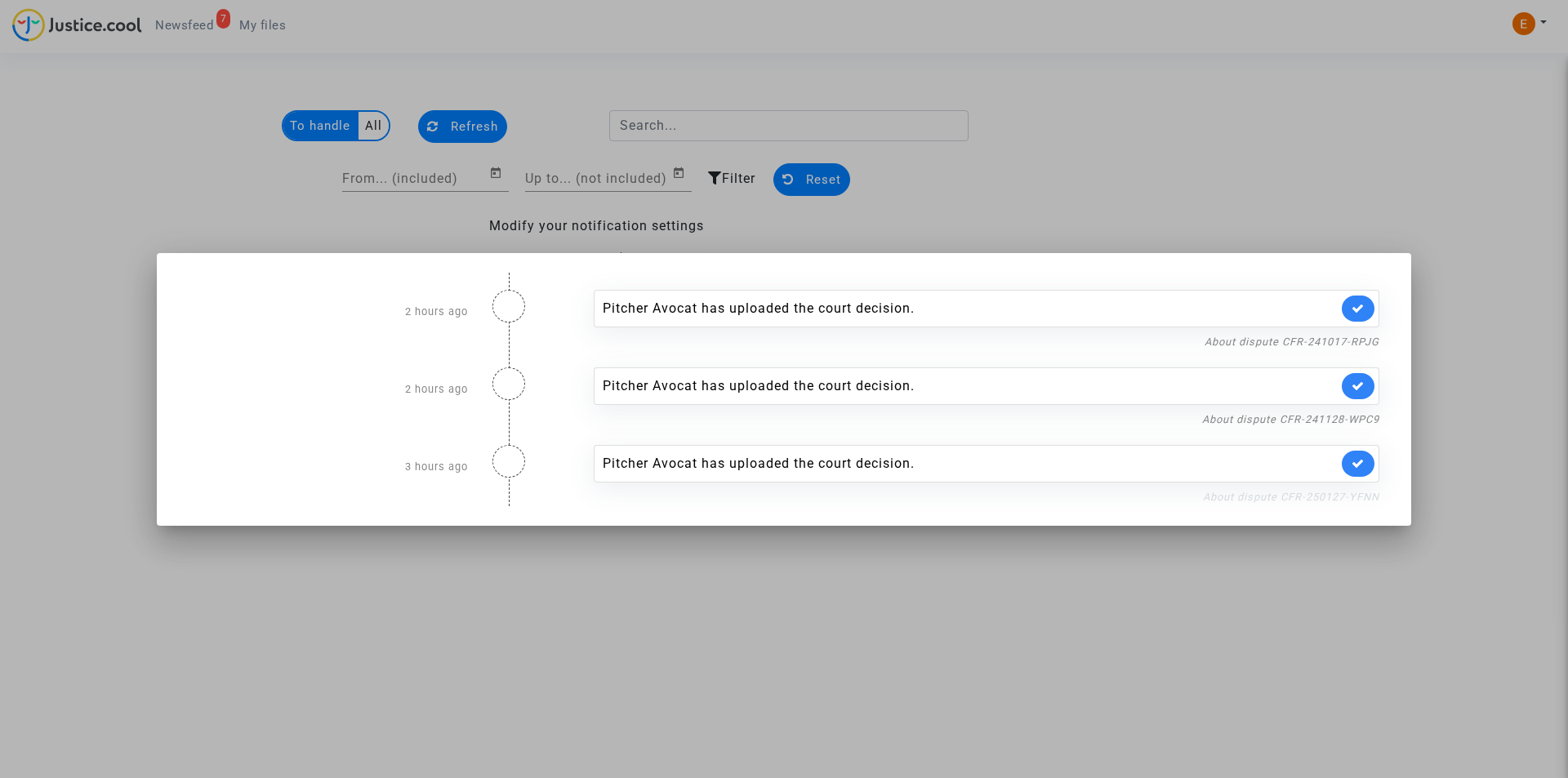
click at [1264, 497] on link "About dispute CFR-250127-YFNN" at bounding box center [1291, 498] width 176 height 13
click at [1364, 469] on icon at bounding box center [1358, 464] width 13 height 13
click at [1284, 419] on link "About dispute CFR-241128-WPC9" at bounding box center [1291, 420] width 177 height 13
click at [1231, 339] on link "About dispute CFR-241017-RPJG" at bounding box center [1292, 342] width 175 height 13
click at [1354, 312] on icon at bounding box center [1358, 308] width 13 height 13
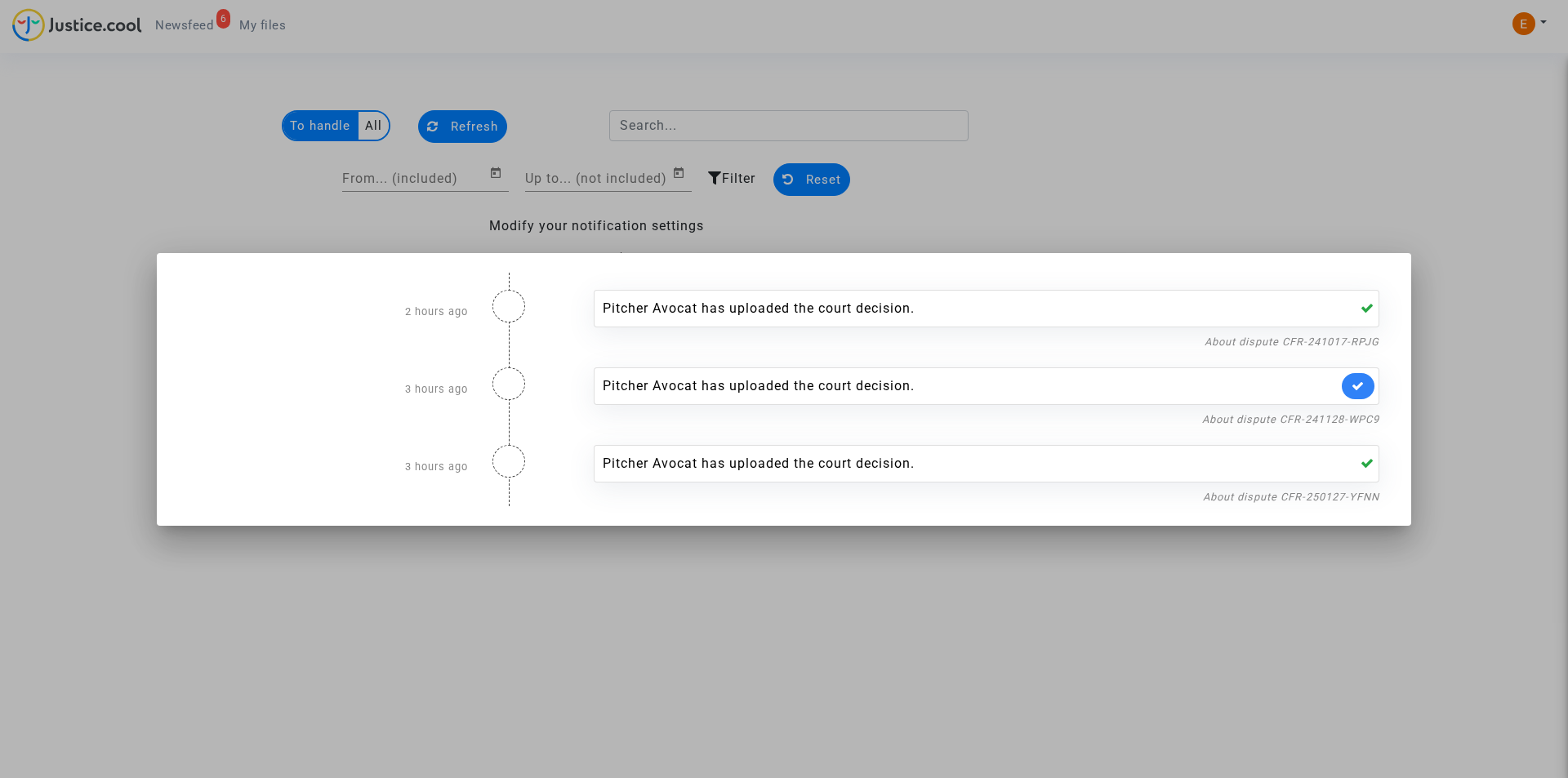
click at [939, 602] on div at bounding box center [784, 389] width 1568 height 778
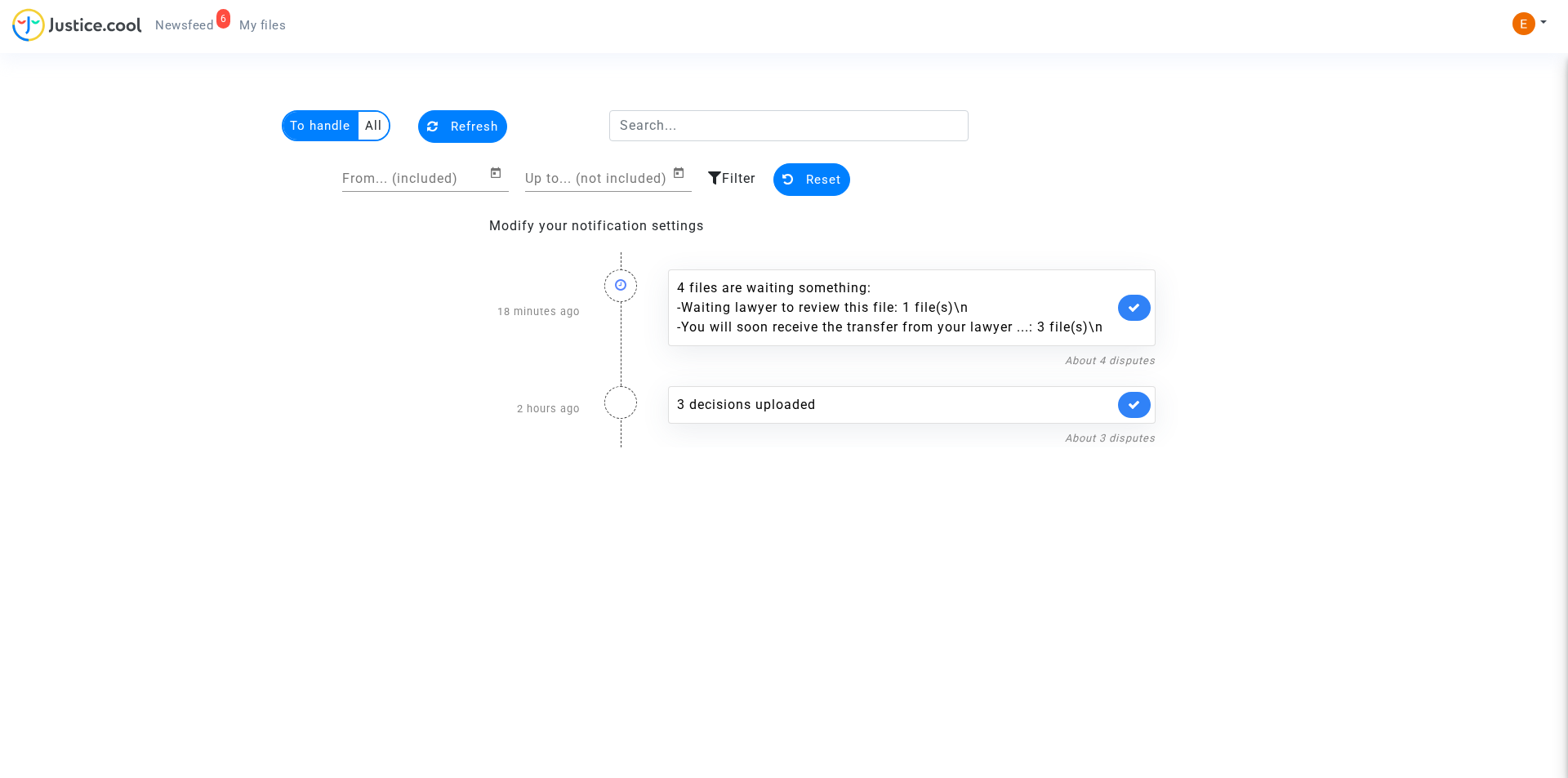
click at [204, 28] on span "Newsfeed" at bounding box center [185, 25] width 58 height 14
click at [315, 22] on div "6 Newsfeed My files My profile Settings Log out" at bounding box center [784, 31] width 1568 height 45
click at [265, 24] on span "My files" at bounding box center [262, 25] width 46 height 14
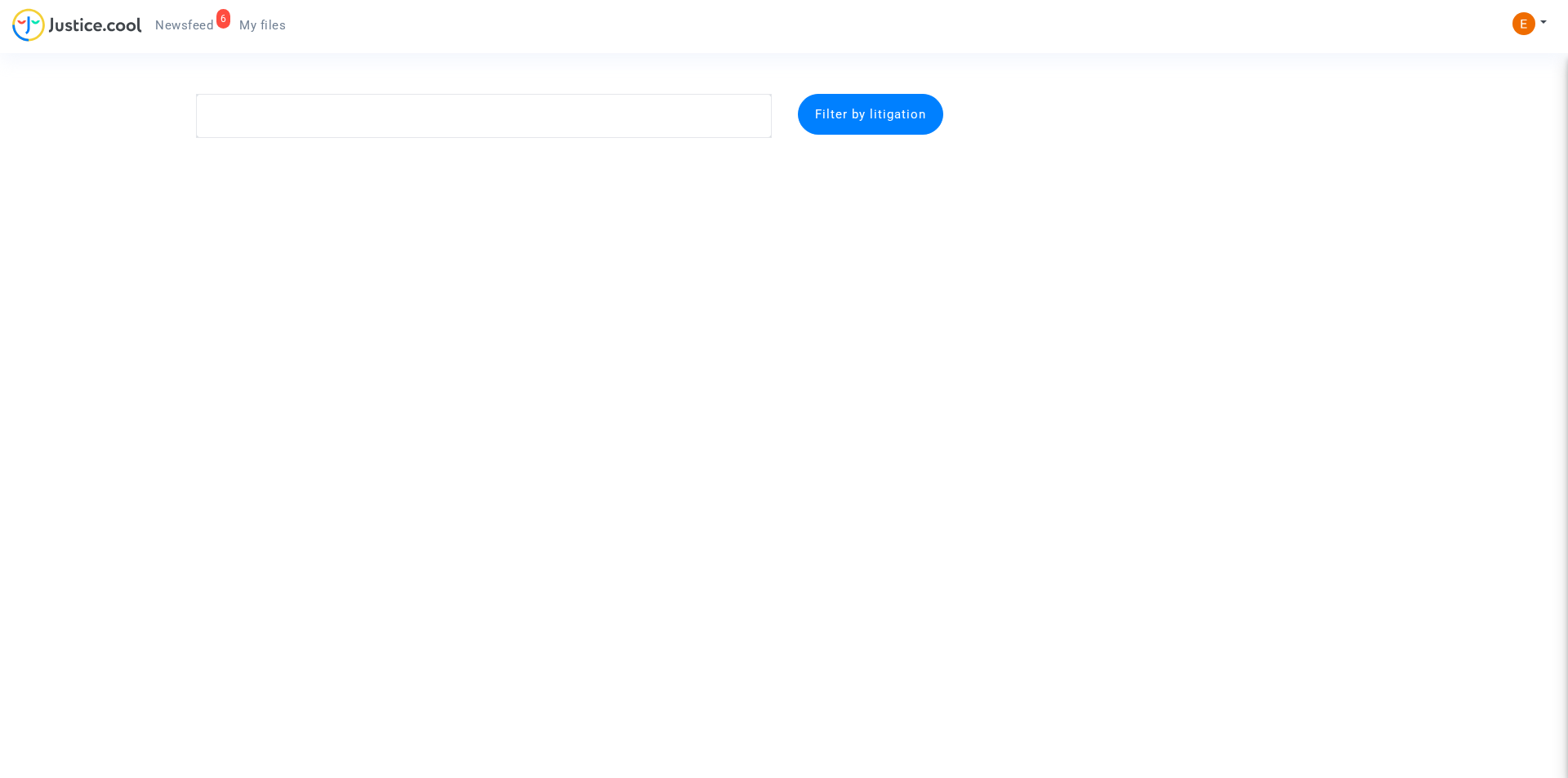
click at [190, 22] on span "Newsfeed" at bounding box center [185, 25] width 58 height 14
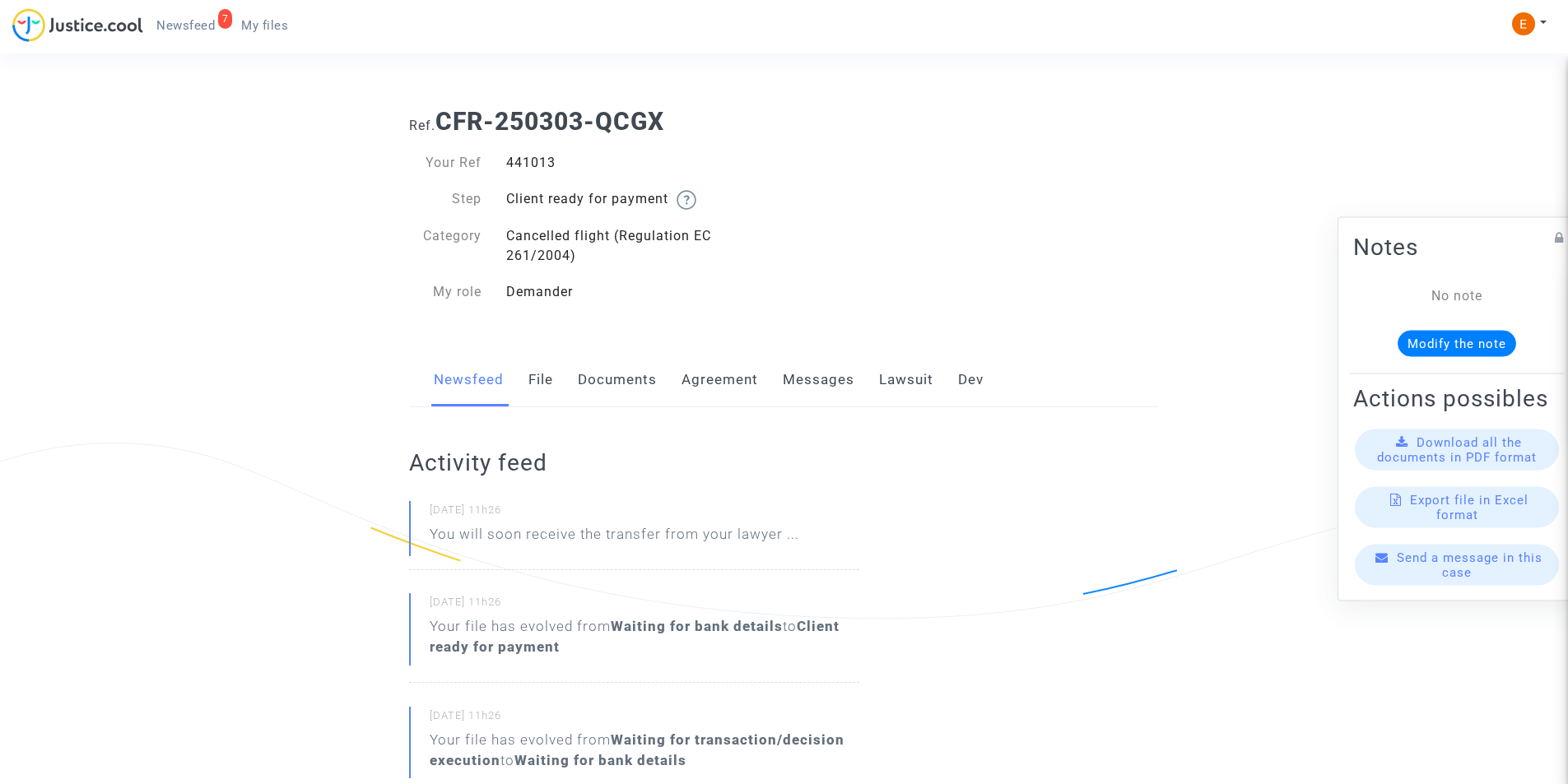
click at [530, 166] on div "441013" at bounding box center [639, 163] width 291 height 20
copy div "441013"
click at [919, 377] on link "Lawsuit" at bounding box center [906, 380] width 55 height 55
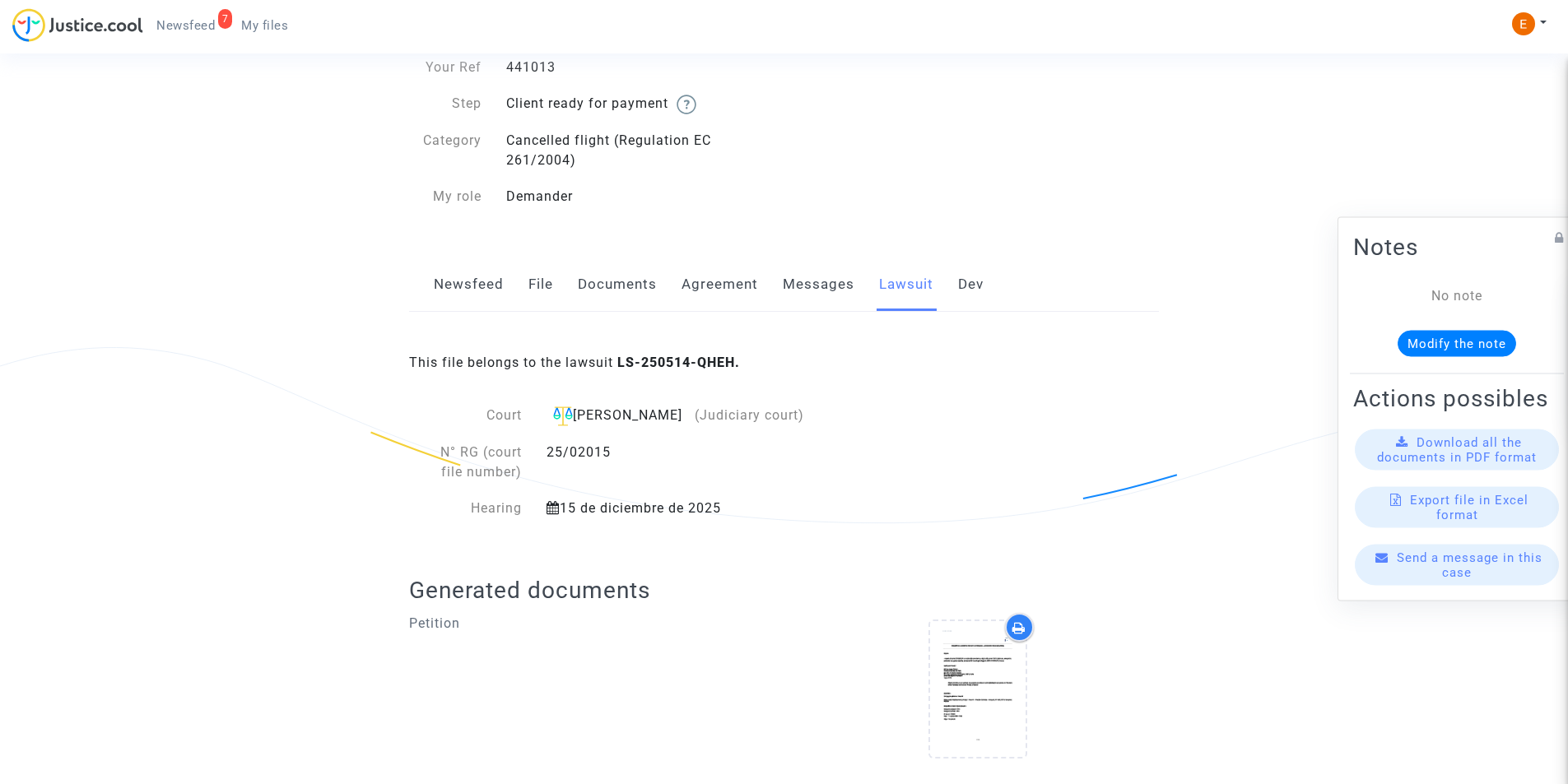
scroll to position [386, 0]
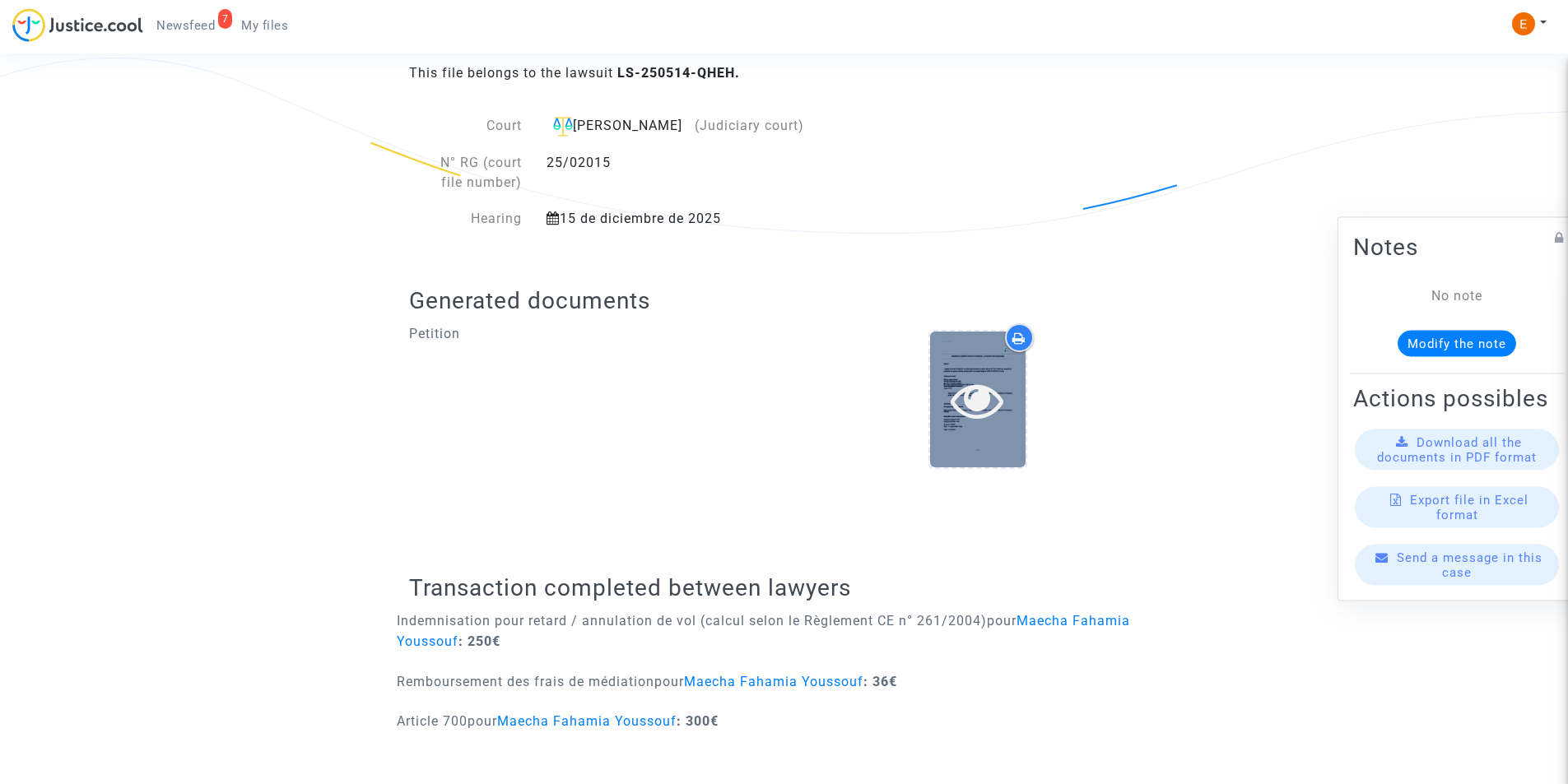
click at [969, 383] on icon at bounding box center [977, 400] width 54 height 53
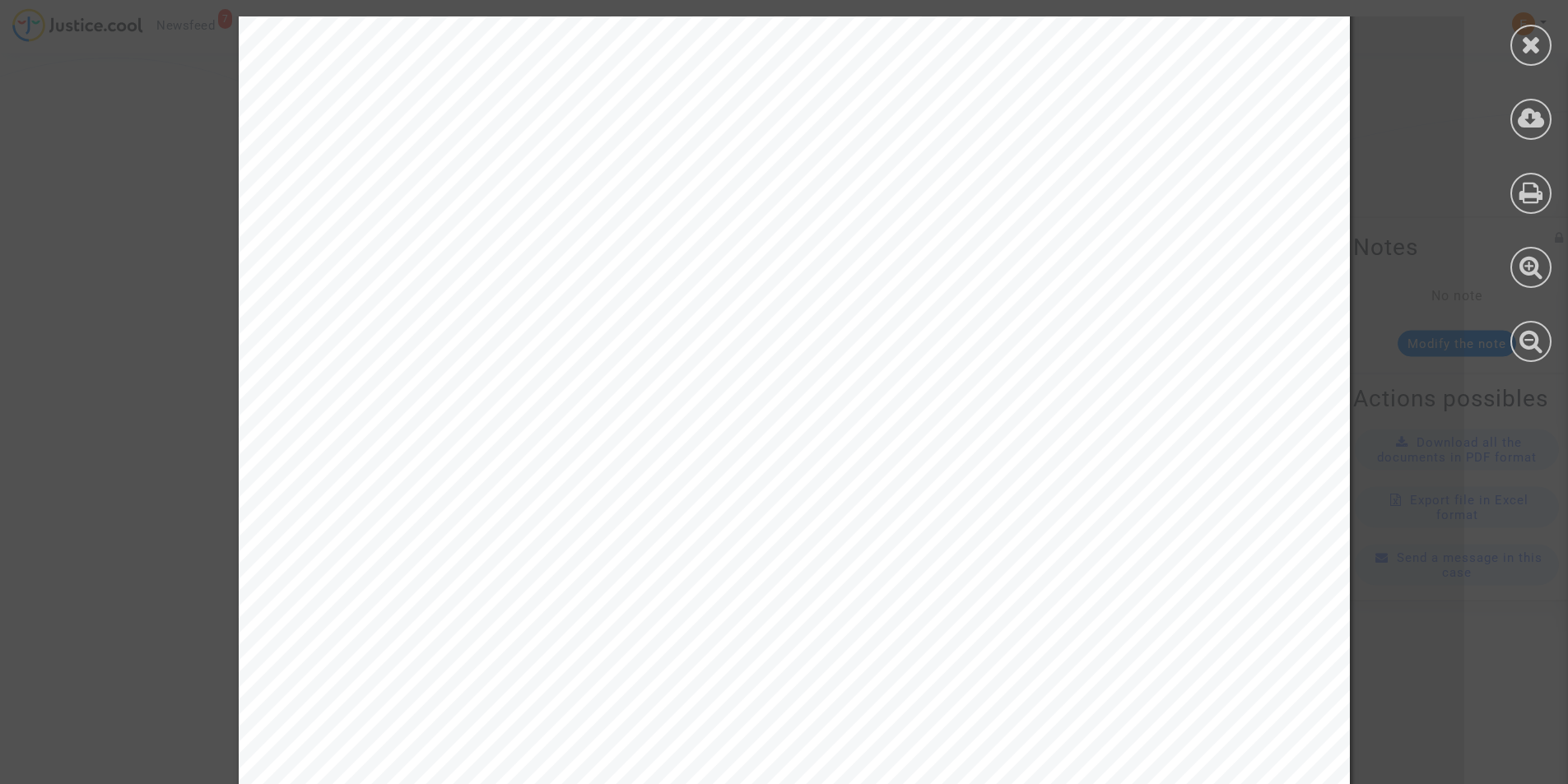
scroll to position [823, 0]
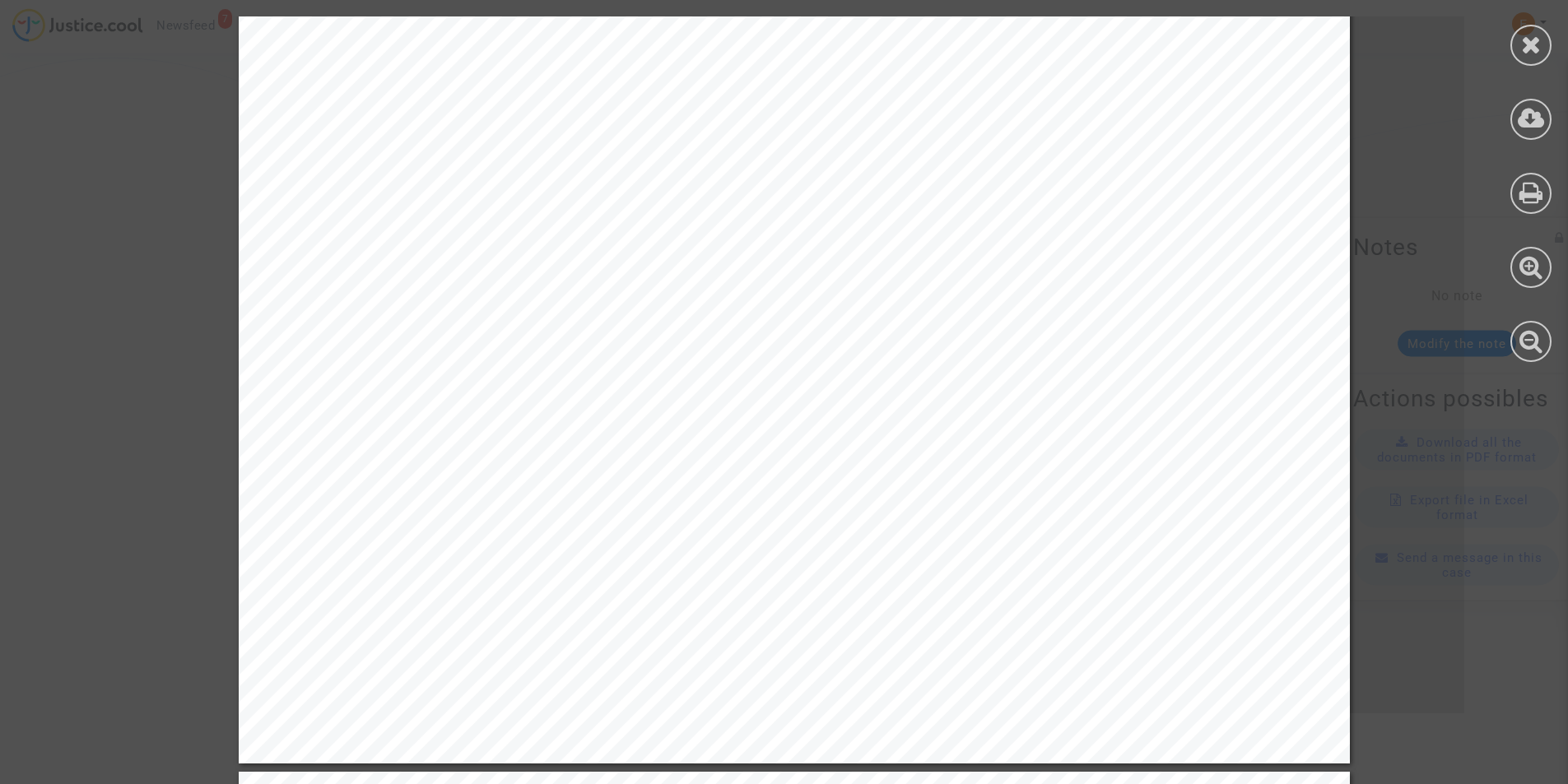
click at [1533, 51] on icon at bounding box center [1531, 44] width 21 height 25
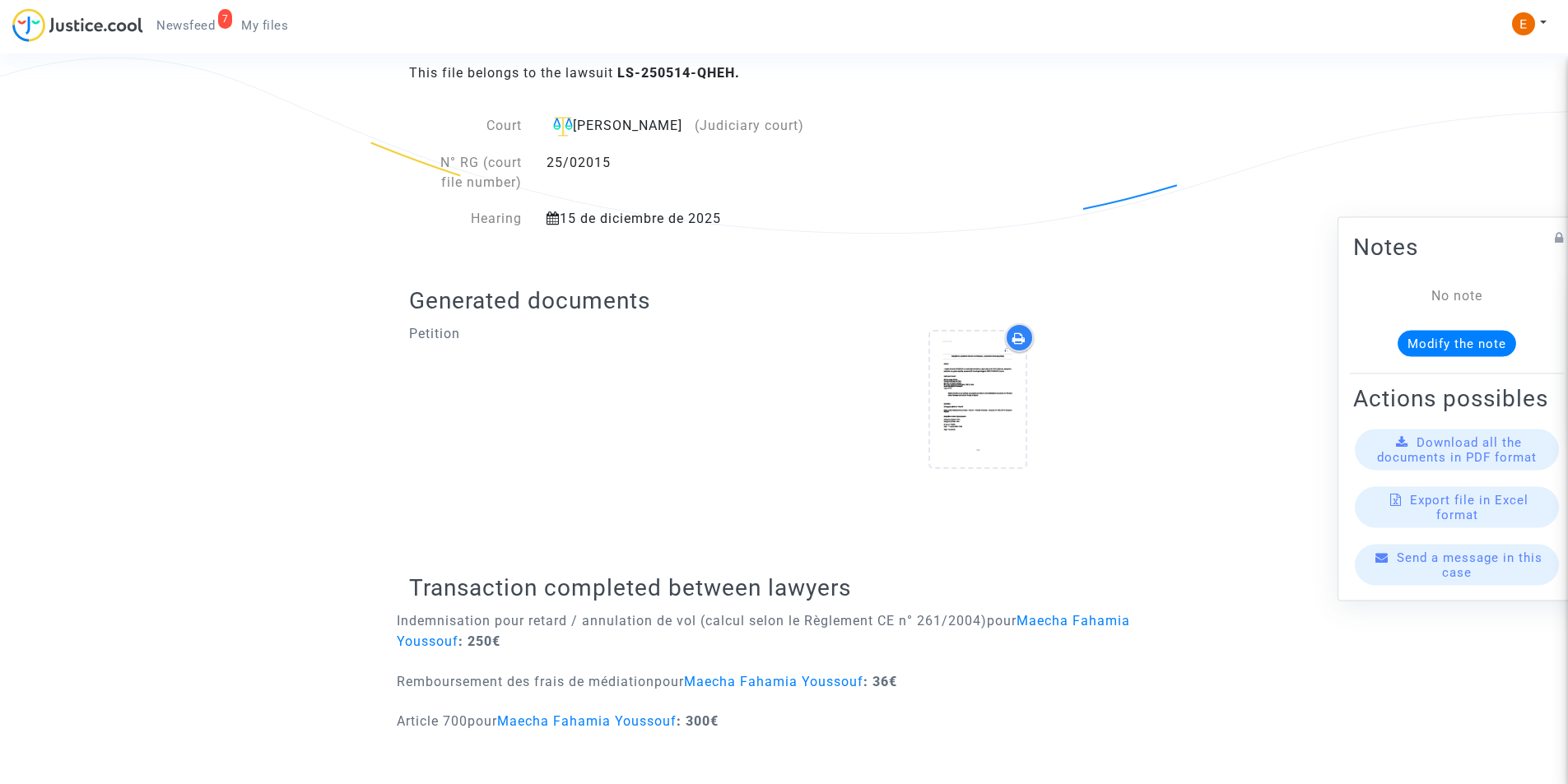
click at [588, 162] on div "25/02015" at bounding box center [701, 172] width 334 height 39
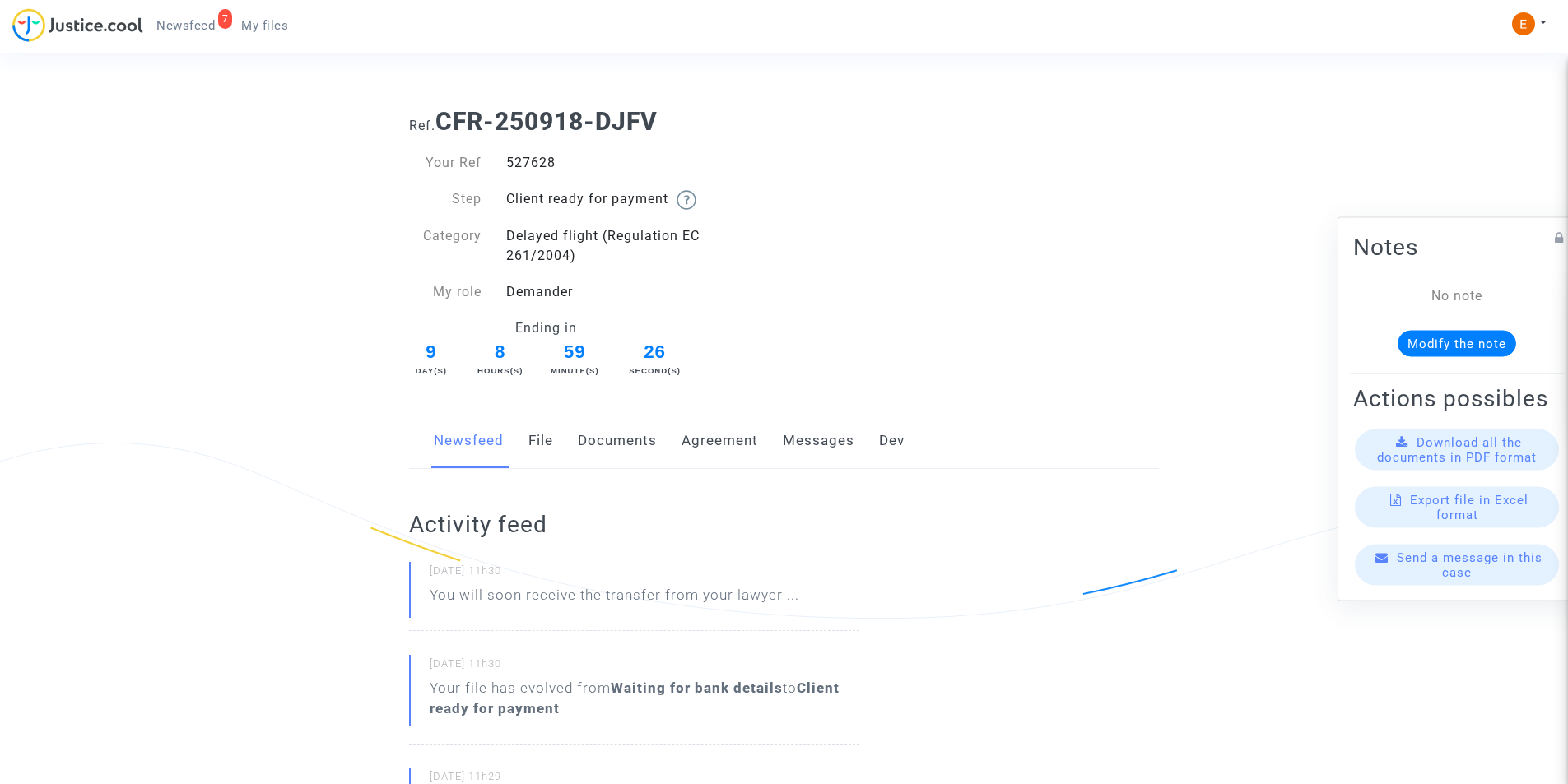
click at [543, 156] on div "527628" at bounding box center [639, 163] width 291 height 20
copy div "527628"
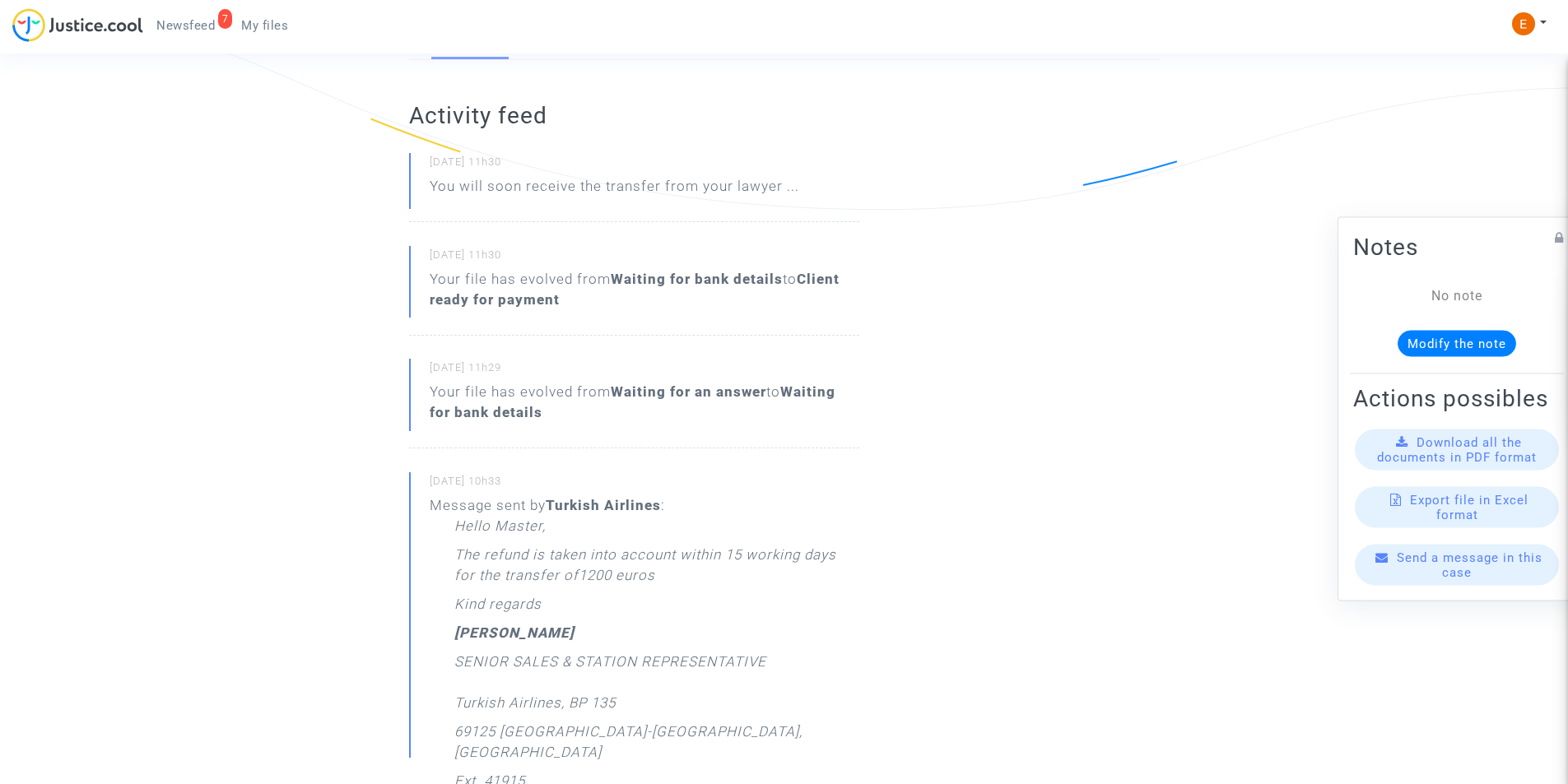
scroll to position [165, 0]
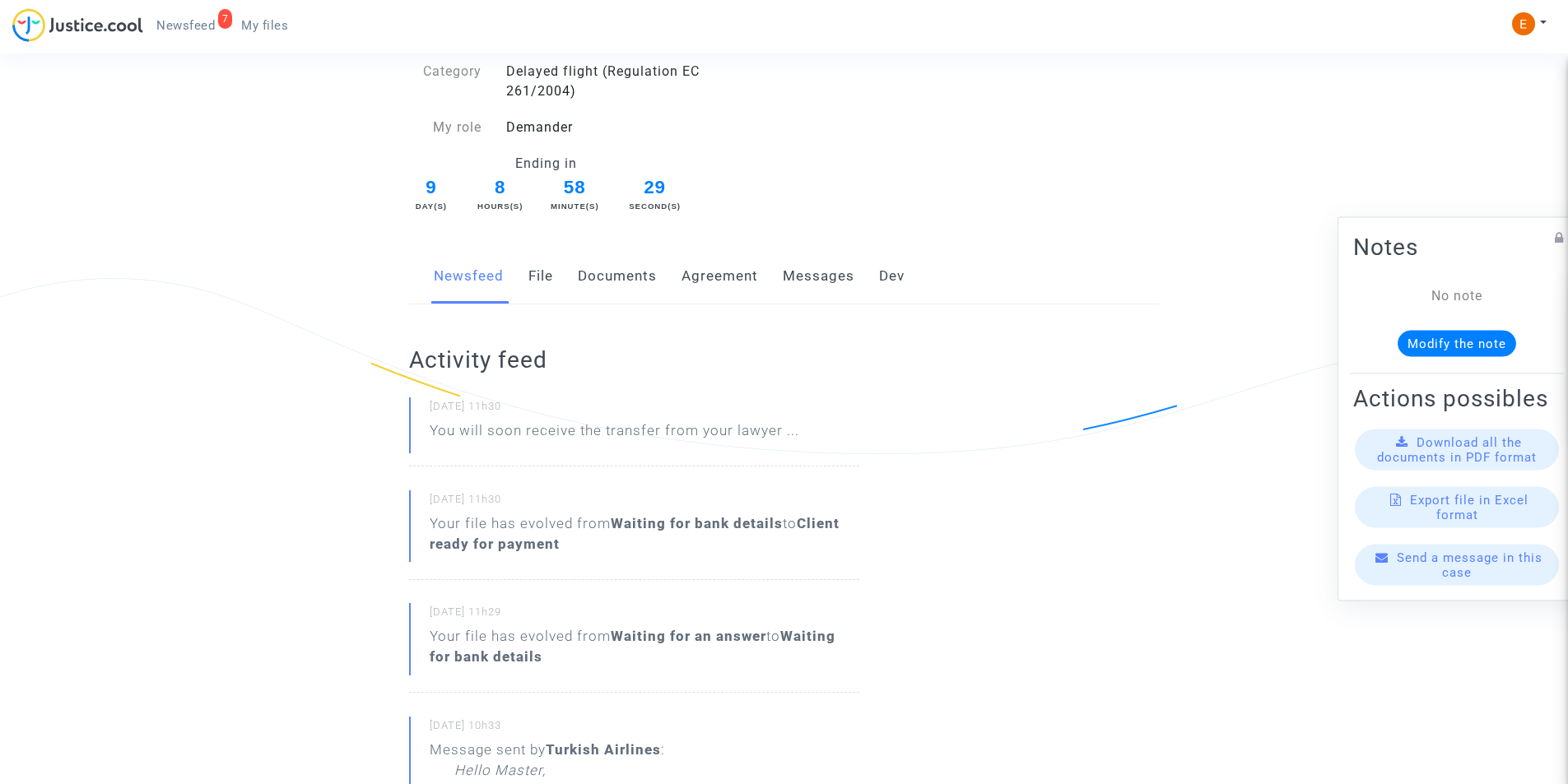
click at [895, 274] on link "Dev" at bounding box center [892, 277] width 26 height 55
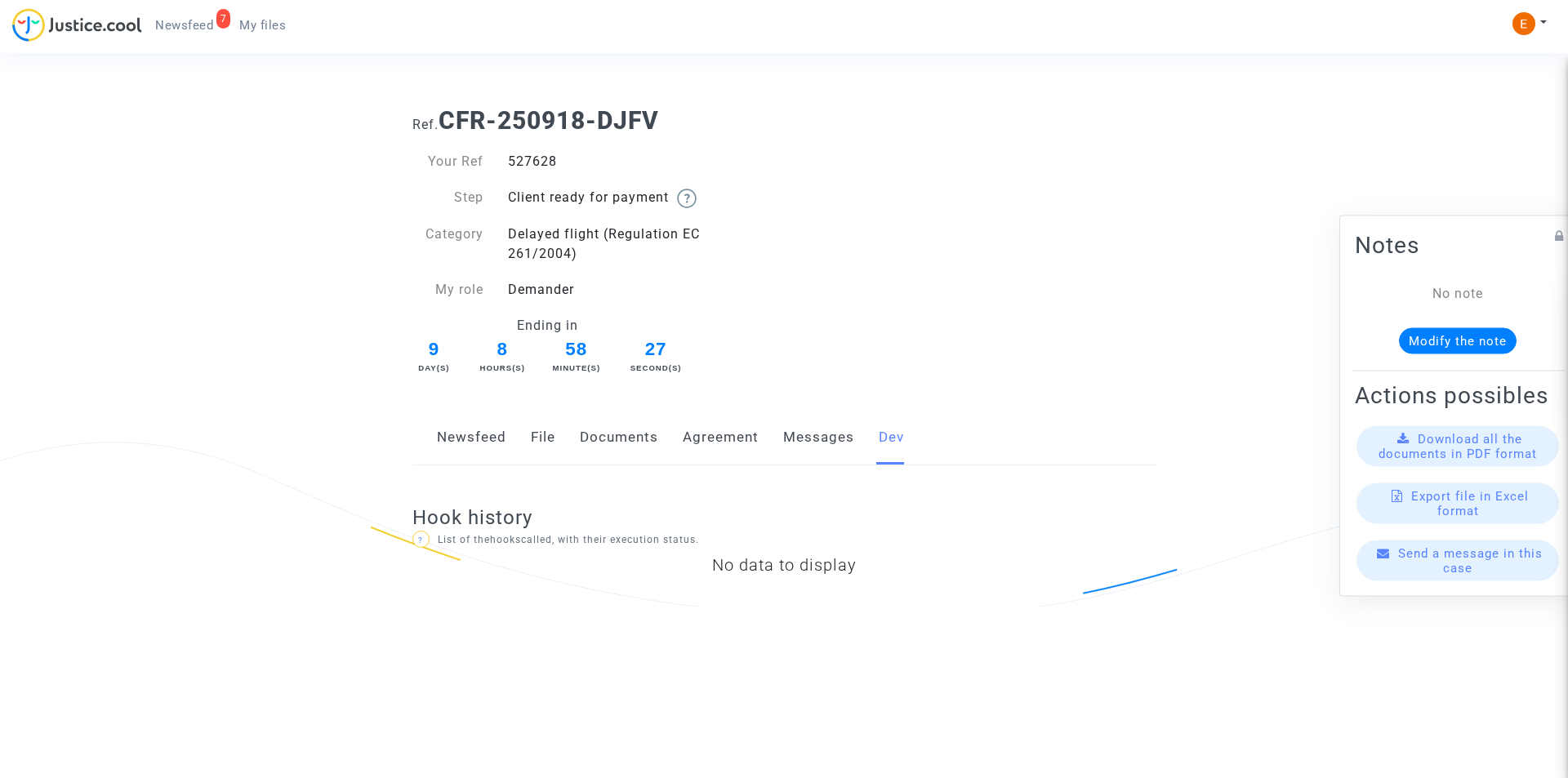
click at [809, 439] on link "Messages" at bounding box center [819, 438] width 71 height 54
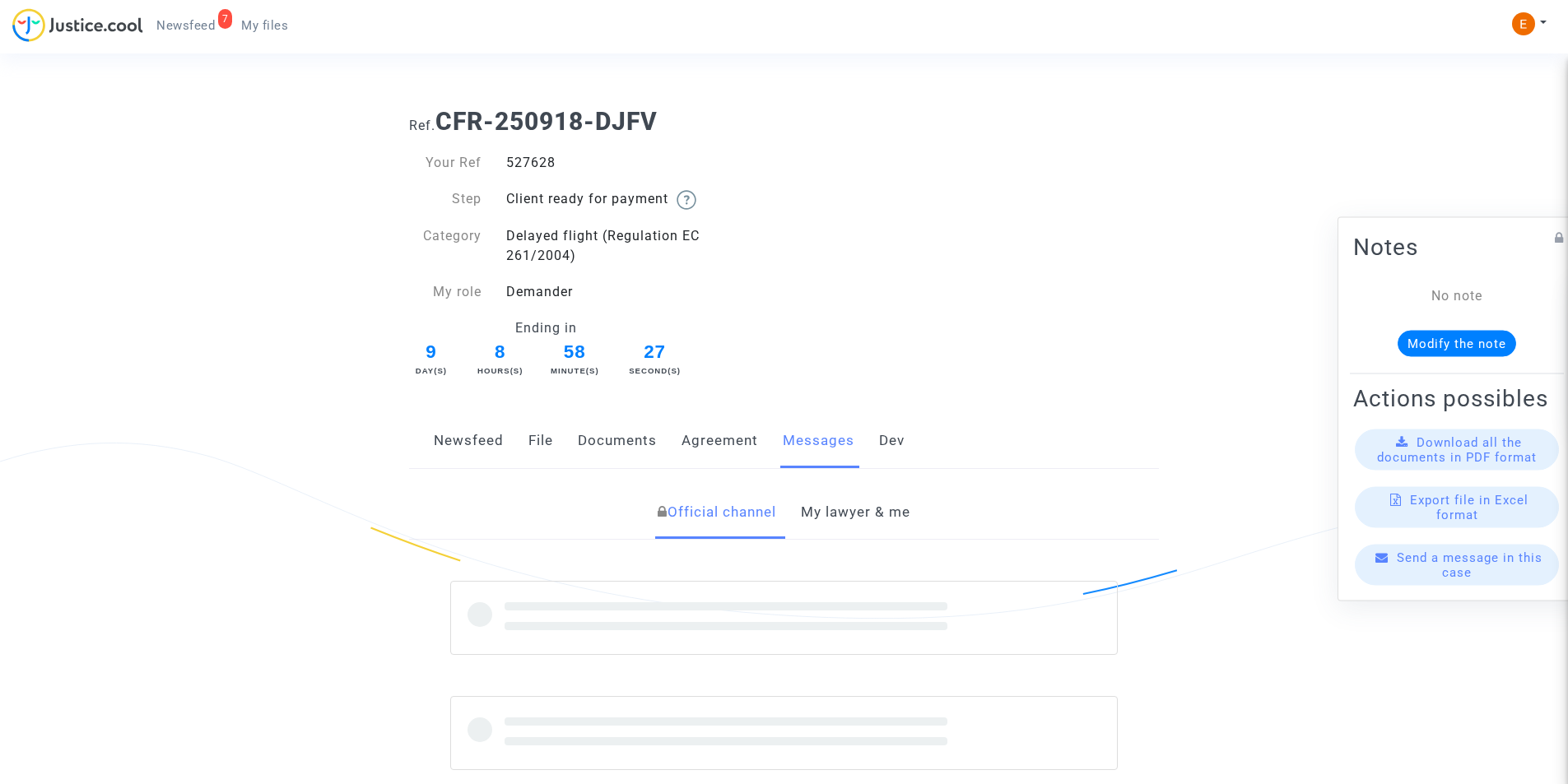
click at [717, 437] on link "Agreement" at bounding box center [720, 441] width 77 height 55
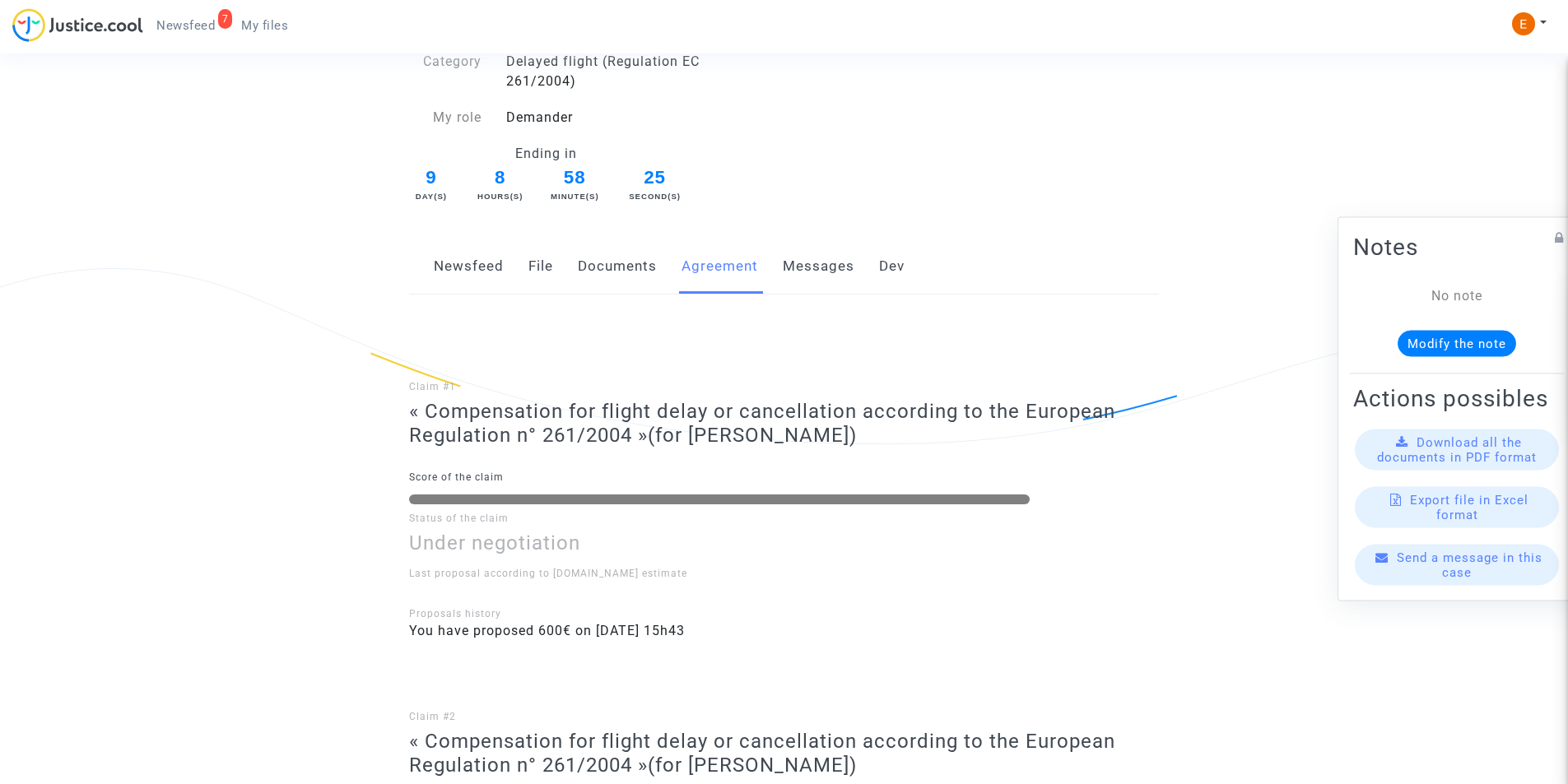
scroll to position [329, 0]
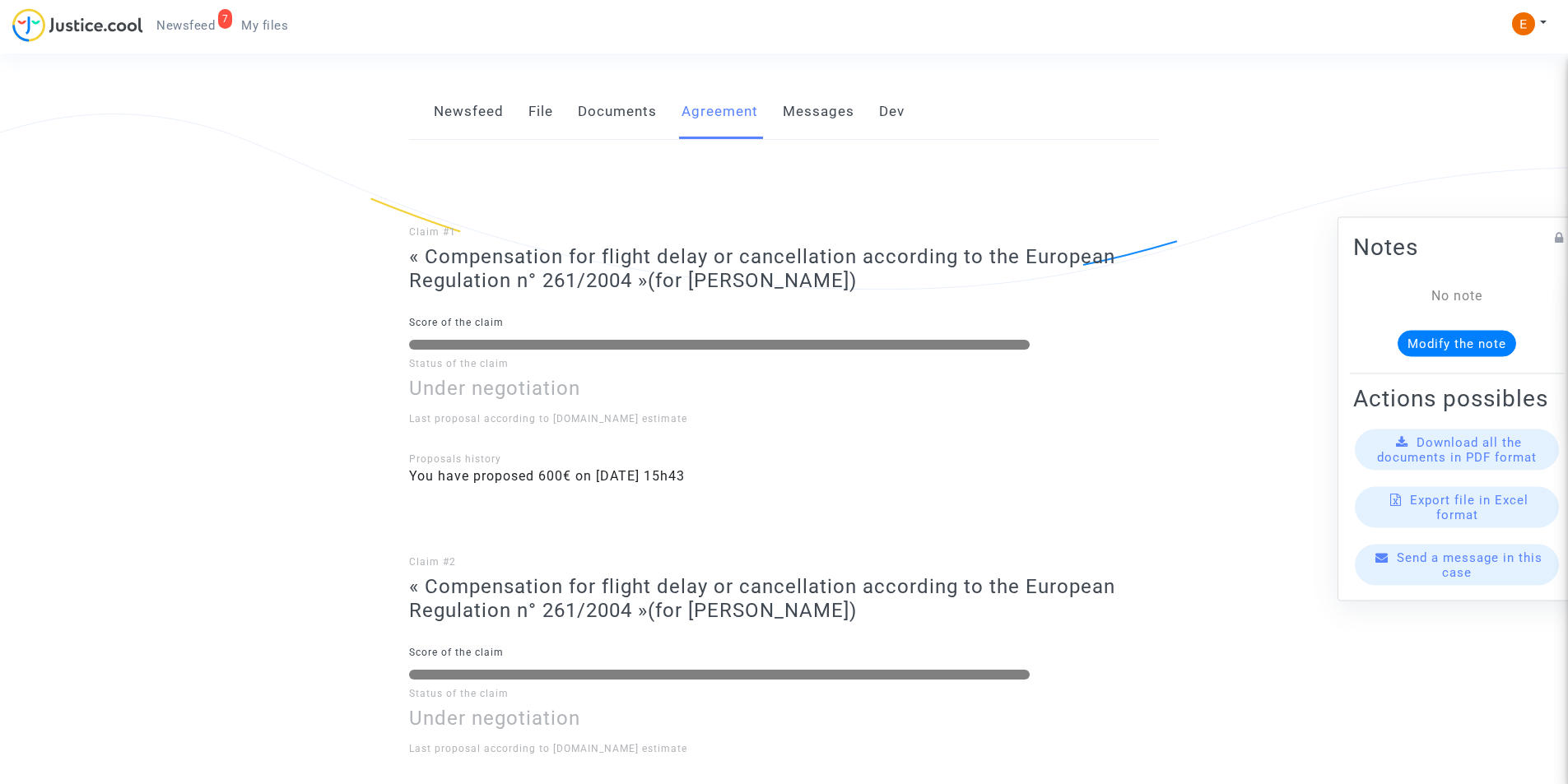
click at [470, 123] on link "Newsfeed" at bounding box center [469, 112] width 70 height 55
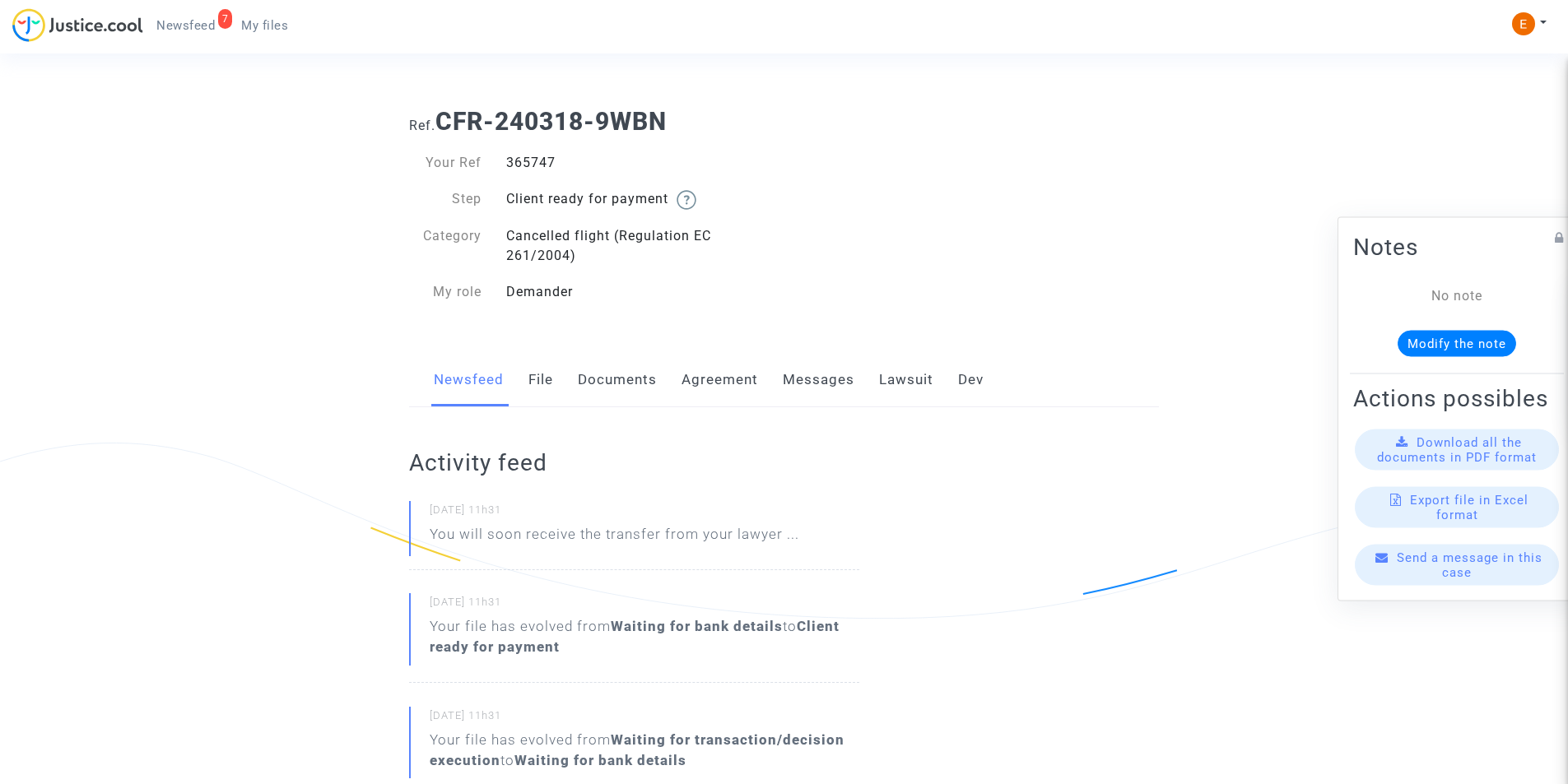
click at [520, 167] on div "365747" at bounding box center [639, 163] width 291 height 20
drag, startPoint x: 520, startPoint y: 167, endPoint x: 530, endPoint y: 172, distance: 11.2
click at [520, 167] on div "365747" at bounding box center [639, 163] width 291 height 20
copy div "365747"
click at [917, 387] on link "Lawsuit" at bounding box center [906, 380] width 55 height 55
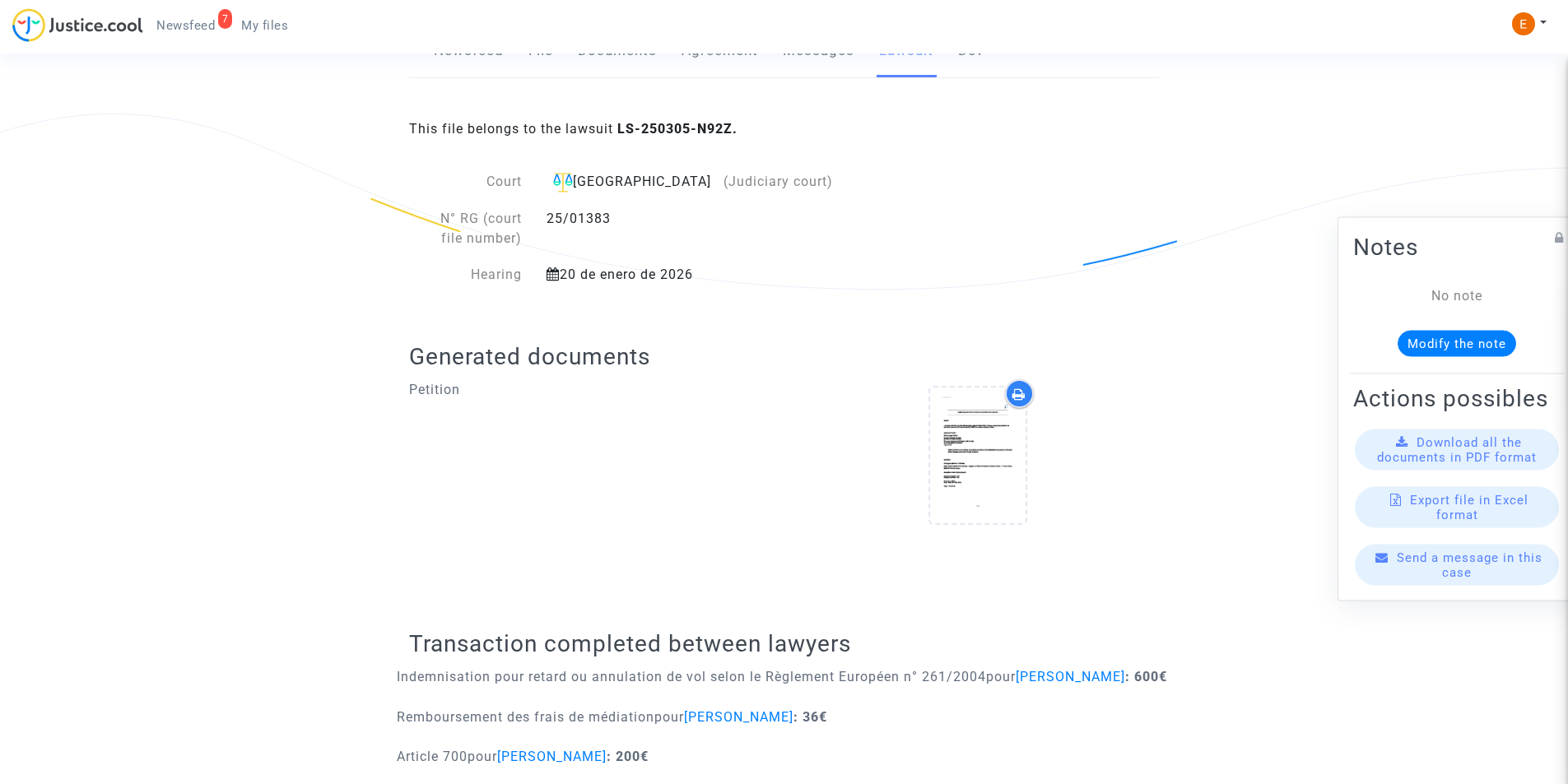
scroll to position [386, 0]
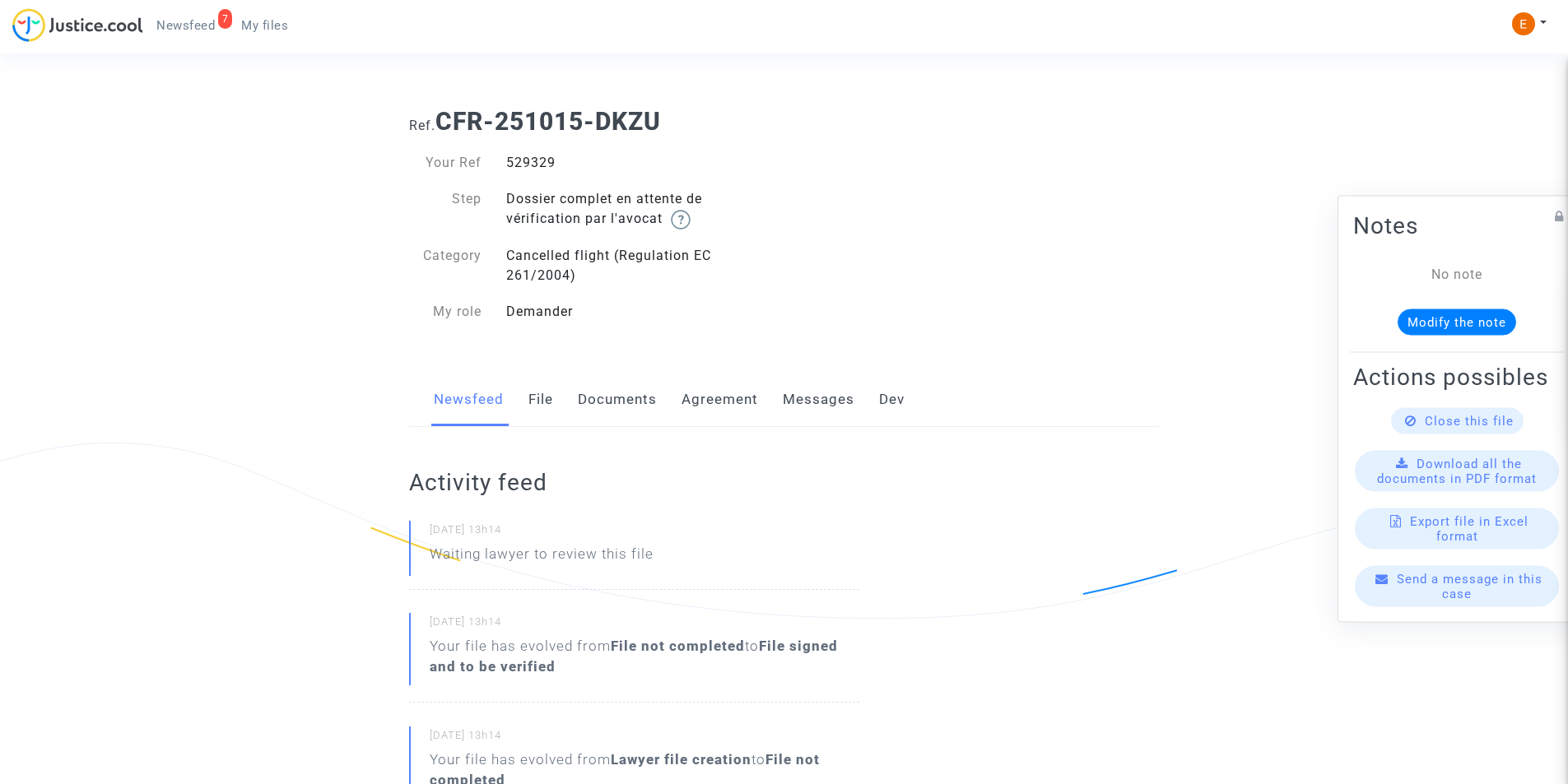
click at [528, 153] on div "529329" at bounding box center [639, 163] width 291 height 20
copy div "529329"
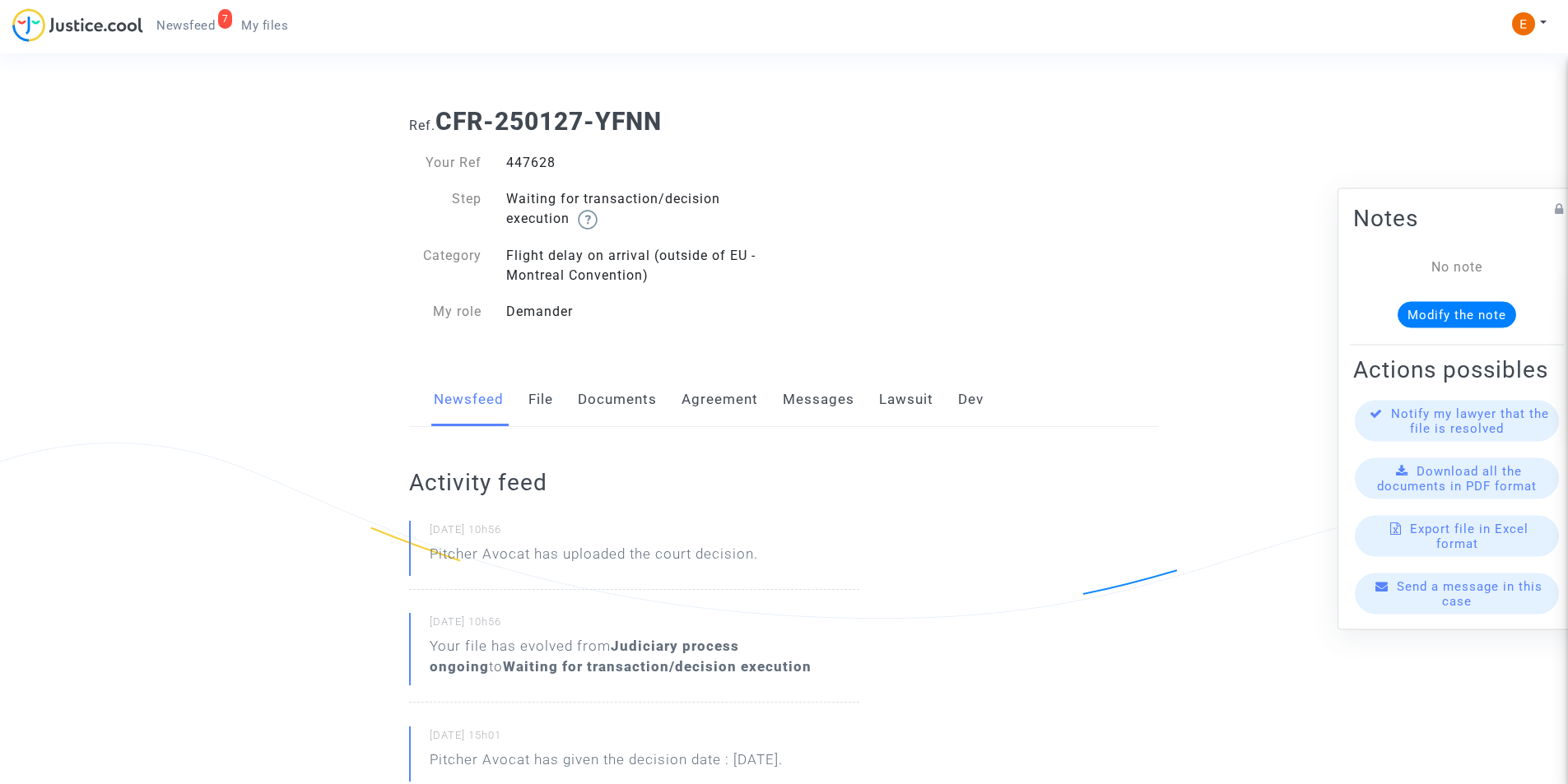
click at [895, 397] on link "Lawsuit" at bounding box center [906, 400] width 55 height 55
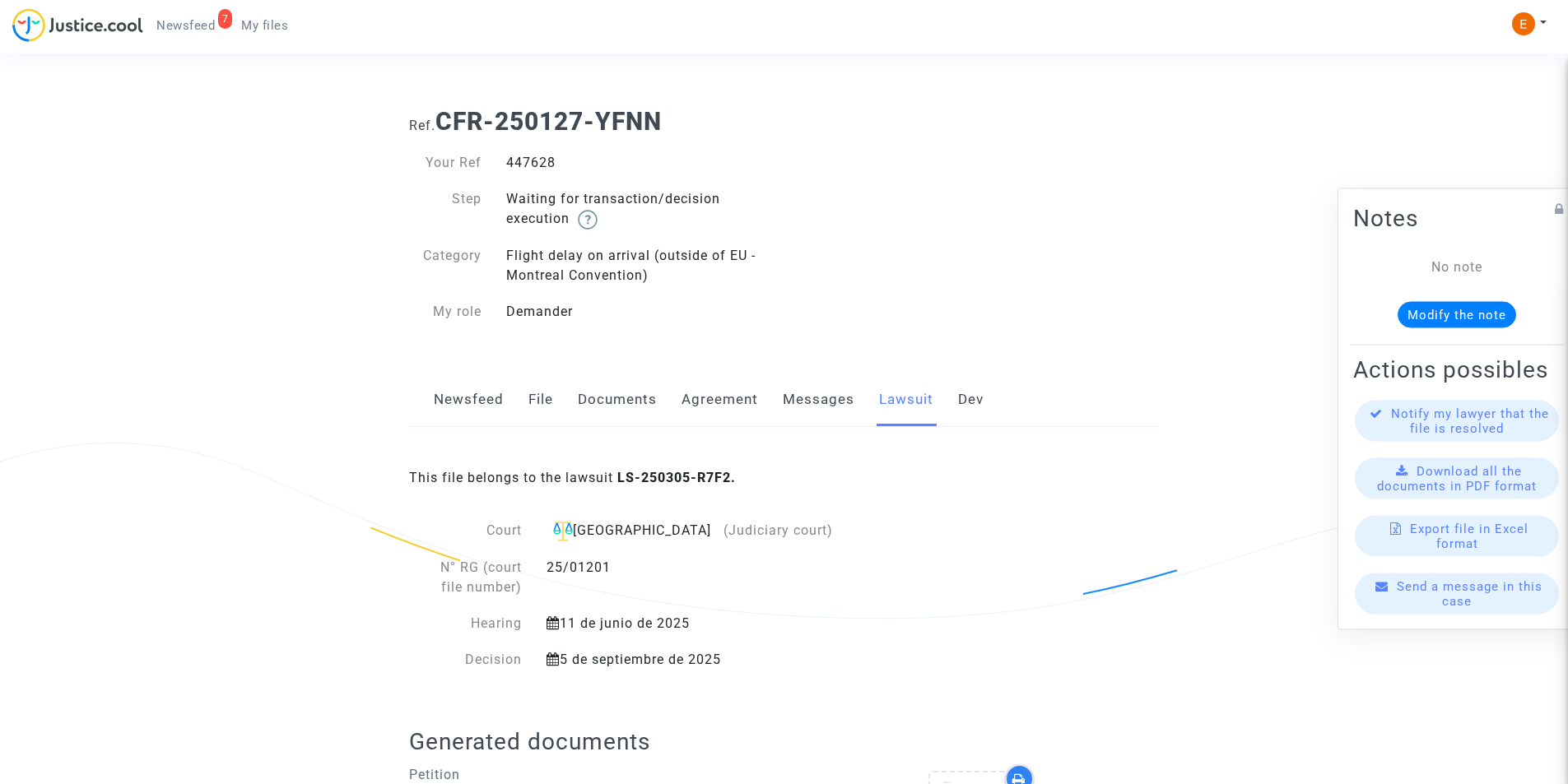
click at [528, 165] on div "447628" at bounding box center [639, 163] width 291 height 20
copy div "447628"
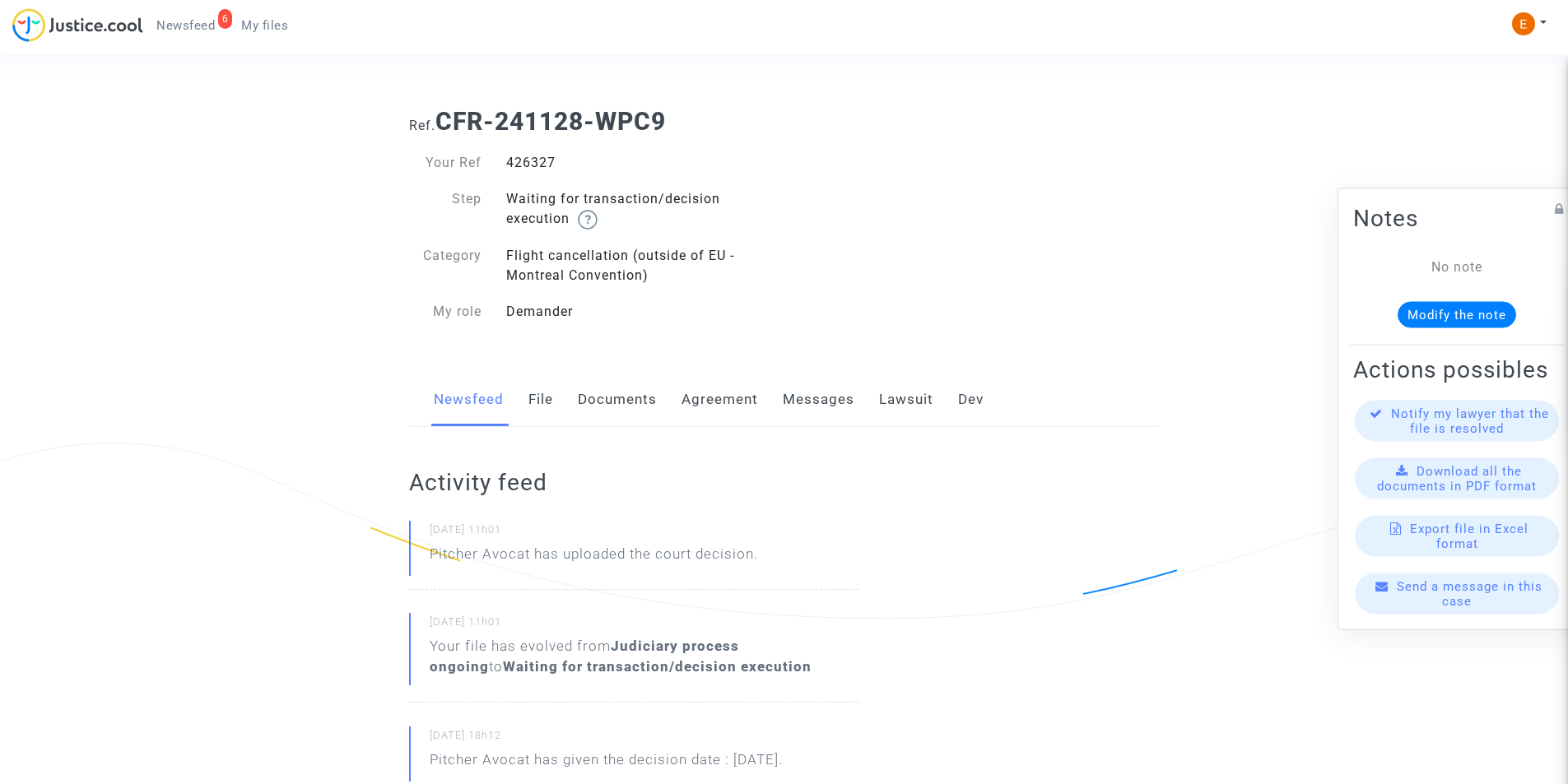
click at [530, 153] on div "426327" at bounding box center [639, 163] width 291 height 20
copy div "426327"
click at [888, 394] on link "Lawsuit" at bounding box center [906, 400] width 55 height 55
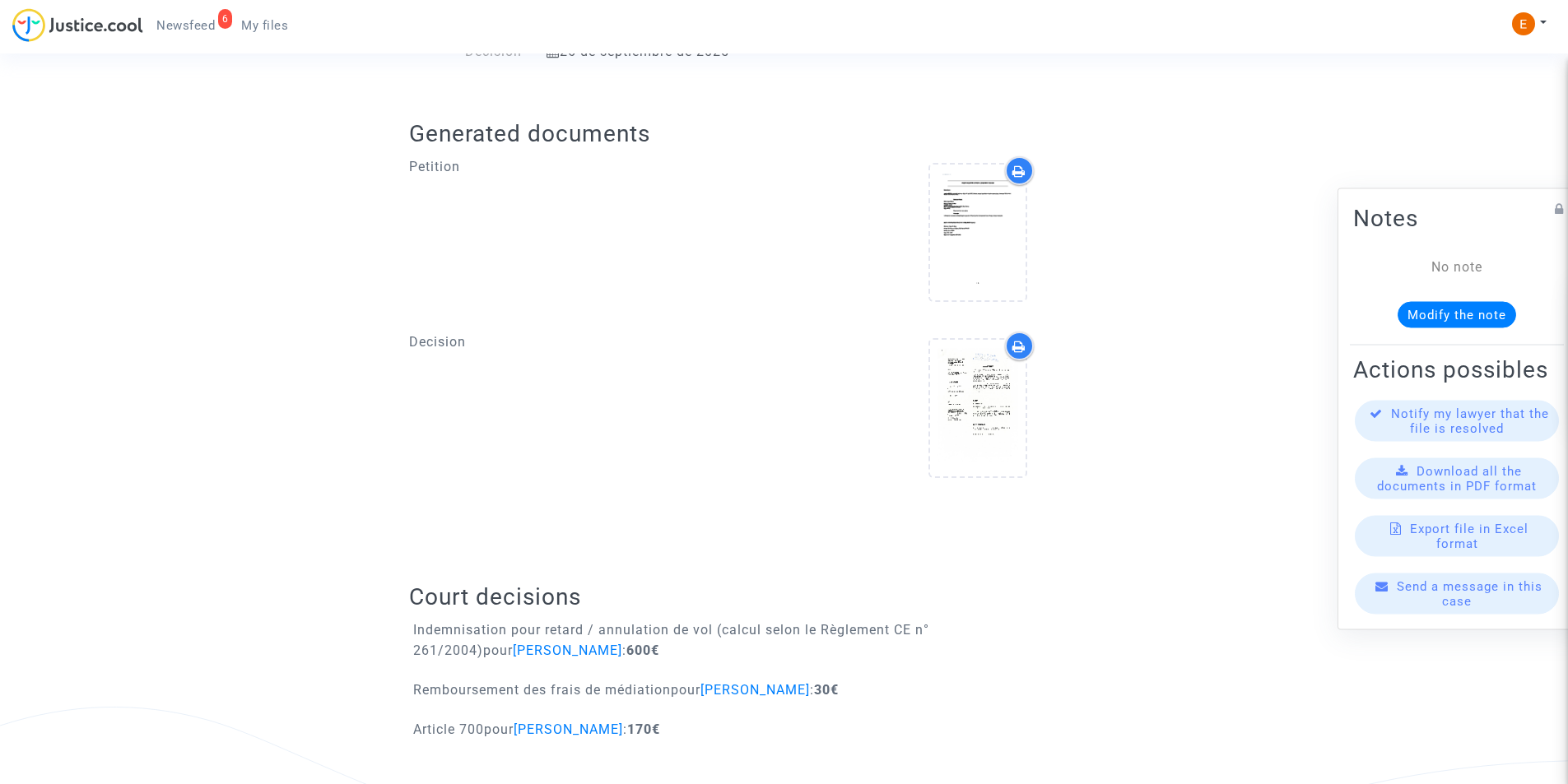
scroll to position [616, 0]
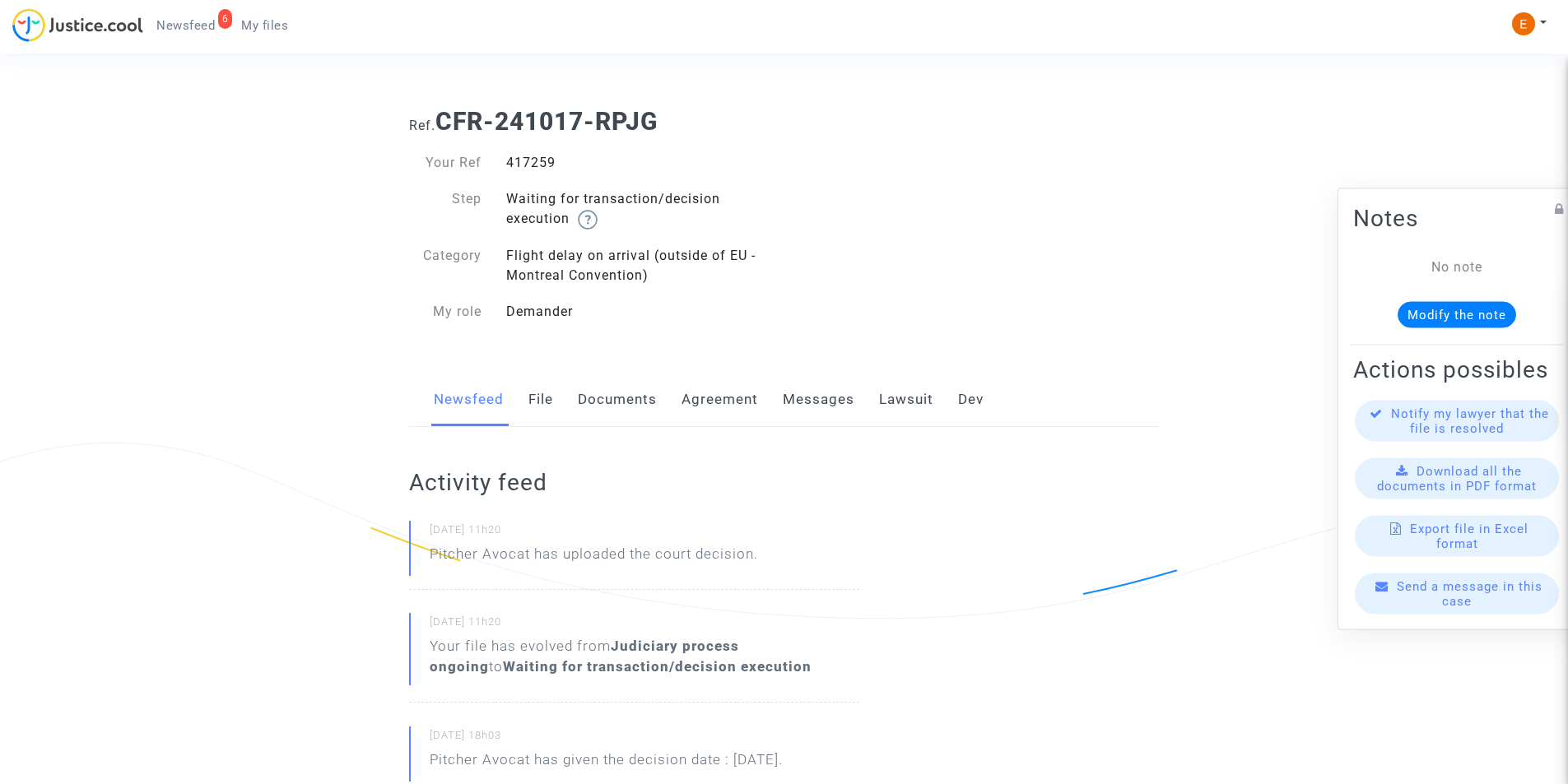
click at [520, 159] on div "417259" at bounding box center [639, 163] width 291 height 20
drag, startPoint x: 520, startPoint y: 159, endPoint x: 541, endPoint y: 189, distance: 36.6
click at [521, 161] on div "417259" at bounding box center [639, 163] width 291 height 20
copy div "417259"
click at [903, 405] on link "Lawsuit" at bounding box center [906, 400] width 55 height 55
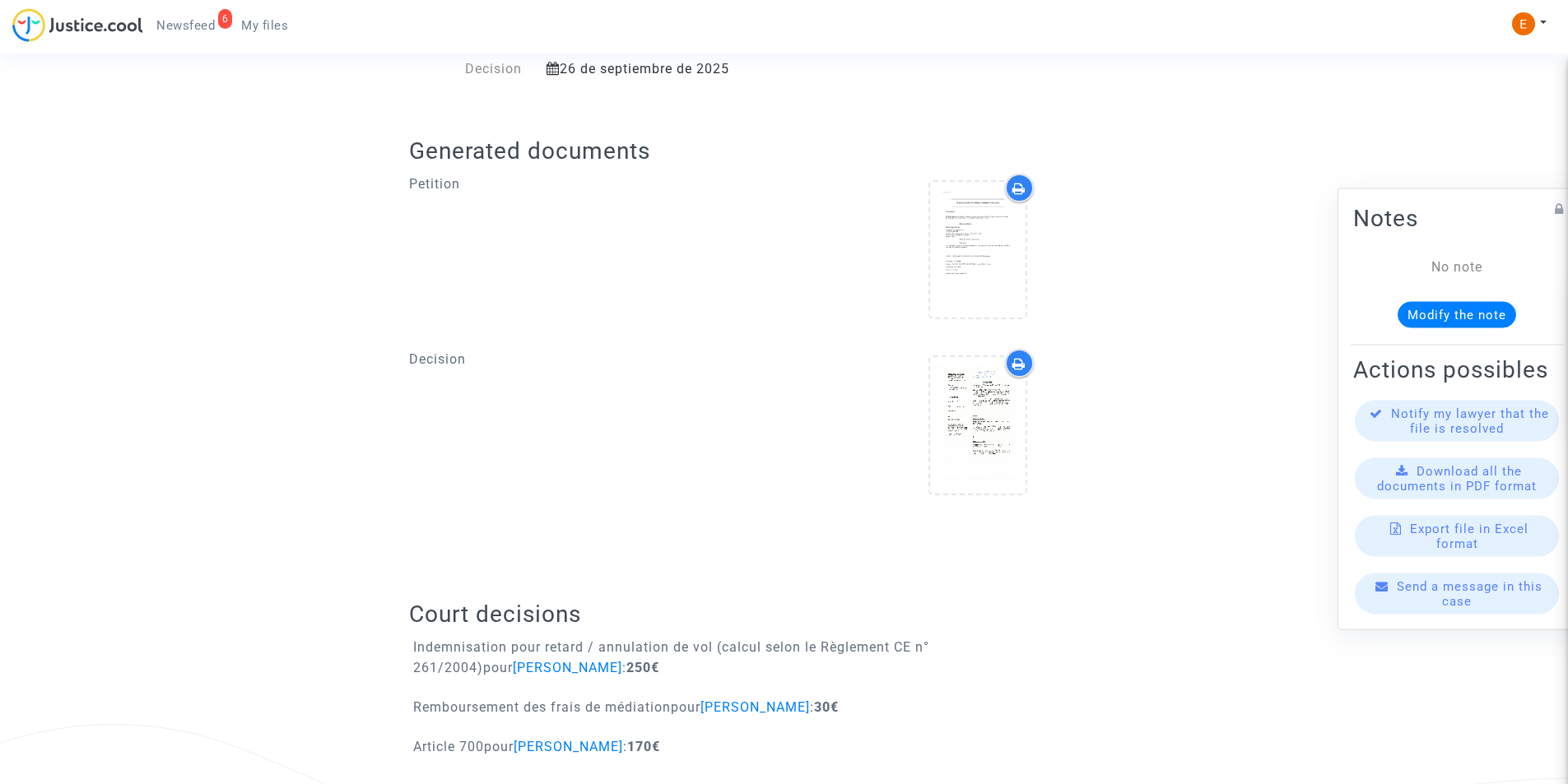
scroll to position [596, 0]
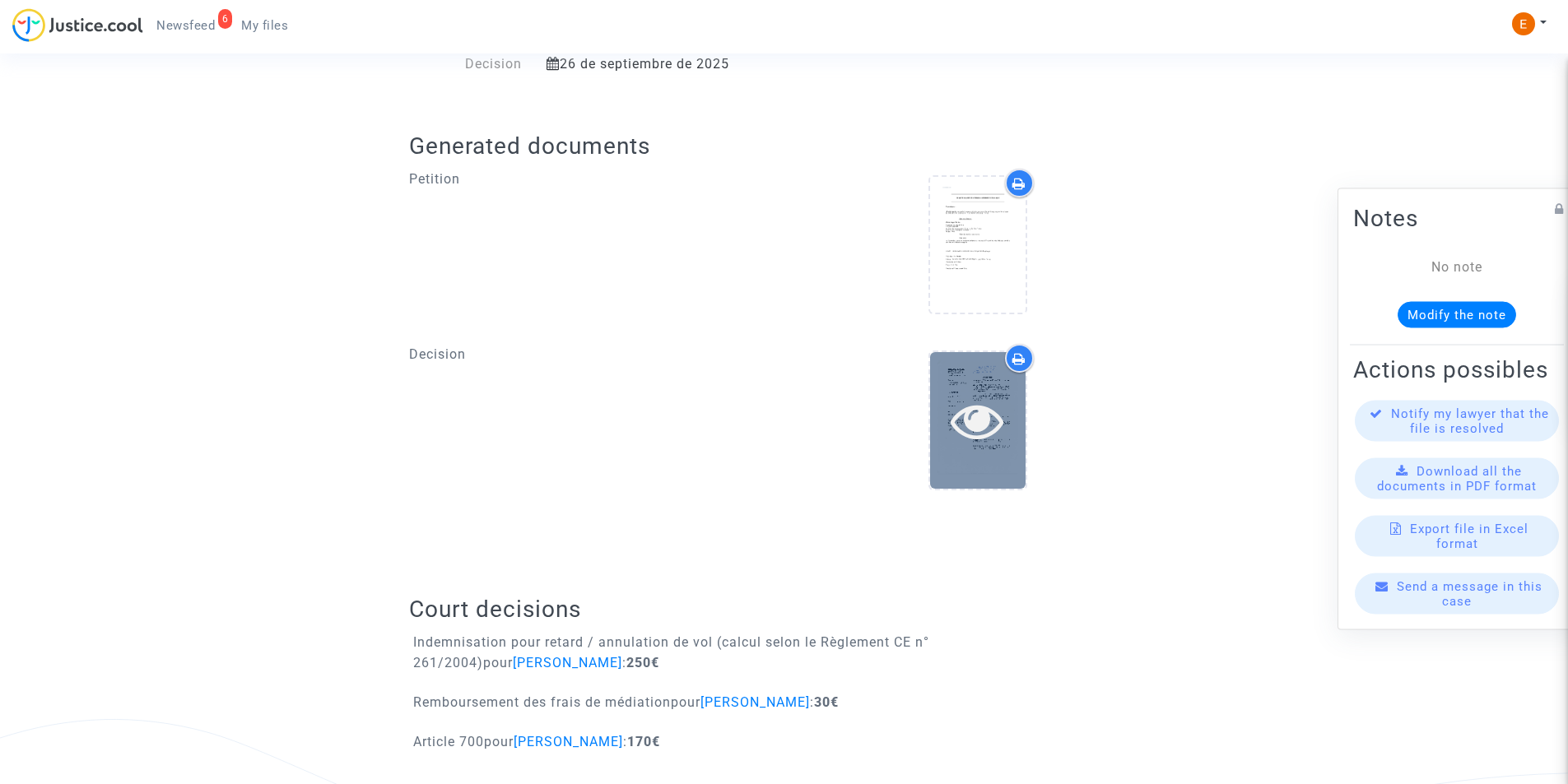
click at [966, 407] on icon at bounding box center [977, 420] width 54 height 53
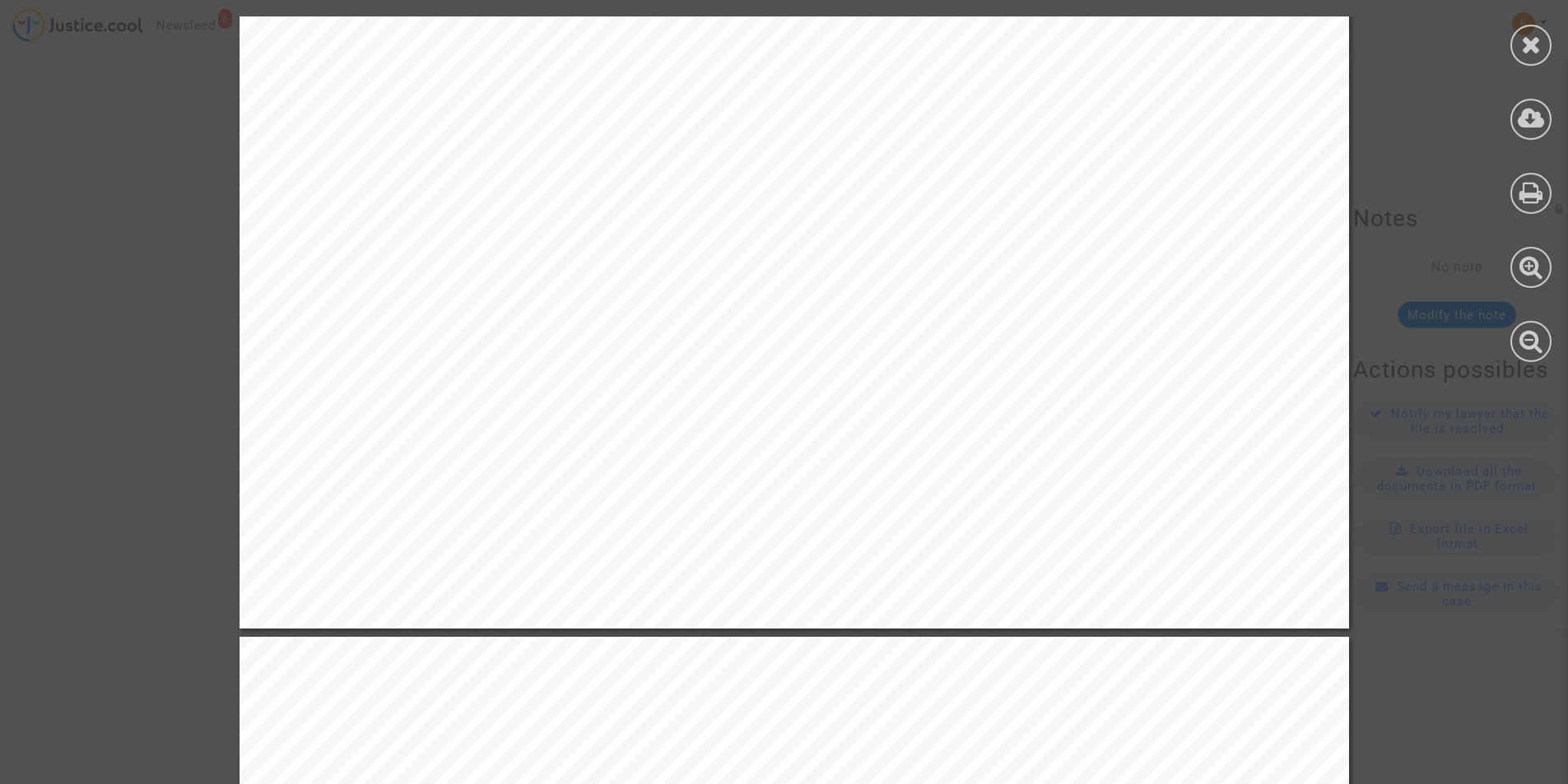
scroll to position [3539, 0]
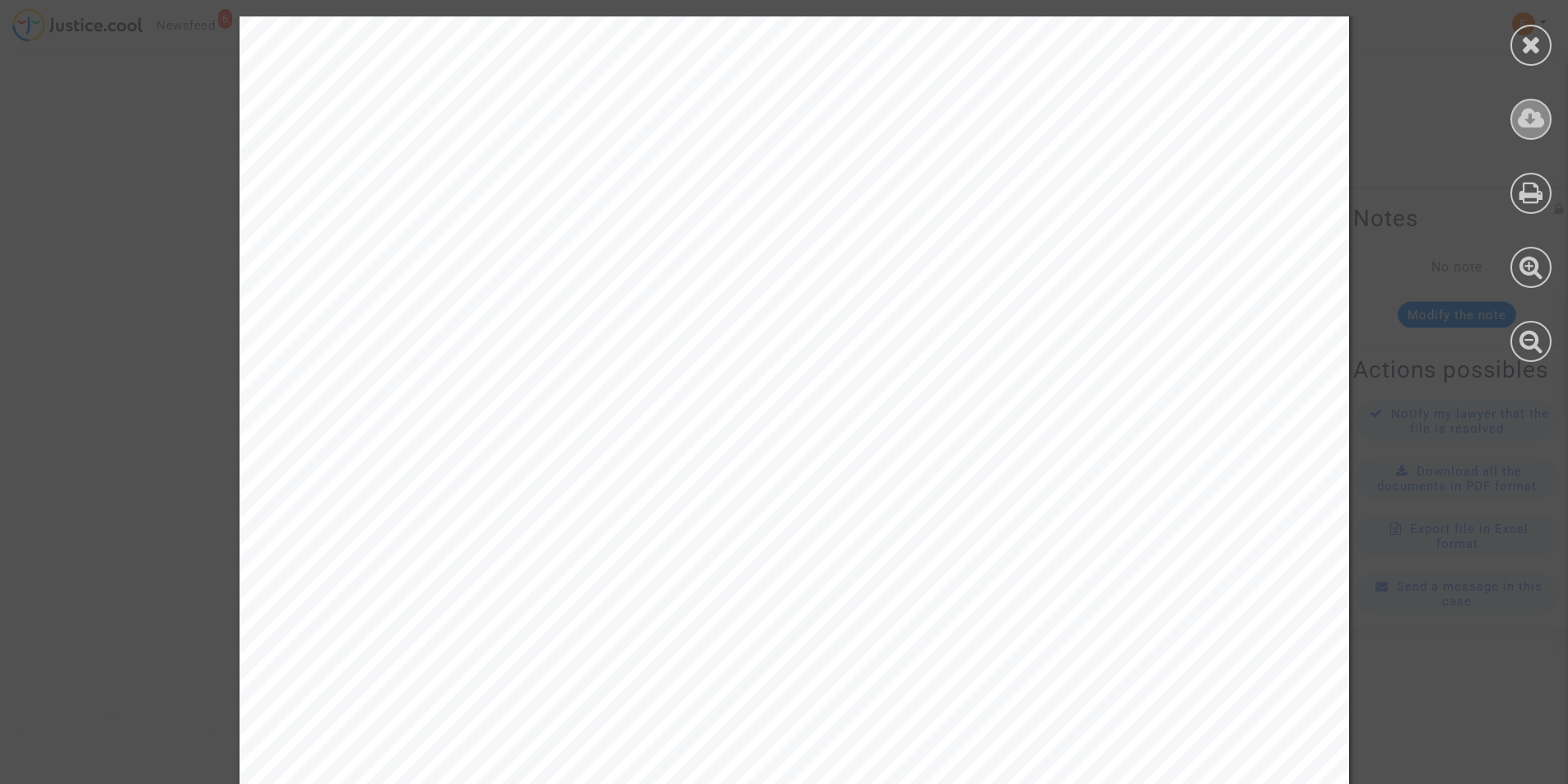
click at [1537, 108] on icon at bounding box center [1532, 118] width 27 height 25
click at [1530, 50] on icon at bounding box center [1531, 44] width 21 height 25
